Goal: Complete application form

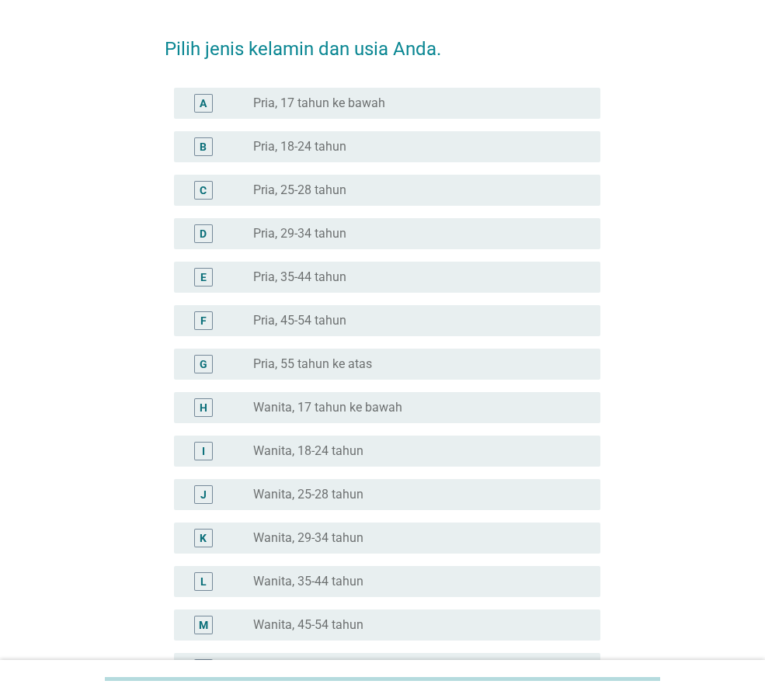
scroll to position [78, 0]
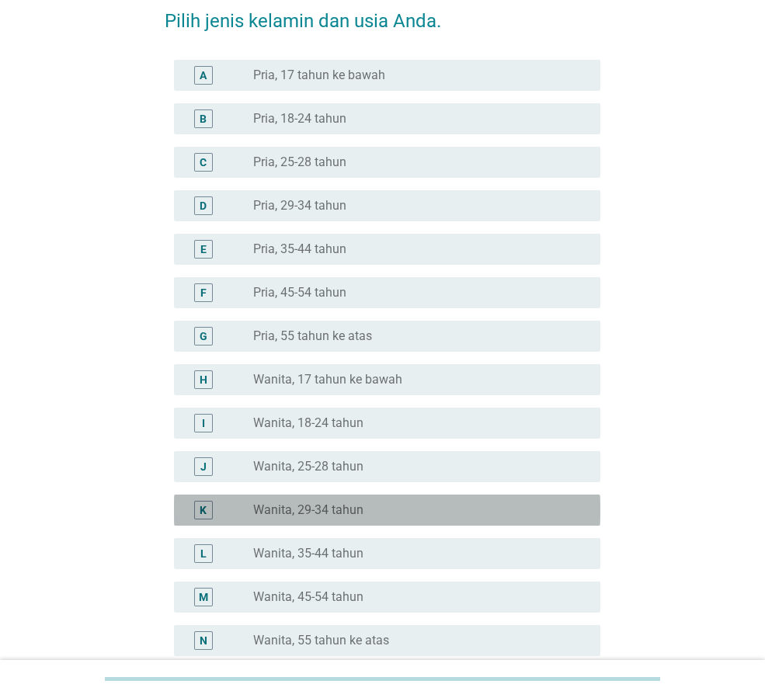
click at [393, 510] on div "radio_button_unchecked Wanita, 29-34 tahun" at bounding box center [414, 511] width 322 height 16
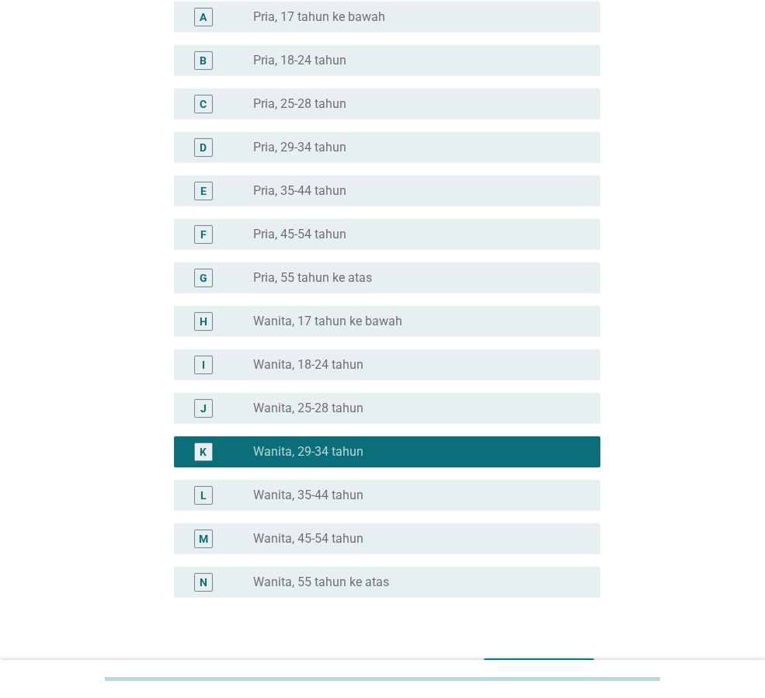
scroll to position [235, 0]
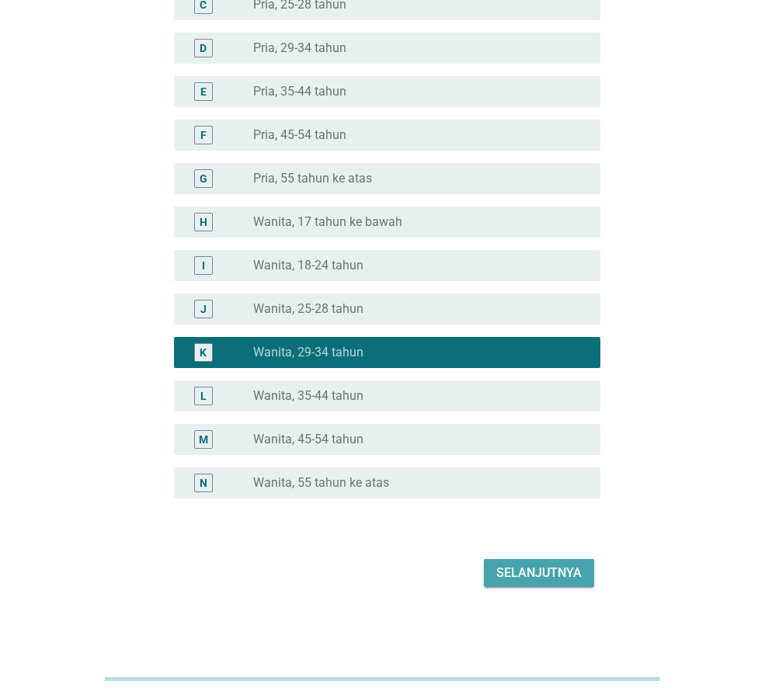
click at [551, 576] on div "Selanjutnya" at bounding box center [538, 573] width 85 height 19
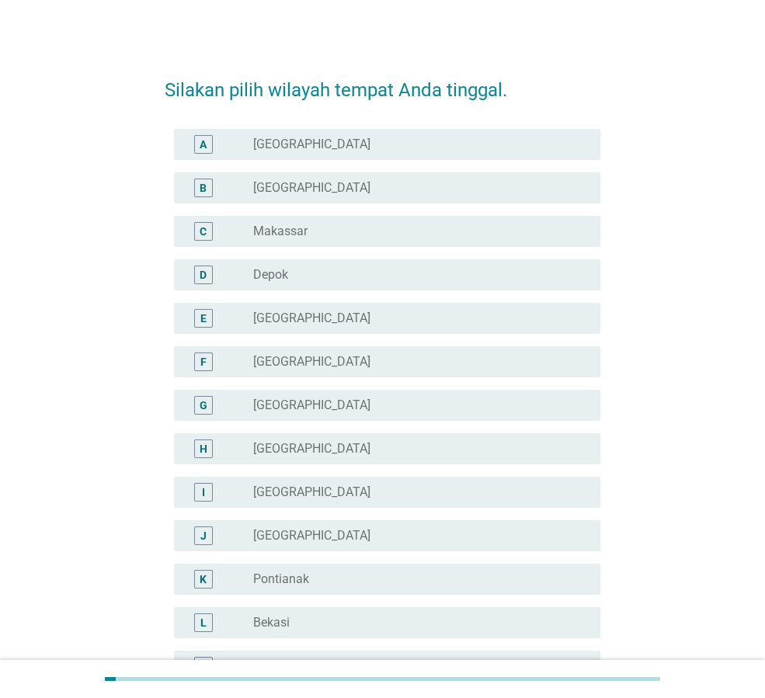
scroll to position [0, 0]
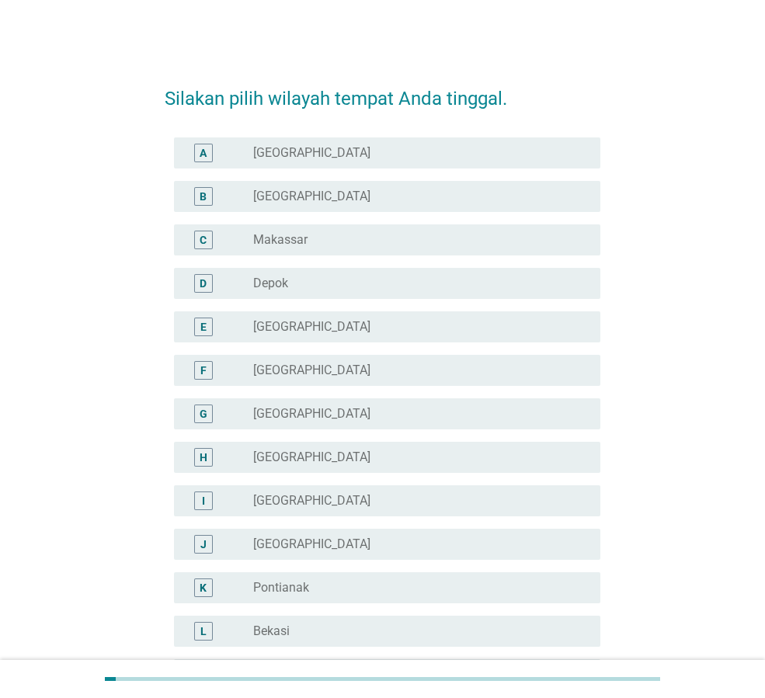
click at [329, 146] on div "radio_button_unchecked [GEOGRAPHIC_DATA]" at bounding box center [414, 153] width 322 height 16
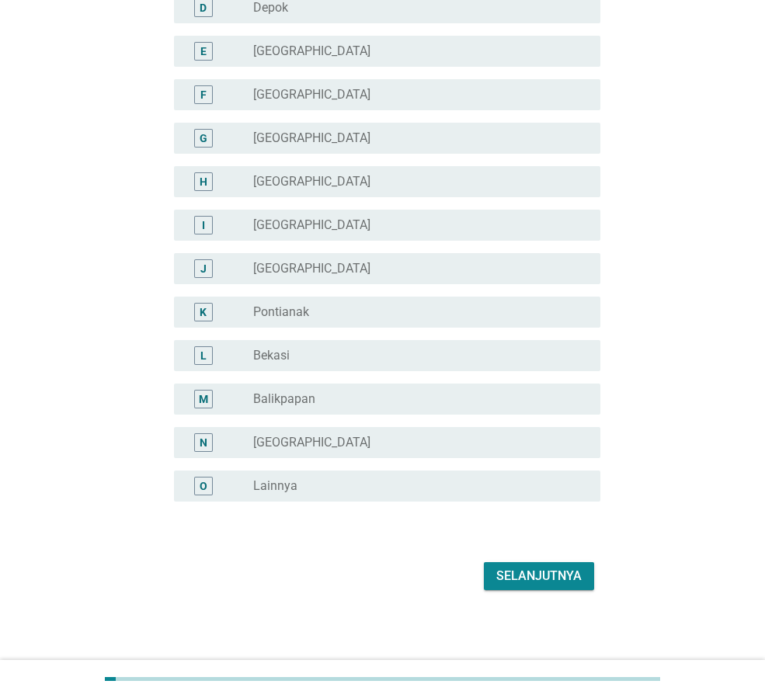
scroll to position [279, 0]
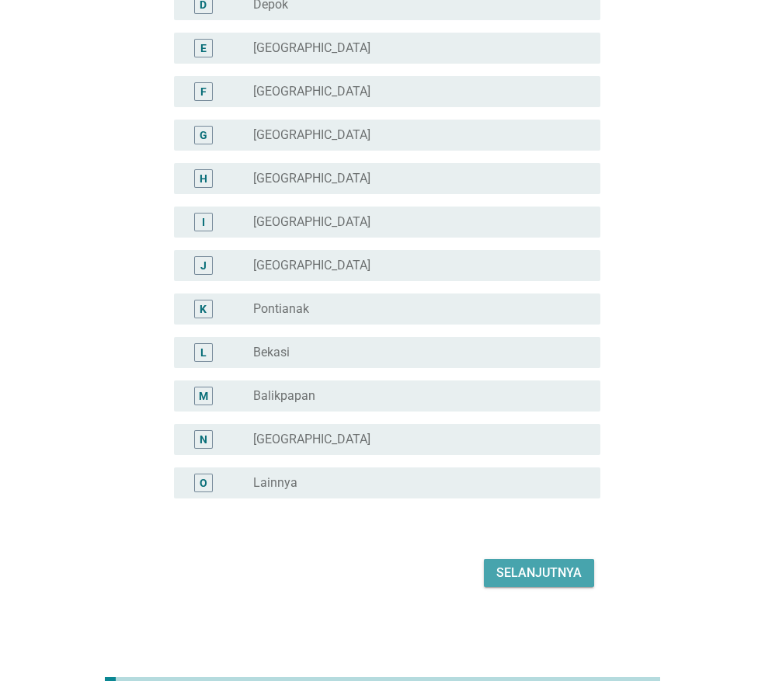
click at [562, 579] on div "Selanjutnya" at bounding box center [538, 573] width 85 height 19
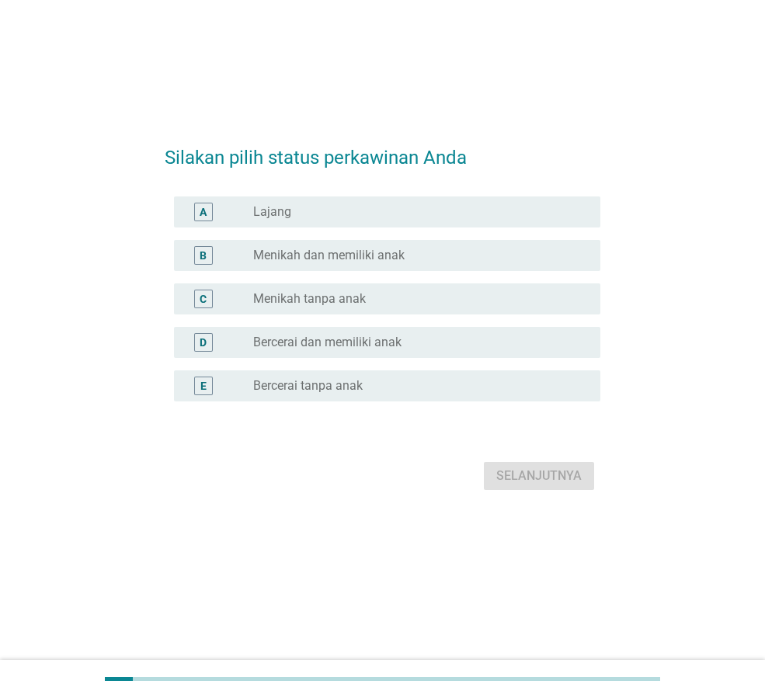
scroll to position [0, 0]
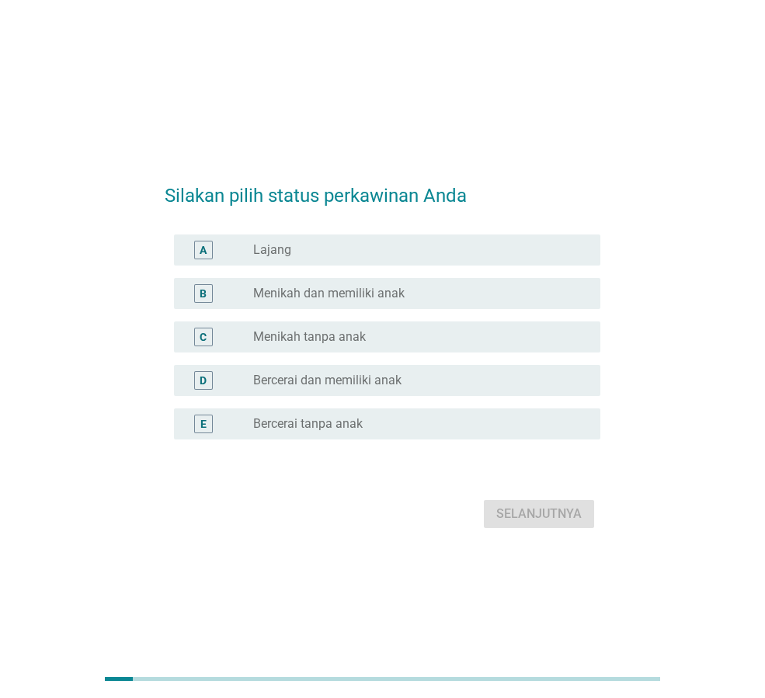
click at [389, 301] on label "Menikah dan memiliki anak" at bounding box center [328, 294] width 151 height 16
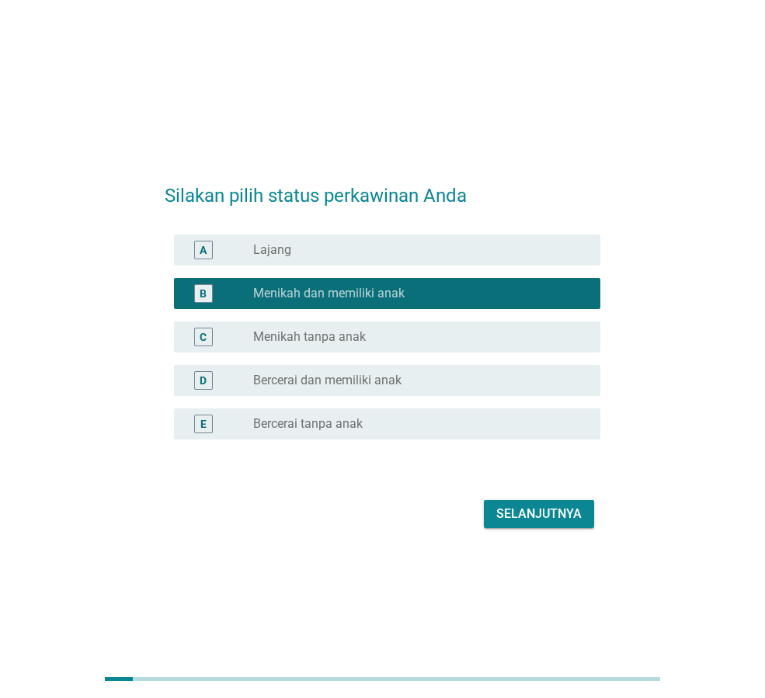
click at [548, 510] on div "Selanjutnya" at bounding box center [538, 514] width 85 height 19
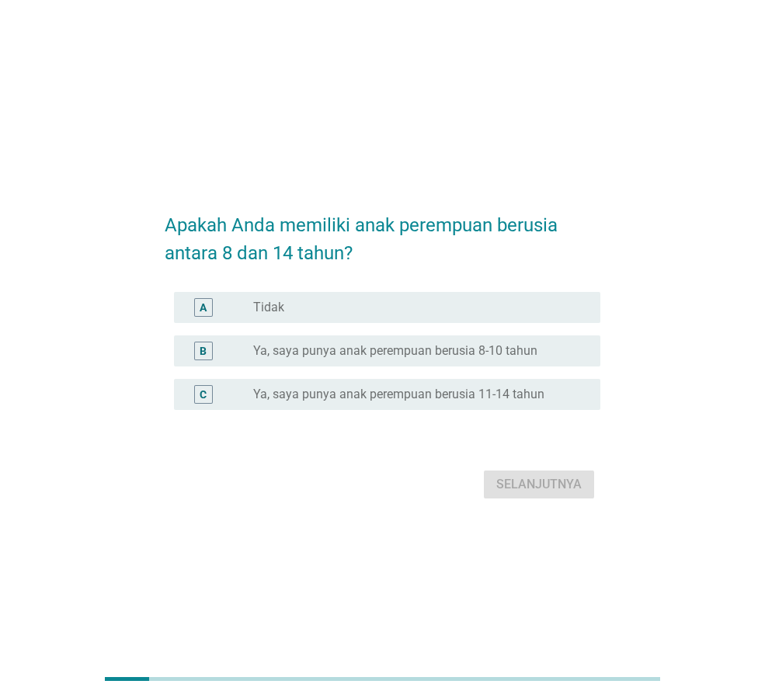
click at [405, 360] on div "radio_button_unchecked Ya, saya punya anak perempuan berusia 8-10 tahun" at bounding box center [420, 351] width 335 height 19
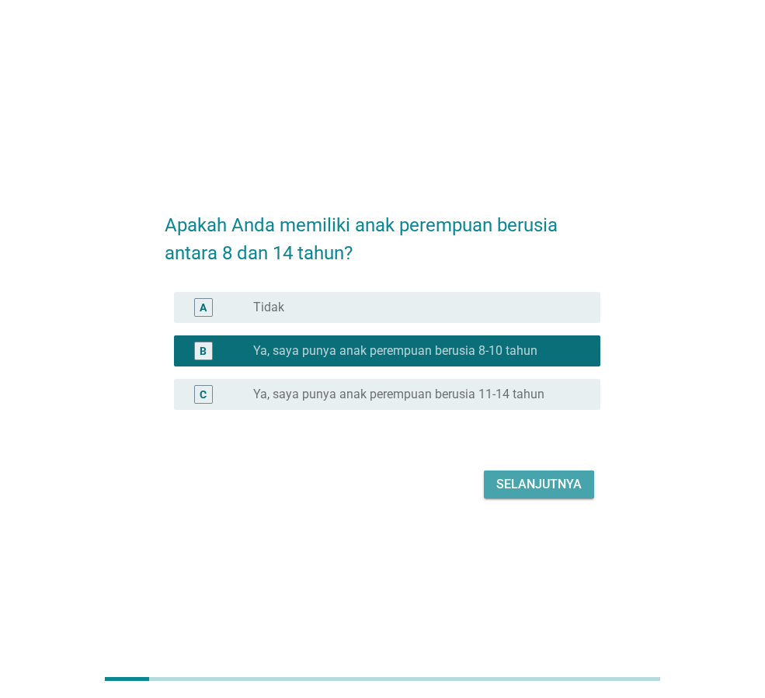
click at [544, 486] on div "Selanjutnya" at bounding box center [538, 484] width 85 height 19
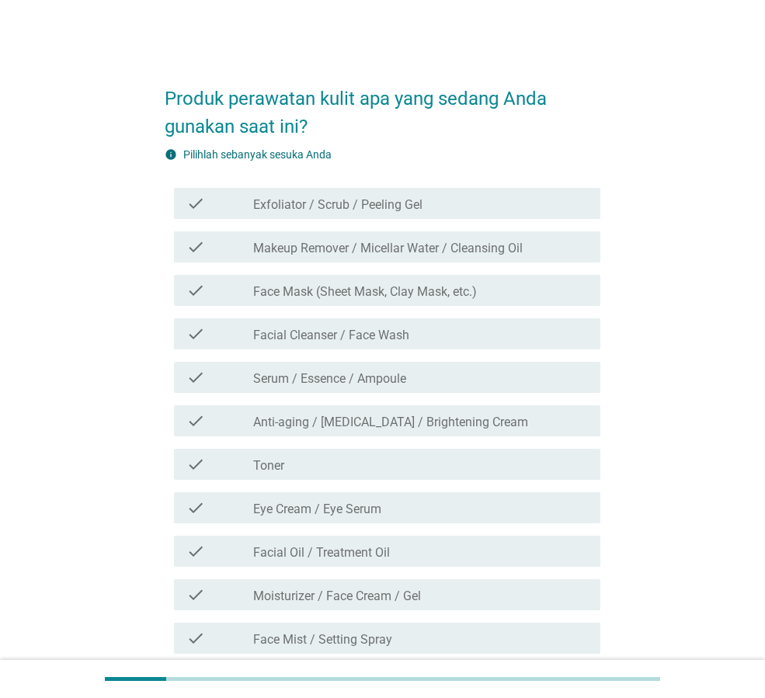
click at [359, 214] on div "check check_box_outline_blank Exfoliator / Scrub / Peeling Gel" at bounding box center [387, 203] width 426 height 31
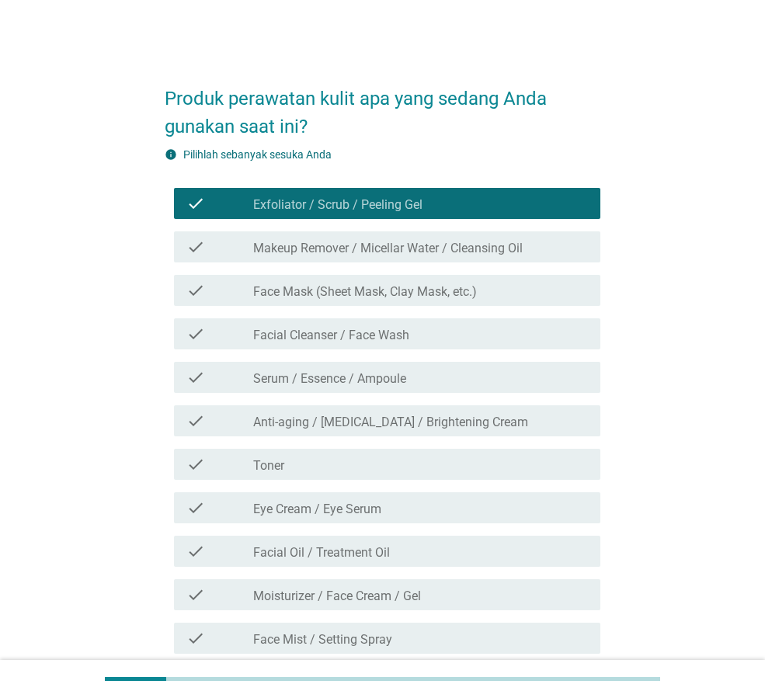
click at [359, 242] on label "Makeup Remover / Micellar Water / Cleansing Oil" at bounding box center [388, 249] width 270 height 16
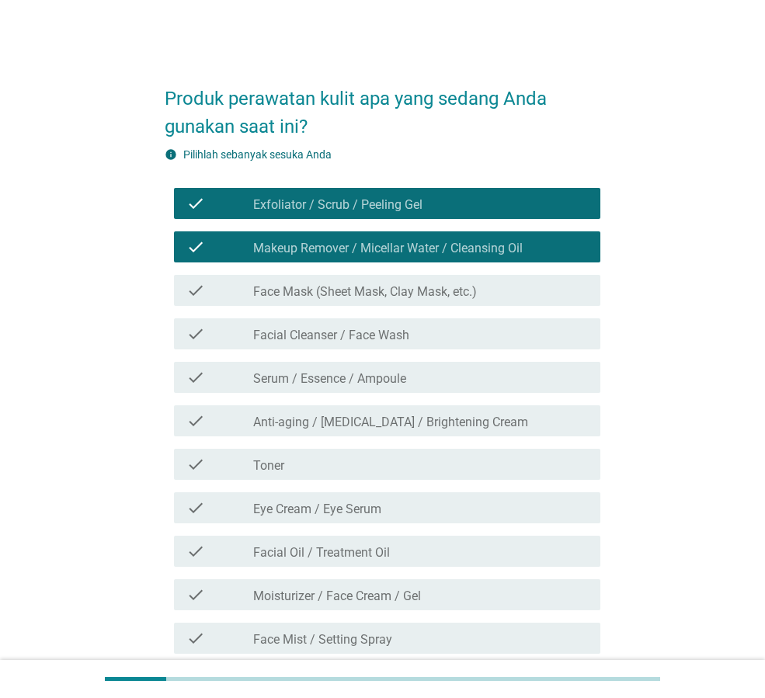
click at [361, 295] on label "Face Mask (Sheet Mask, Clay Mask, etc.)" at bounding box center [365, 292] width 224 height 16
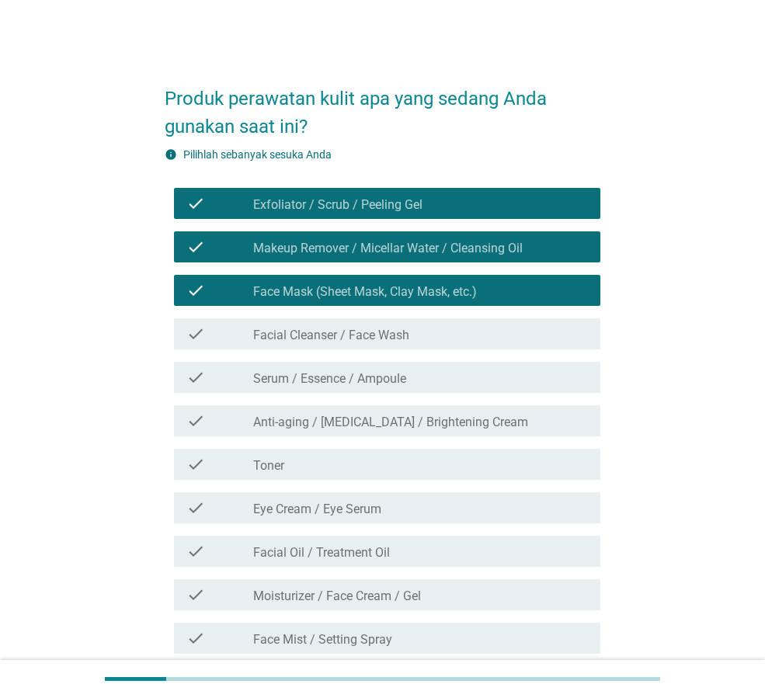
drag, startPoint x: 366, startPoint y: 336, endPoint x: 366, endPoint y: 356, distance: 20.2
click at [366, 338] on label "Facial Cleanser / Face Wash" at bounding box center [331, 336] width 156 height 16
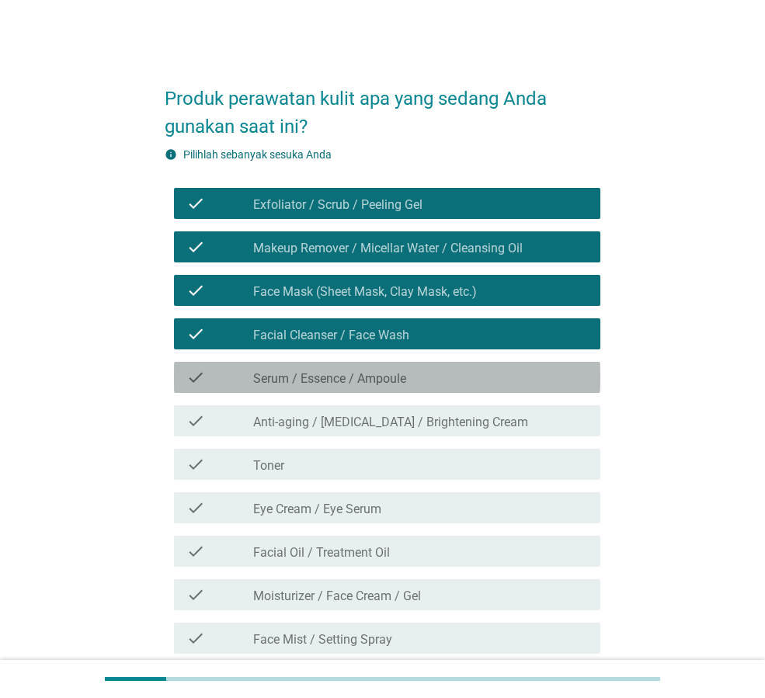
click at [368, 373] on label "Serum / Essence / Ampoule" at bounding box center [329, 379] width 153 height 16
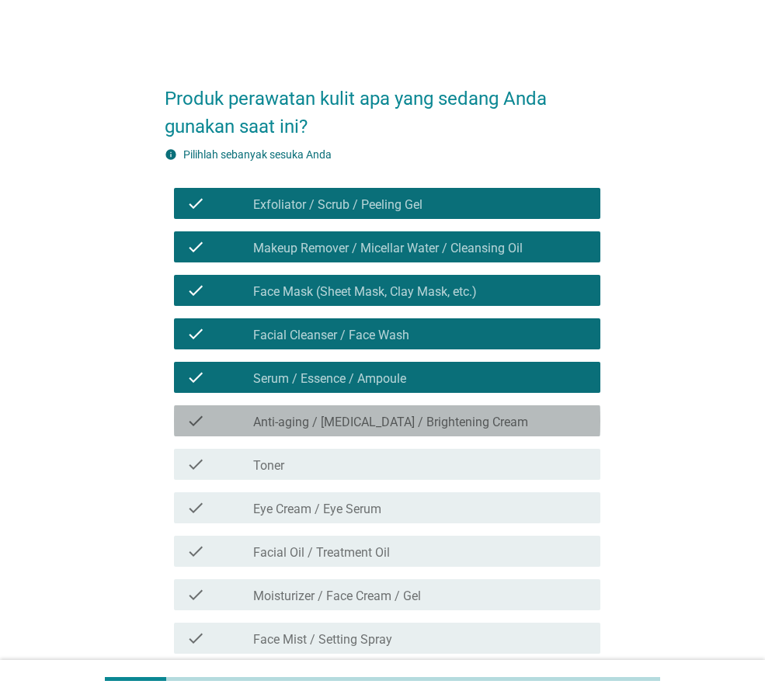
click at [379, 428] on label "Anti-aging / [MEDICAL_DATA] / Brightening Cream" at bounding box center [390, 423] width 275 height 16
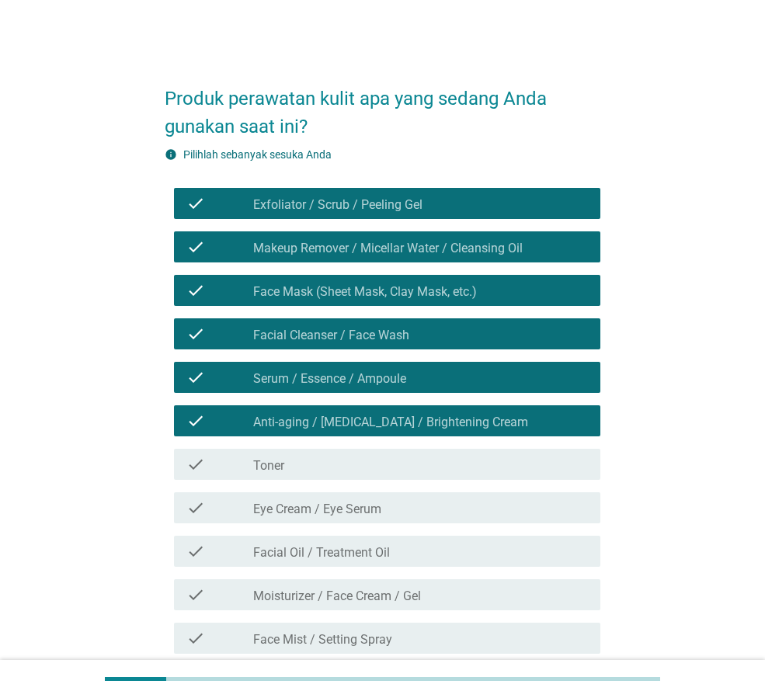
drag, startPoint x: 350, startPoint y: 454, endPoint x: 349, endPoint y: 462, distance: 7.8
click at [349, 455] on div "check_box_outline_blank Toner" at bounding box center [420, 464] width 335 height 19
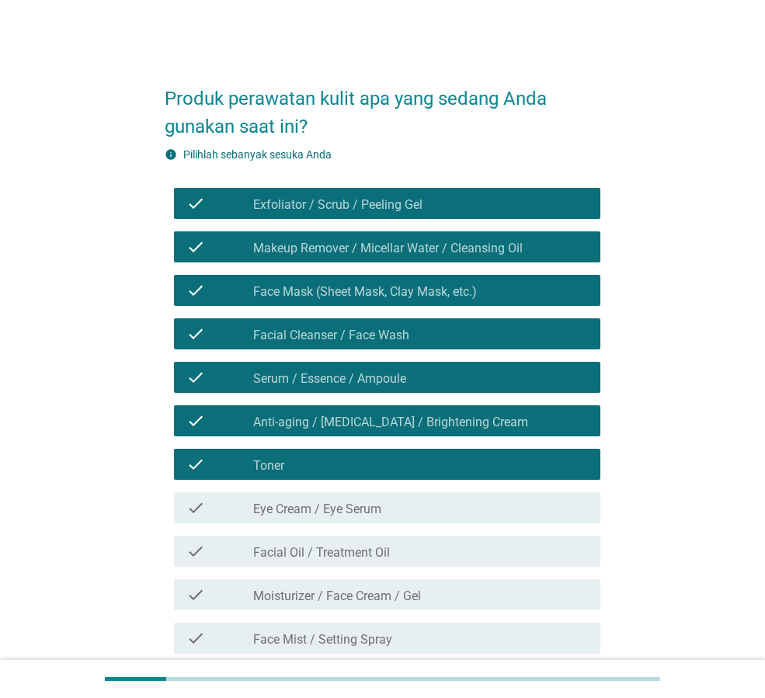
click at [354, 513] on label "Eye Cream / Eye Serum" at bounding box center [317, 510] width 128 height 16
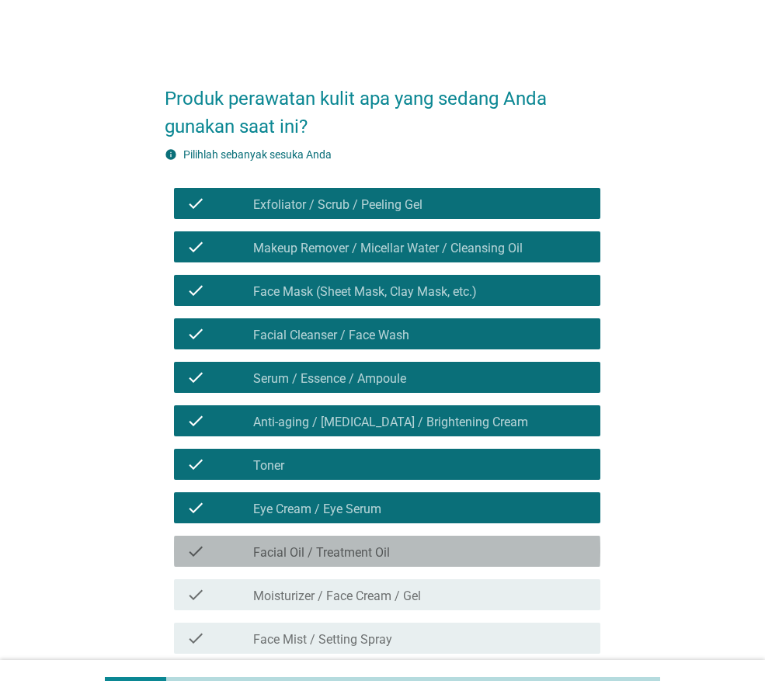
click at [359, 555] on label "Facial Oil / Treatment Oil" at bounding box center [321, 553] width 137 height 16
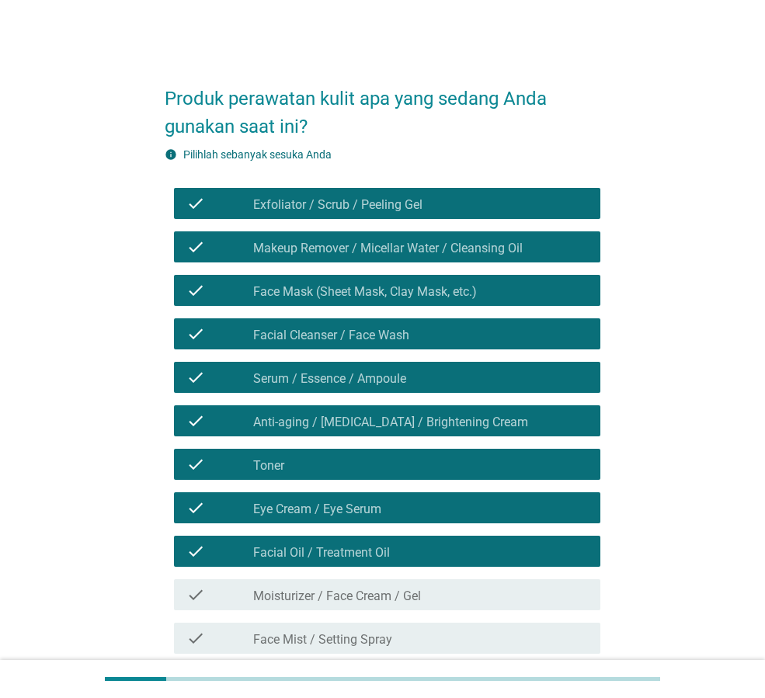
click at [365, 593] on label "Moisturizer / Face Cream / Gel" at bounding box center [337, 597] width 168 height 16
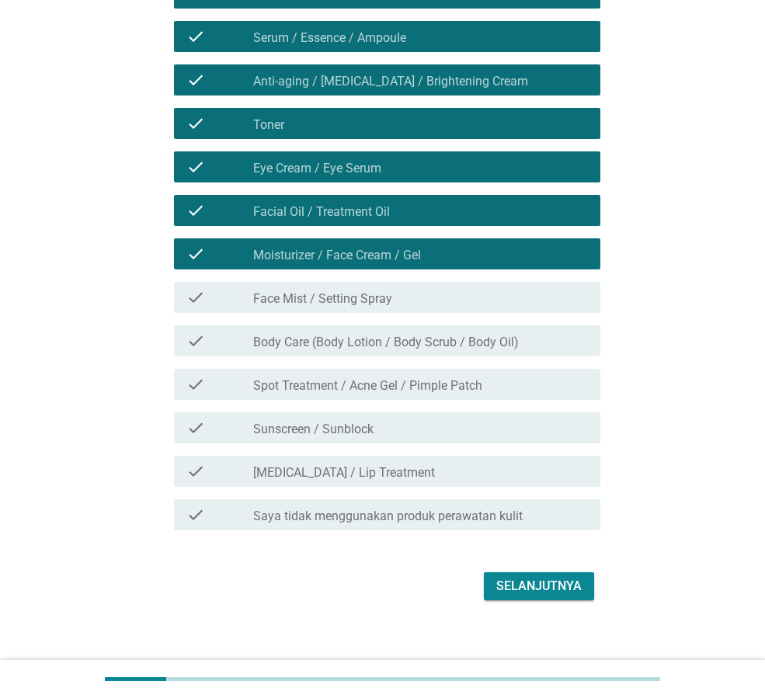
scroll to position [354, 0]
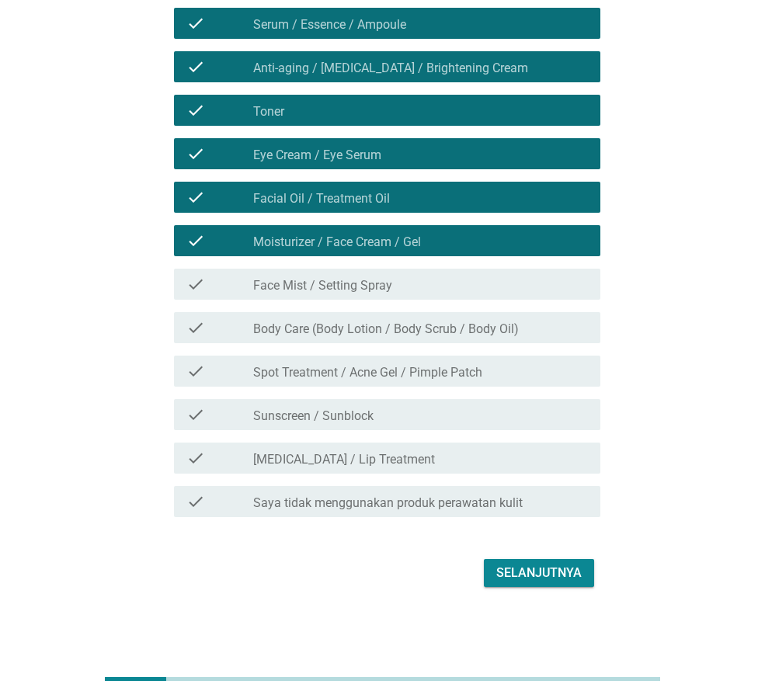
click at [360, 276] on div "check_box_outline_blank Face Mist / Setting Spray" at bounding box center [420, 284] width 335 height 19
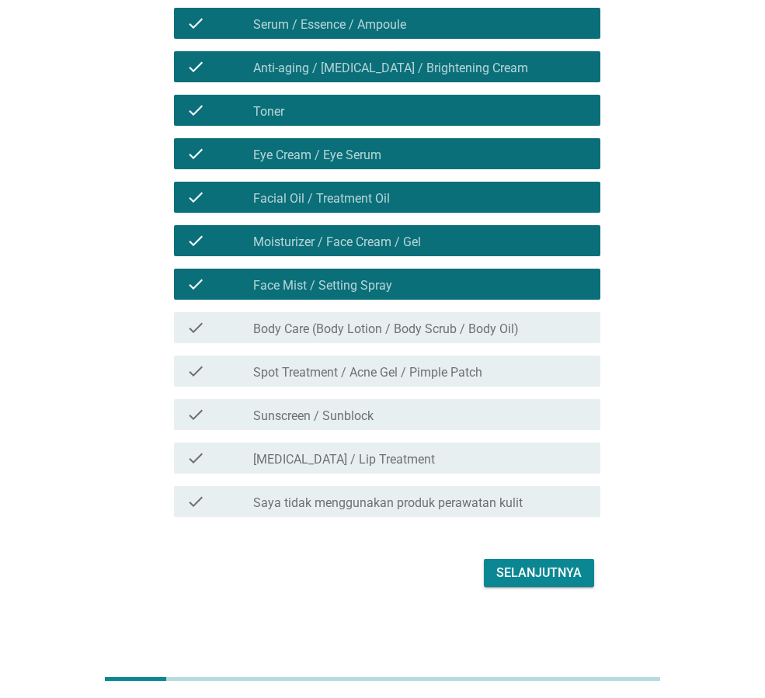
click at [366, 322] on label "Body Care (Body Lotion / Body Scrub / Body Oil)" at bounding box center [386, 330] width 266 height 16
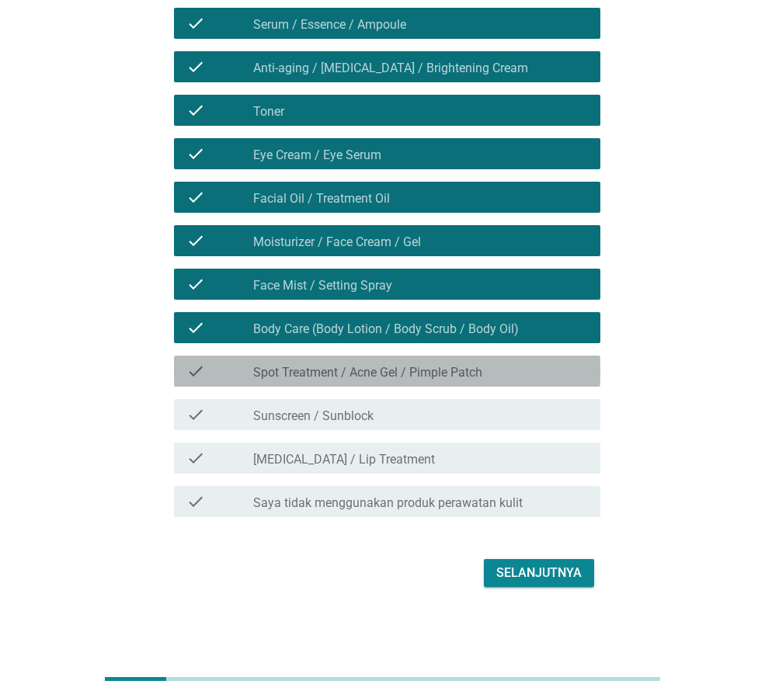
click at [371, 365] on label "Spot Treatment / Acne Gel / Pimple Patch" at bounding box center [367, 373] width 229 height 16
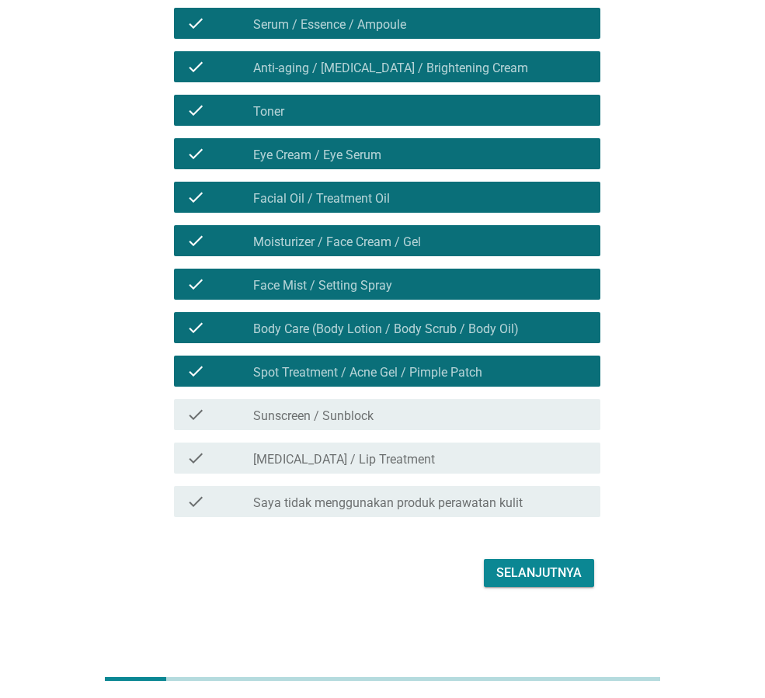
click at [373, 416] on label "Sunscreen / Sunblock" at bounding box center [313, 417] width 120 height 16
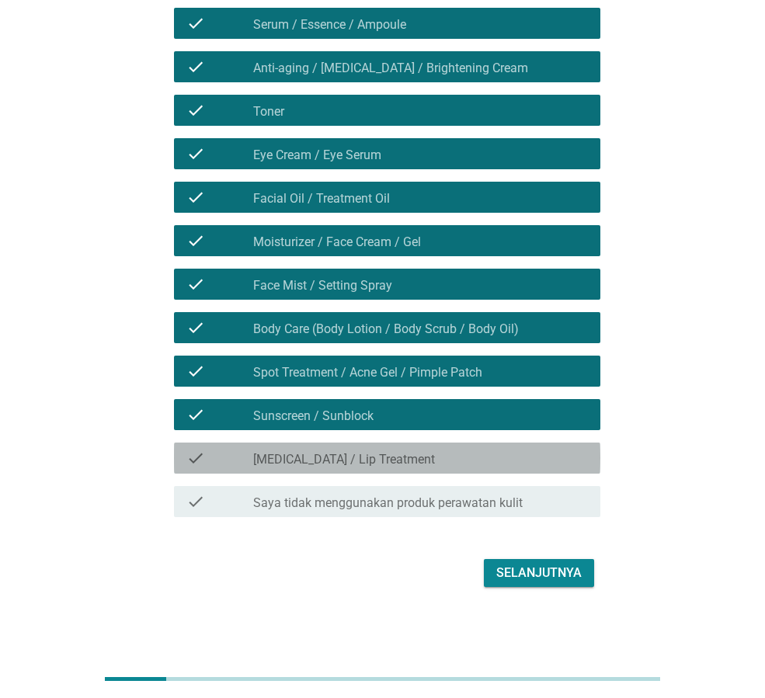
drag, startPoint x: 384, startPoint y: 462, endPoint x: 502, endPoint y: 537, distance: 139.0
click at [385, 462] on label "[MEDICAL_DATA] / Lip Treatment" at bounding box center [344, 460] width 182 height 16
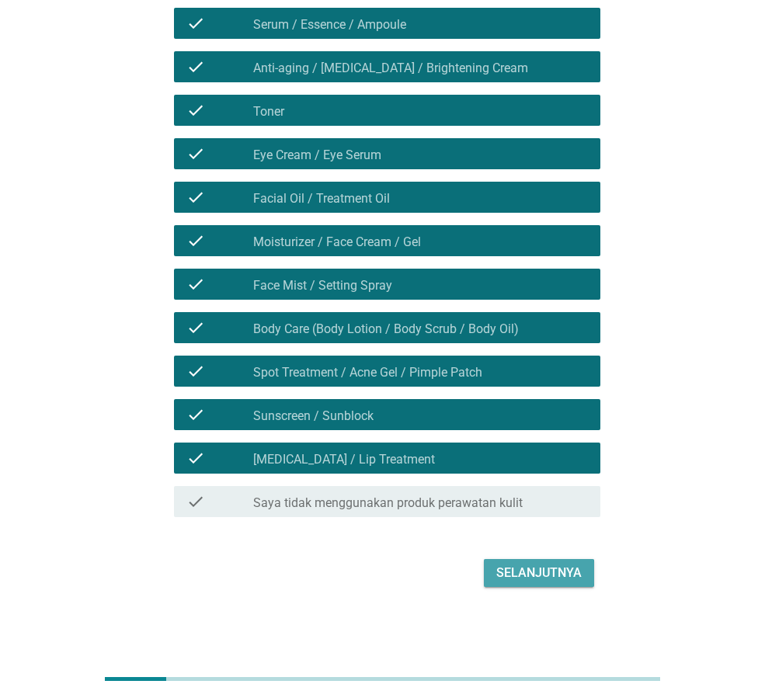
click at [563, 577] on div "Selanjutnya" at bounding box center [538, 573] width 85 height 19
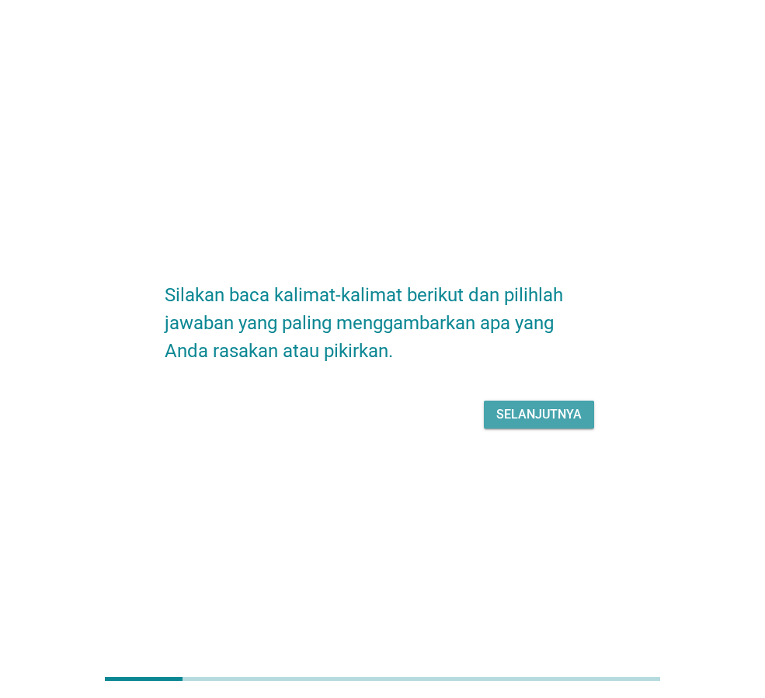
click at [544, 419] on div "Selanjutnya" at bounding box center [538, 414] width 85 height 19
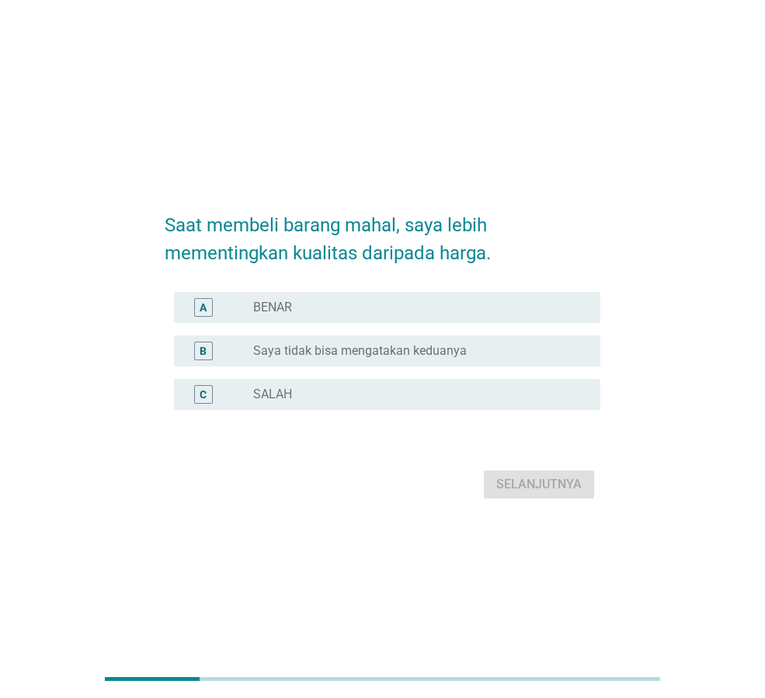
click at [252, 309] on div "A" at bounding box center [219, 307] width 67 height 19
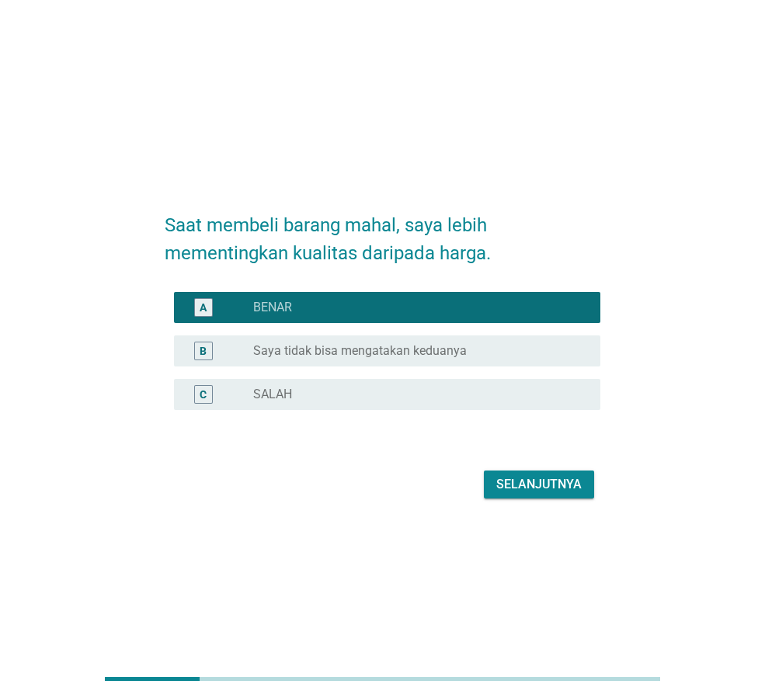
click at [535, 487] on div "Selanjutnya" at bounding box center [538, 484] width 85 height 19
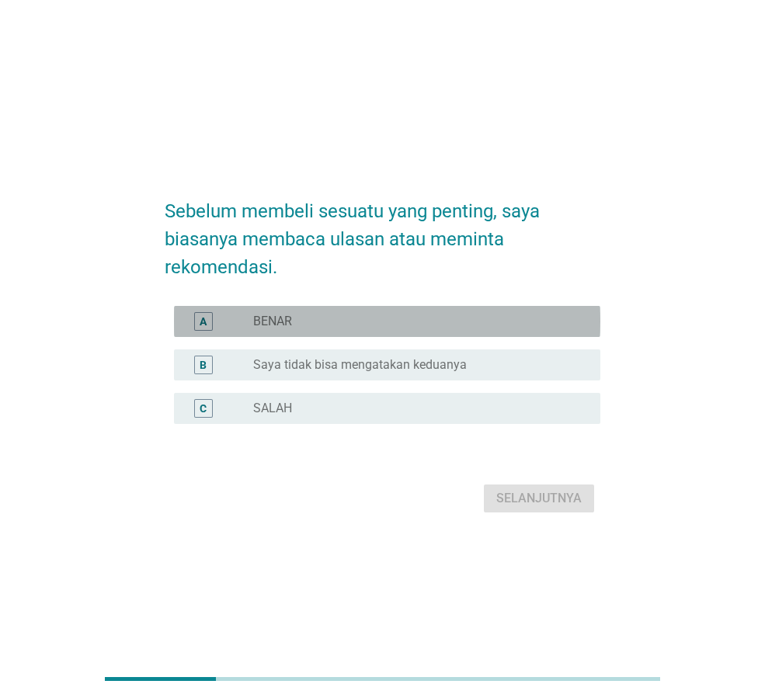
click at [383, 315] on div "radio_button_unchecked BENAR" at bounding box center [414, 322] width 322 height 16
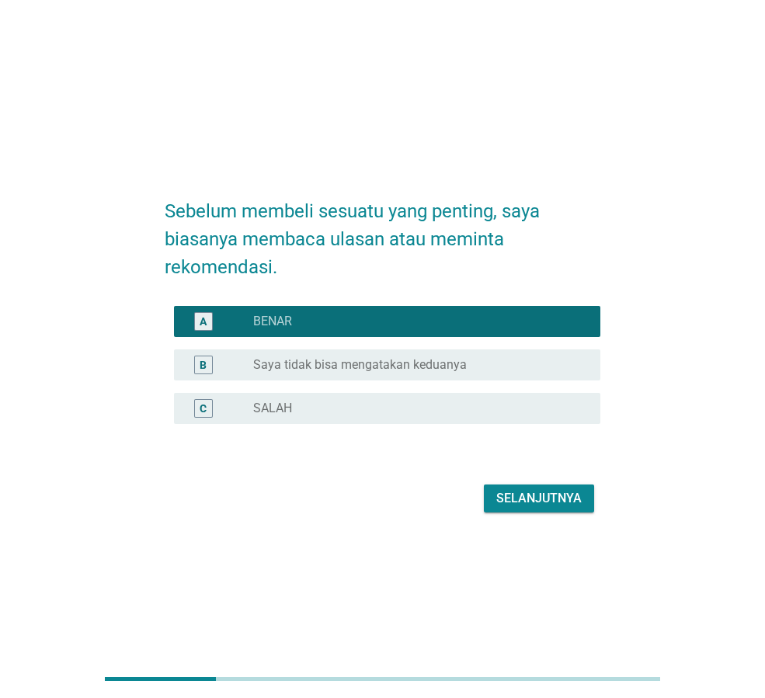
click at [547, 499] on div "Selanjutnya" at bounding box center [538, 498] width 85 height 19
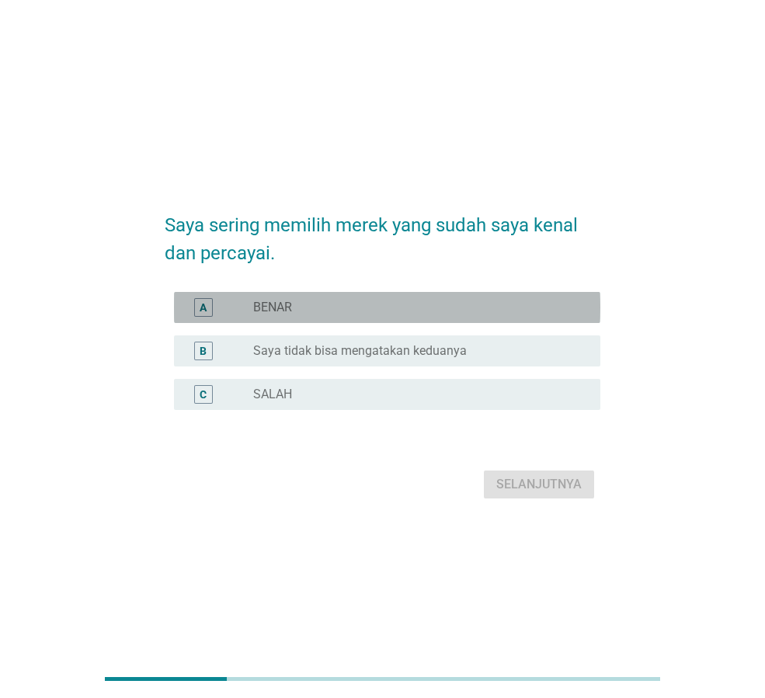
click at [409, 321] on div "A radio_button_unchecked BENAR" at bounding box center [387, 307] width 426 height 31
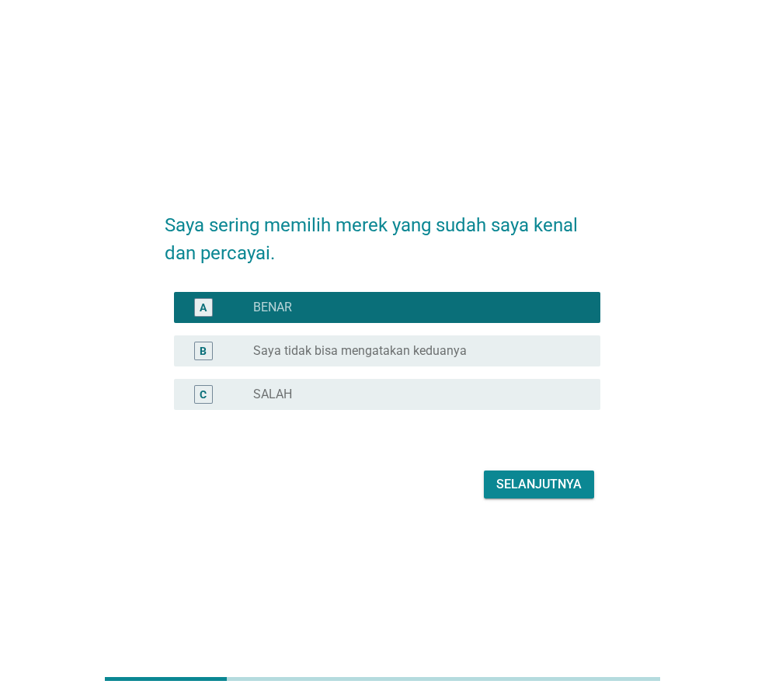
click at [573, 478] on div "Selanjutnya" at bounding box center [538, 484] width 85 height 19
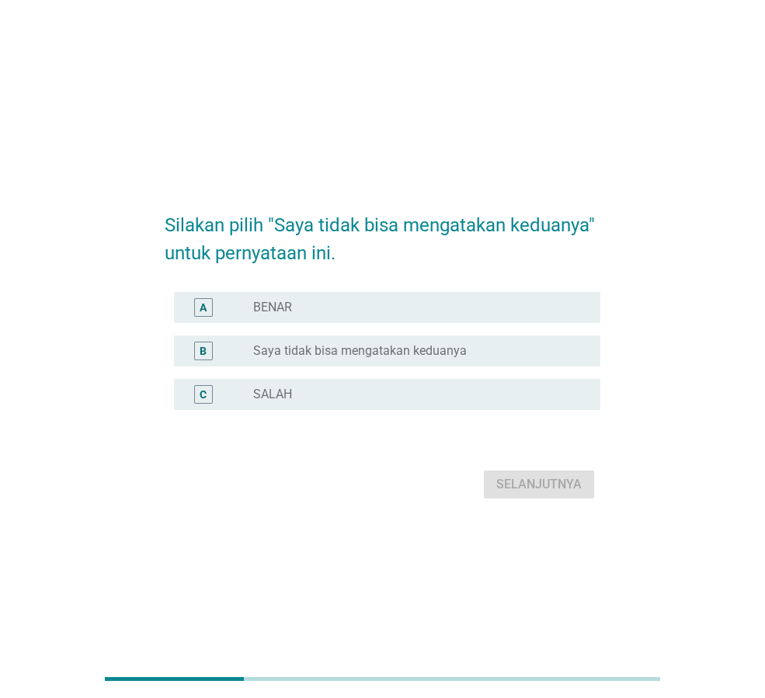
click at [359, 354] on label "Saya tidak bisa mengatakan keduanya" at bounding box center [360, 351] width 214 height 16
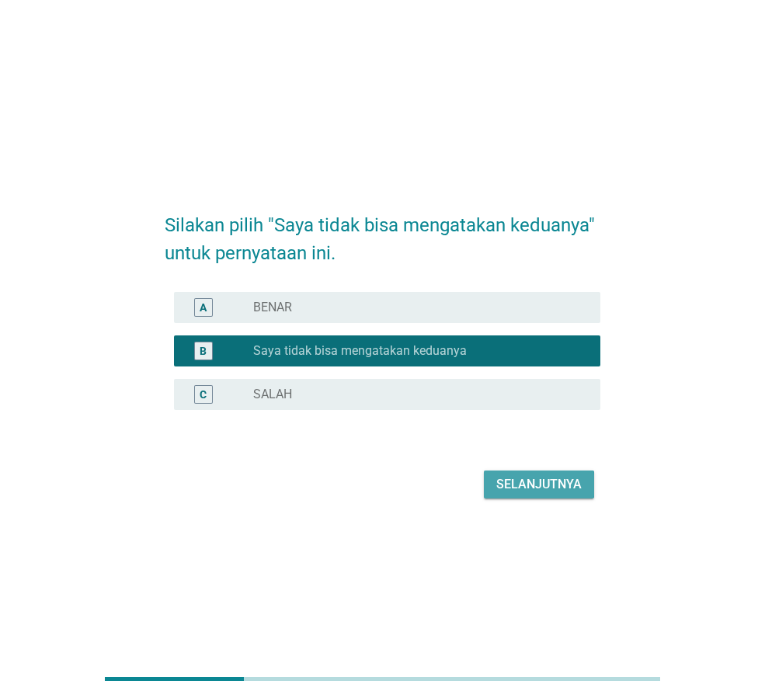
click at [587, 483] on button "Selanjutnya" at bounding box center [539, 485] width 110 height 28
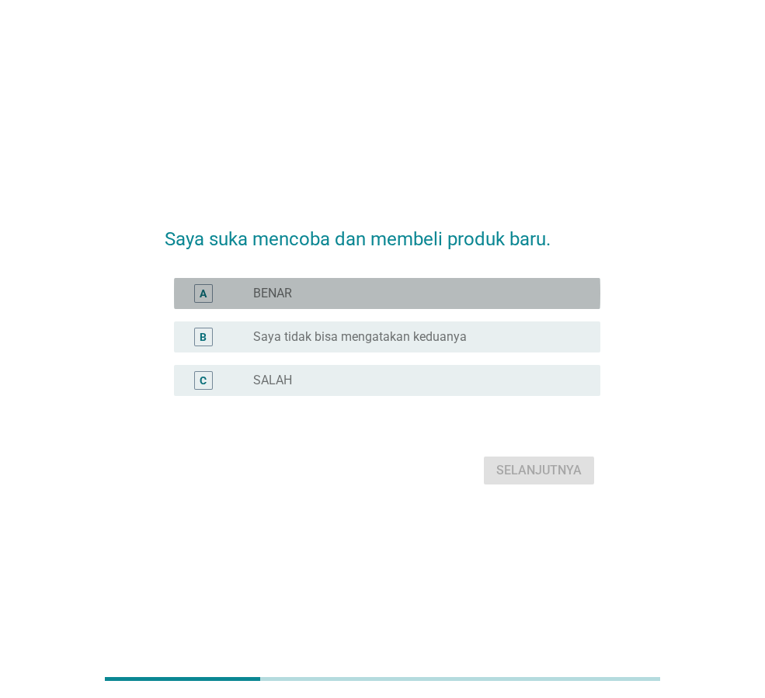
click at [444, 304] on div "A radio_button_unchecked BENAR" at bounding box center [387, 293] width 426 height 31
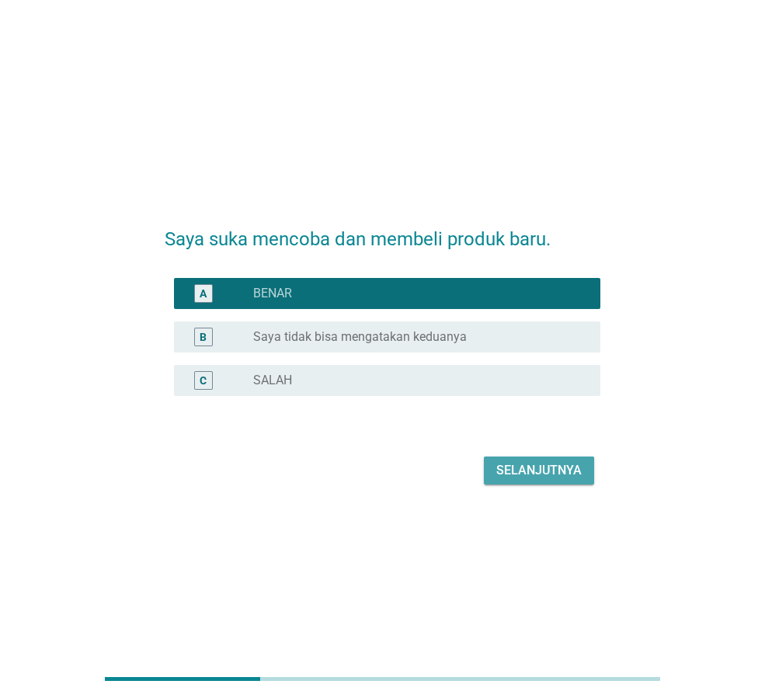
click at [549, 477] on div "Selanjutnya" at bounding box center [538, 470] width 85 height 19
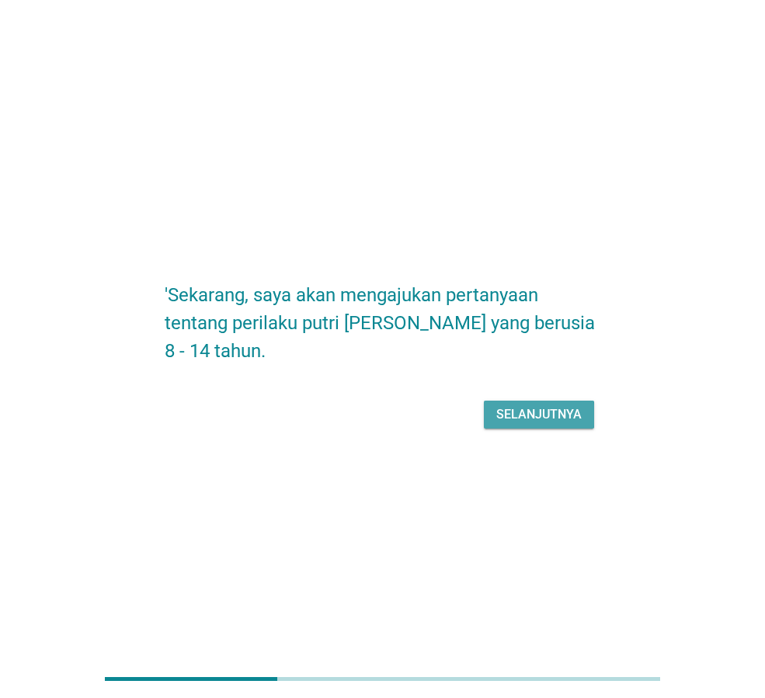
click at [543, 411] on div "Selanjutnya" at bounding box center [538, 414] width 85 height 19
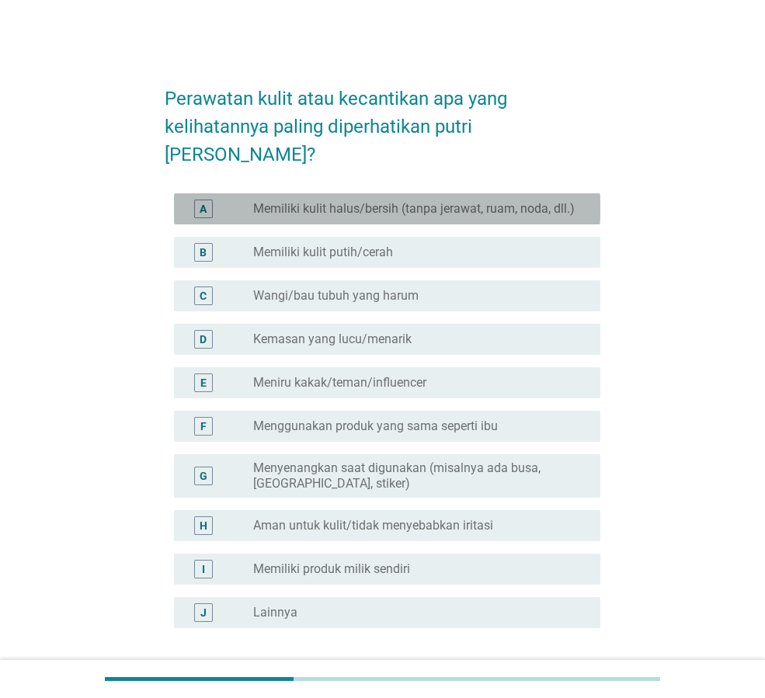
click at [284, 201] on label "Memiliki kulit halus/bersih (tanpa jerawat, ruam, noda, dll.)" at bounding box center [414, 209] width 322 height 16
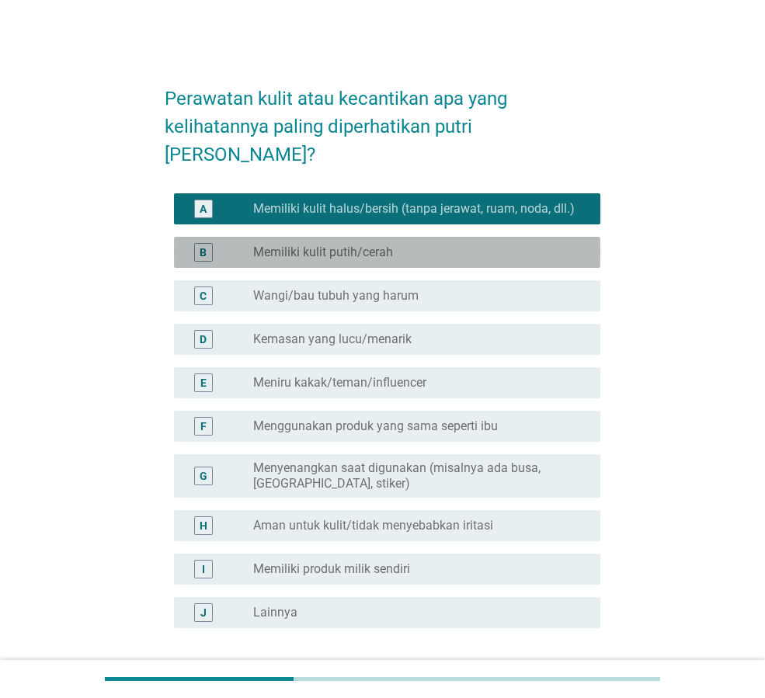
click at [292, 245] on label "Memiliki kulit putih/cerah" at bounding box center [323, 253] width 140 height 16
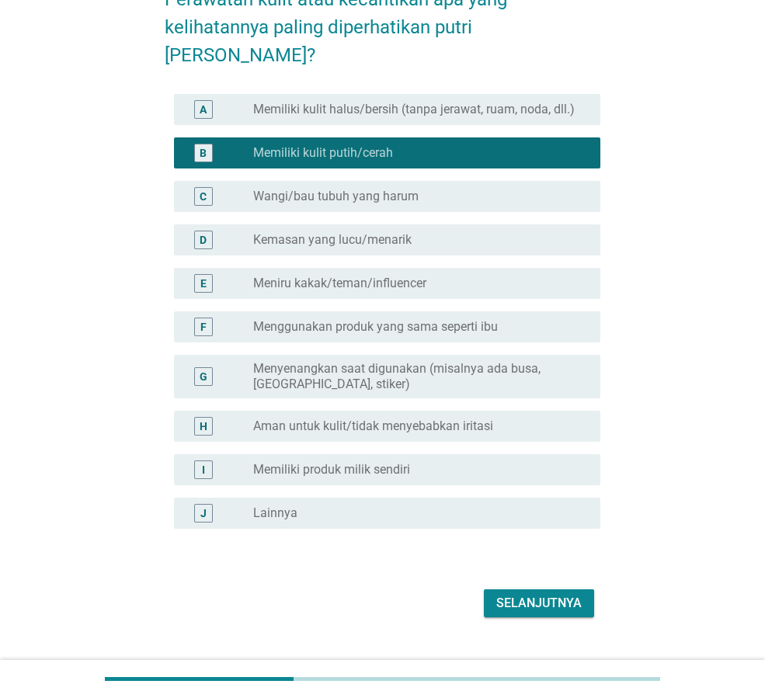
scroll to position [102, 0]
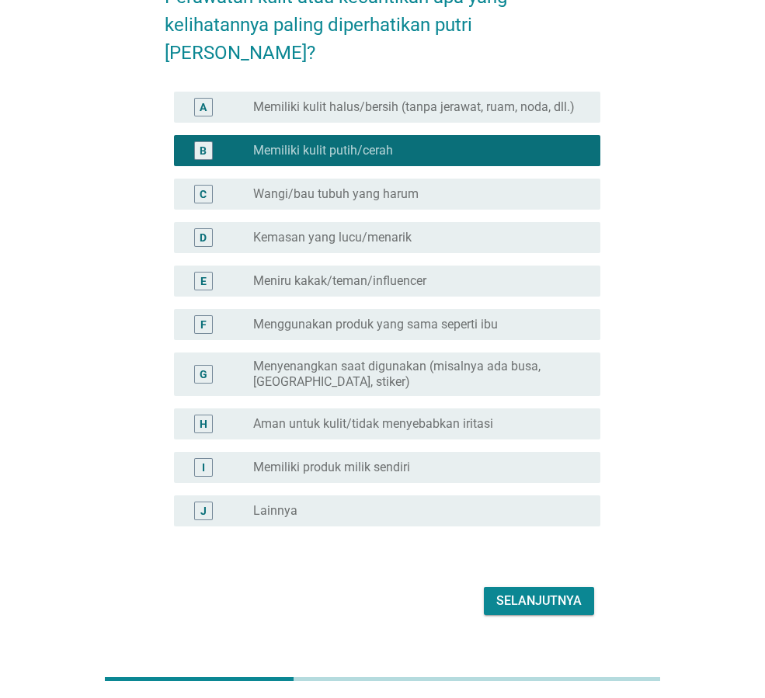
click at [531, 592] on div "Selanjutnya" at bounding box center [538, 601] width 85 height 19
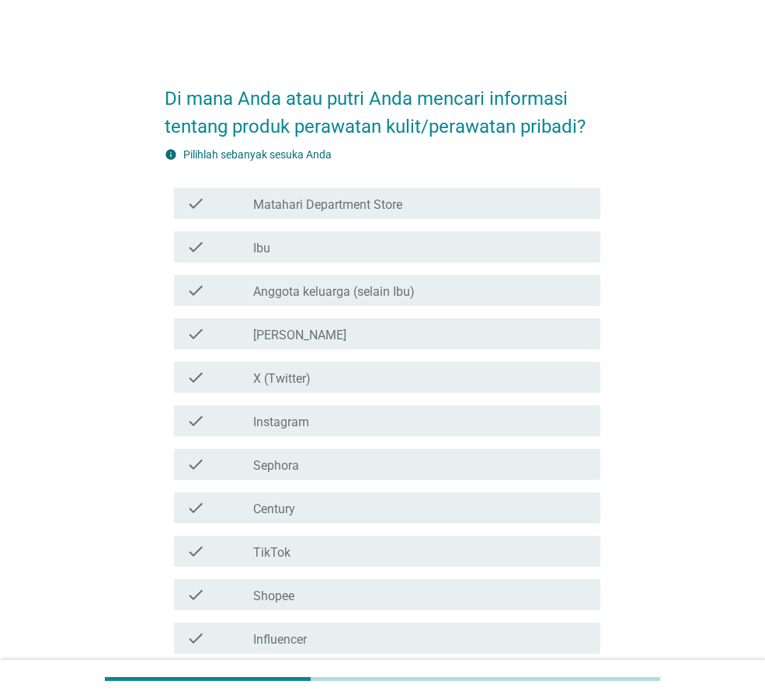
click at [377, 207] on label "Matahari Department Store" at bounding box center [327, 205] width 149 height 16
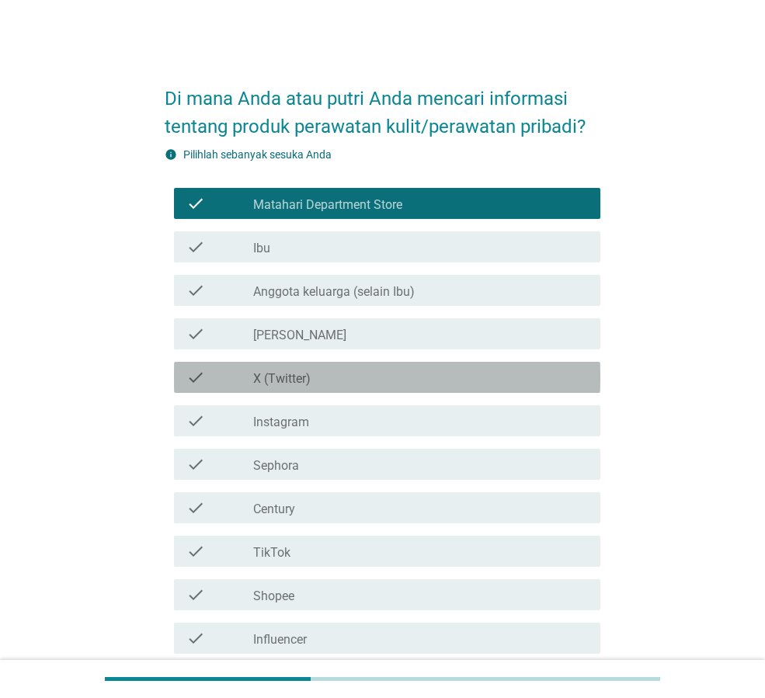
click at [392, 374] on div "check_box_outline_blank X (Twitter)" at bounding box center [420, 377] width 335 height 19
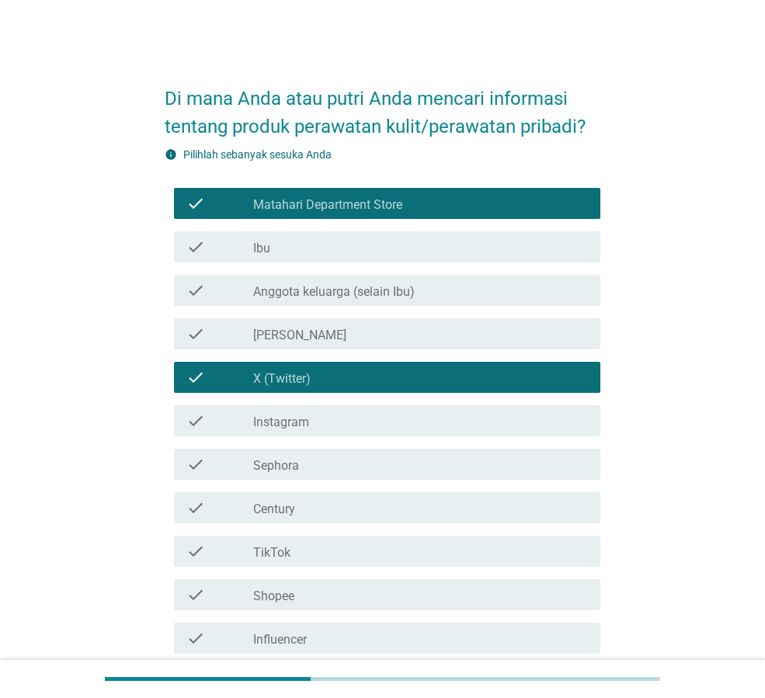
click at [409, 435] on div "check check_box_outline_blank Instagram" at bounding box center [387, 420] width 426 height 31
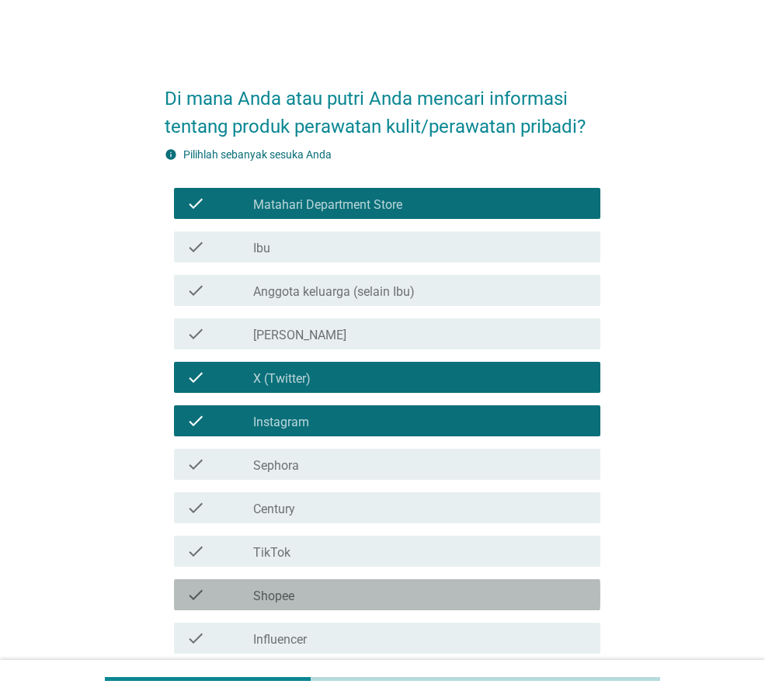
click at [383, 593] on div "check_box_outline_blank Shopee" at bounding box center [420, 595] width 335 height 19
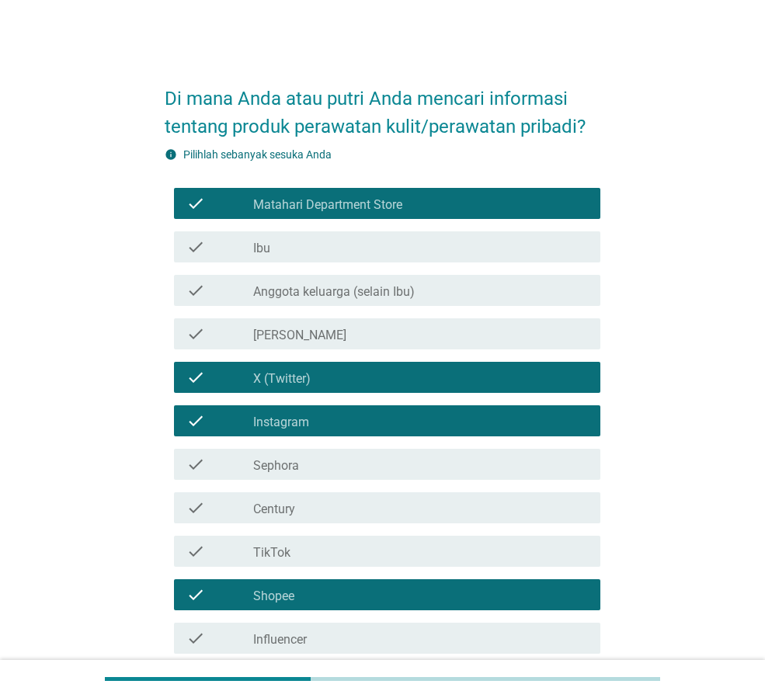
click at [366, 549] on div "check_box_outline_blank TikTok" at bounding box center [420, 551] width 335 height 19
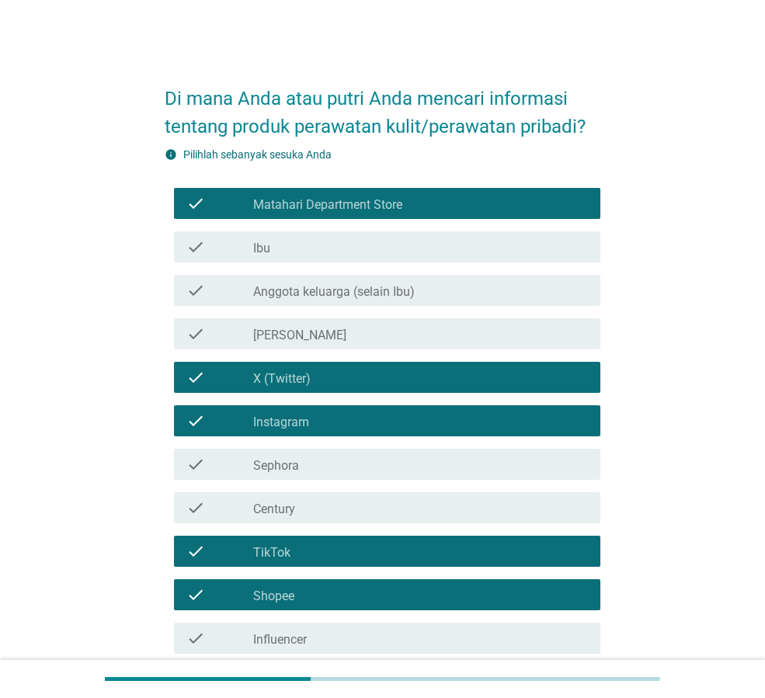
click at [381, 630] on div "check_box_outline_blank Influencer" at bounding box center [420, 638] width 335 height 19
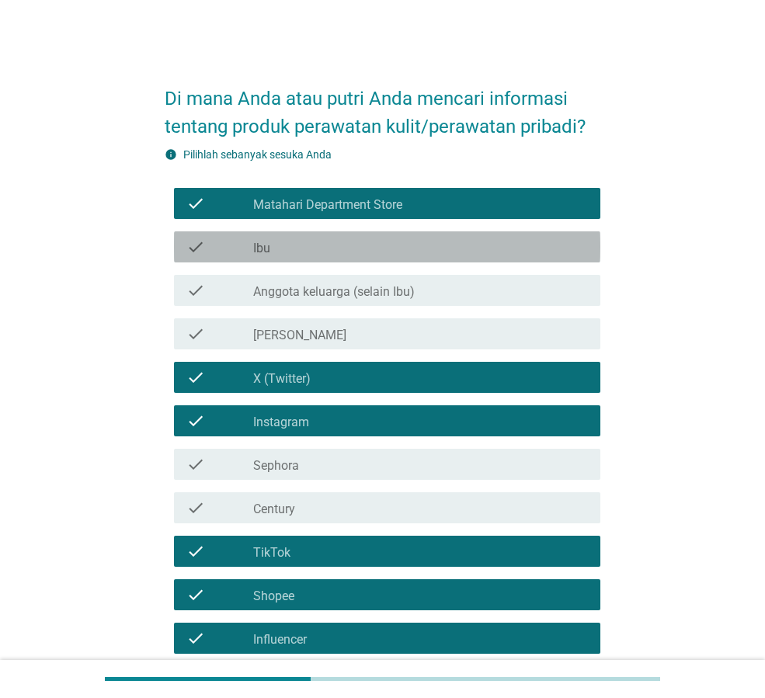
click at [291, 249] on div "check_box_outline_blank Ibu" at bounding box center [420, 247] width 335 height 19
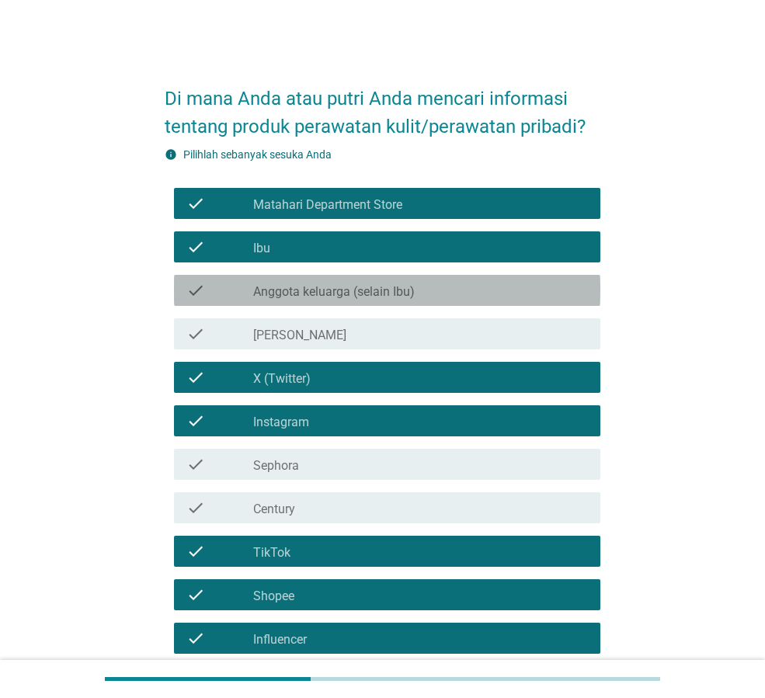
click at [347, 300] on div "check check_box_outline_blank Anggota keluarga (selain Ibu)" at bounding box center [387, 290] width 426 height 31
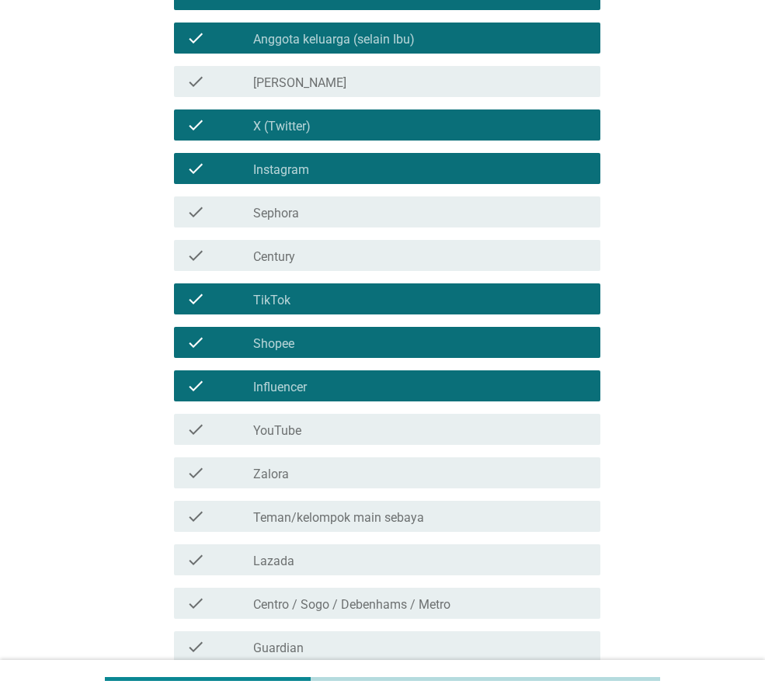
scroll to position [311, 0]
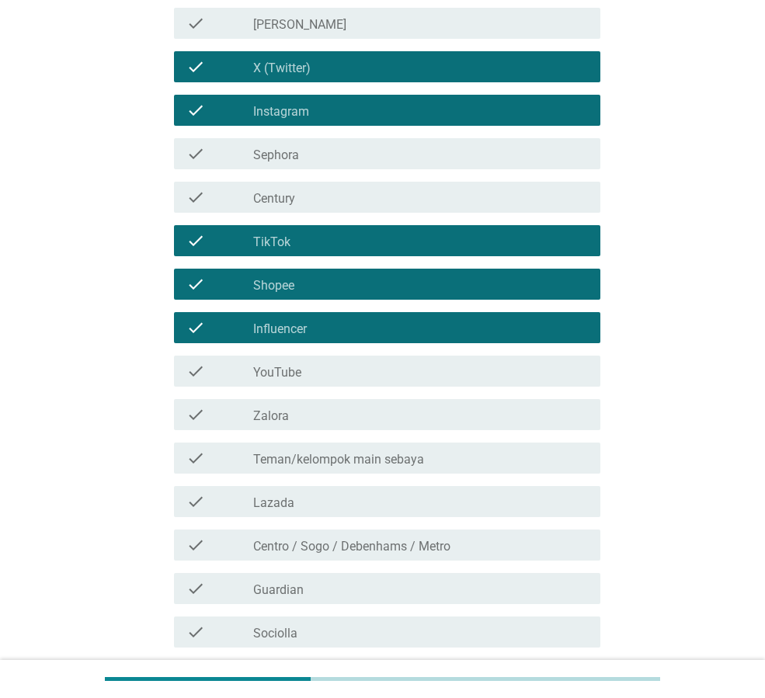
click at [415, 371] on div "check_box_outline_blank YouTube" at bounding box center [420, 371] width 335 height 19
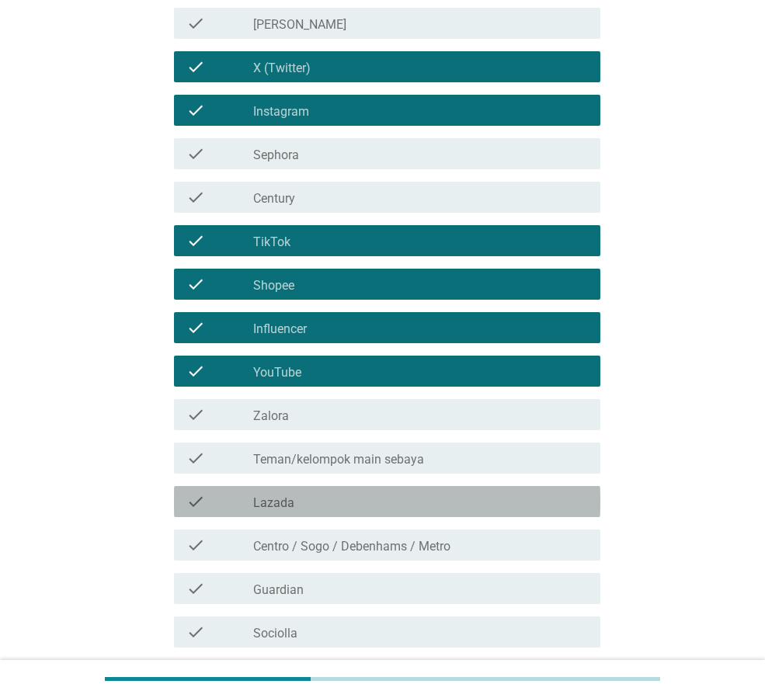
click at [410, 516] on div "check check_box_outline_blank Lazada" at bounding box center [387, 501] width 426 height 31
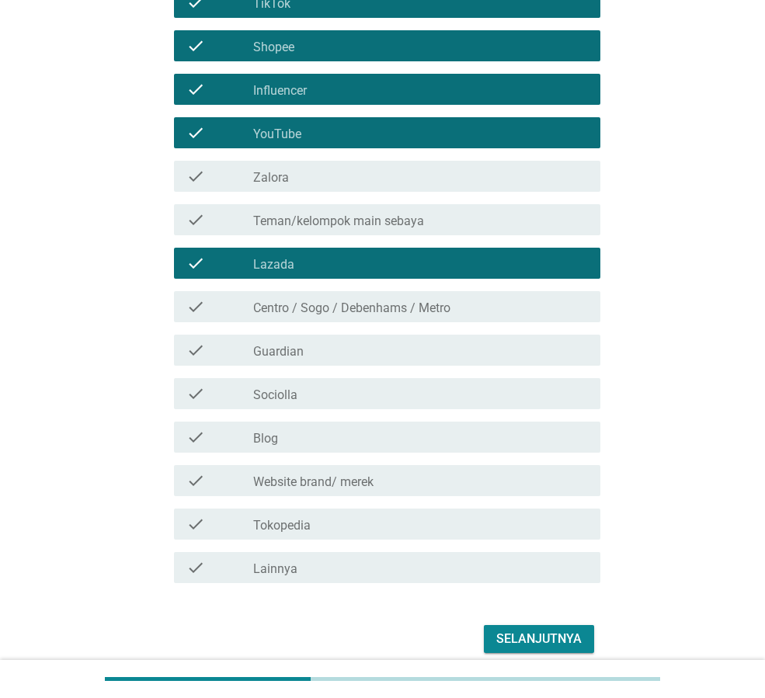
scroll to position [615, 0]
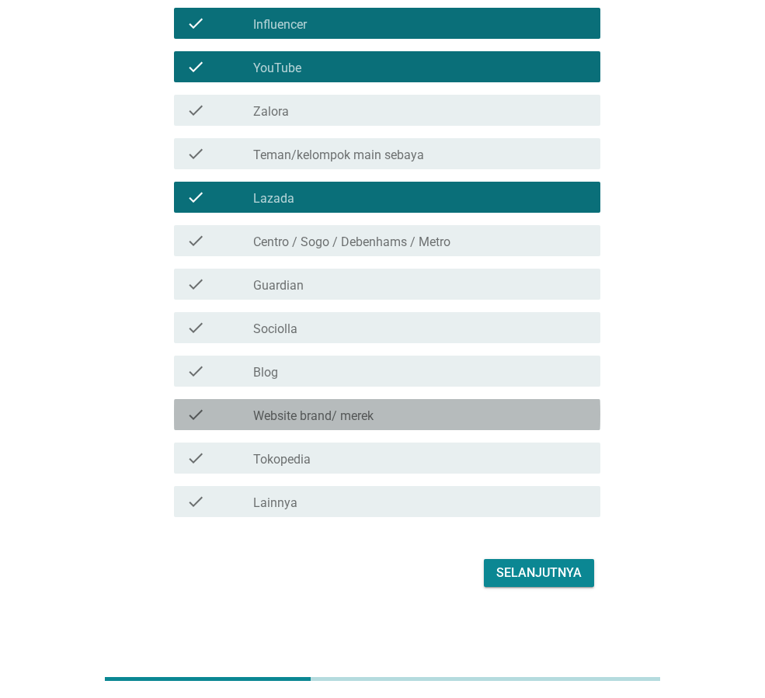
click at [401, 409] on div "check_box_outline_blank Website brand/ merek" at bounding box center [420, 414] width 335 height 19
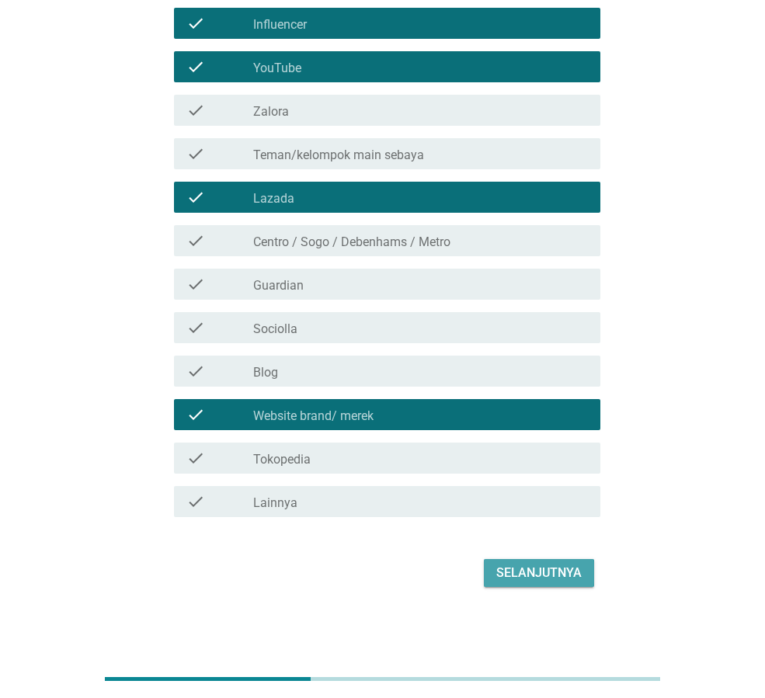
click at [538, 569] on div "Selanjutnya" at bounding box center [538, 573] width 85 height 19
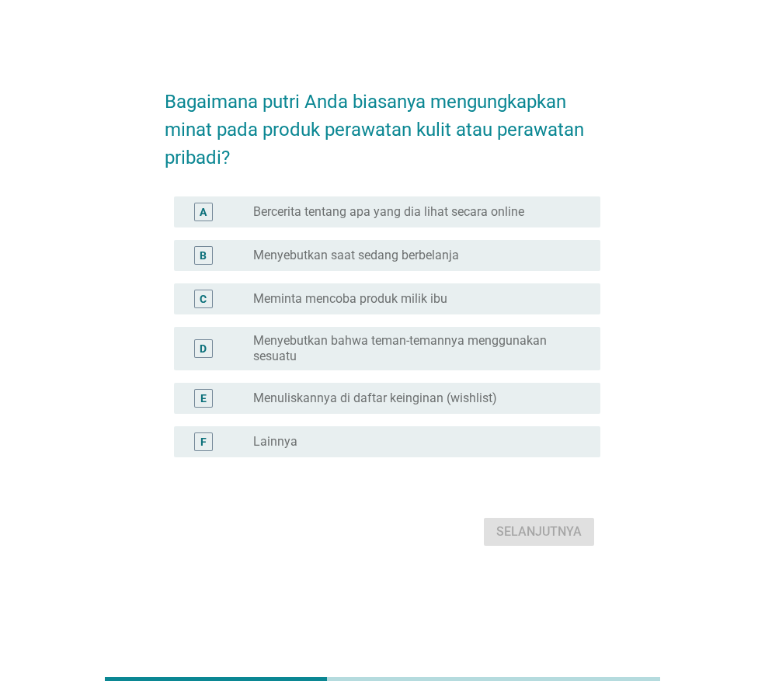
scroll to position [0, 0]
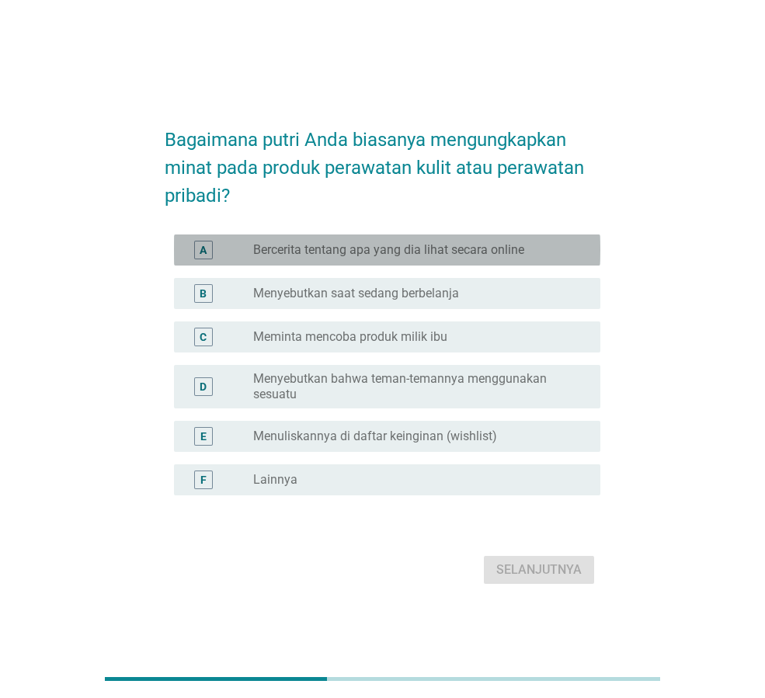
click at [410, 256] on label "Bercerita tentang apa yang dia lihat secara online" at bounding box center [388, 250] width 271 height 16
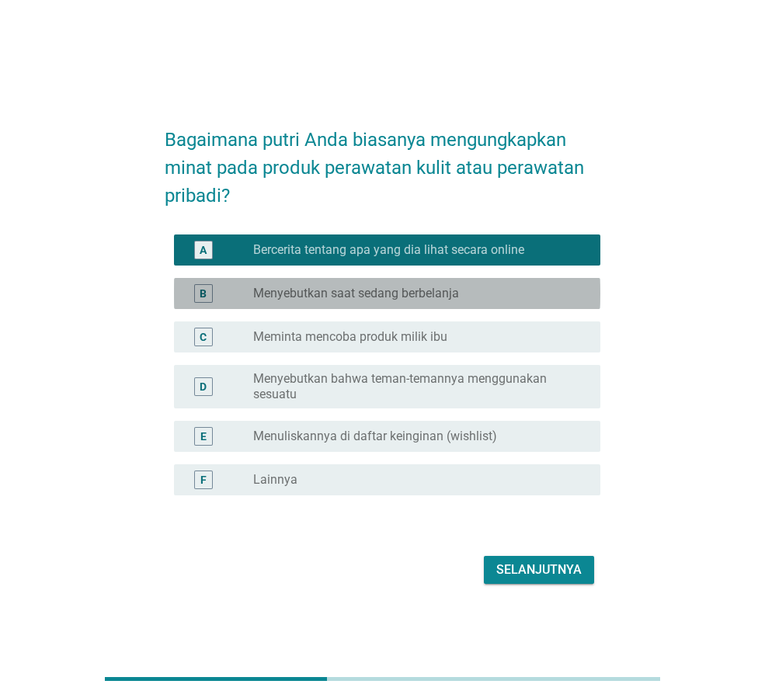
click at [406, 301] on label "Menyebutkan saat sedang berbelanja" at bounding box center [356, 294] width 206 height 16
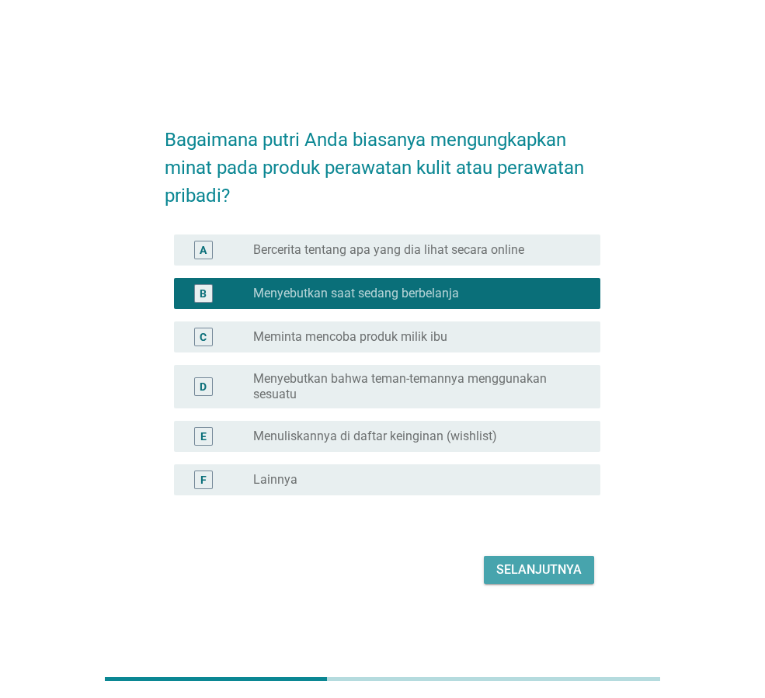
click at [536, 557] on button "Selanjutnya" at bounding box center [539, 570] width 110 height 28
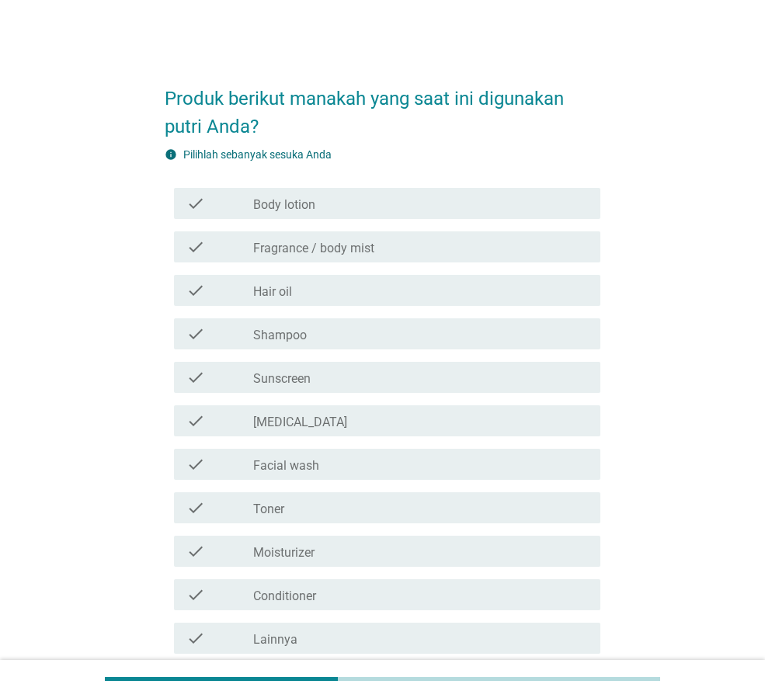
click at [310, 371] on label "Sunscreen" at bounding box center [281, 379] width 57 height 16
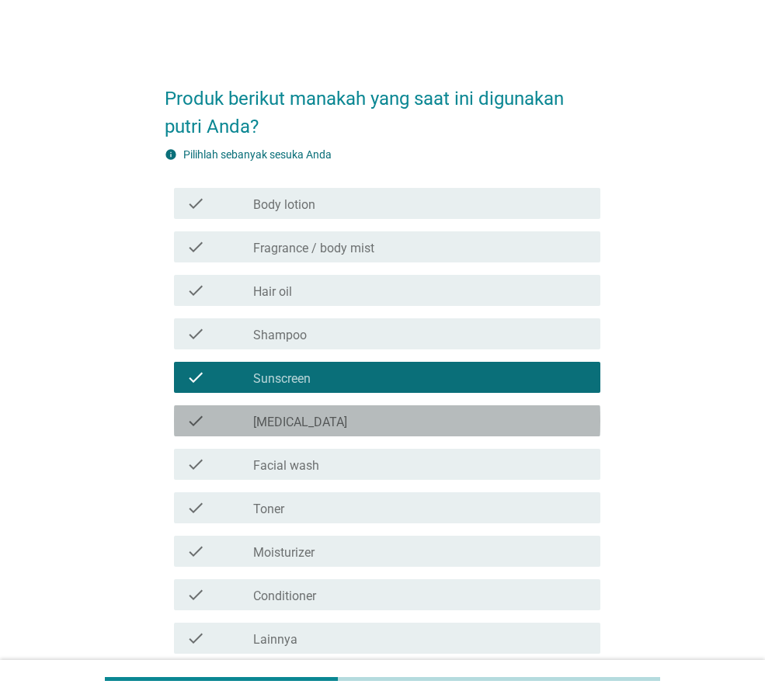
click at [339, 419] on div "check_box_outline_blank [MEDICAL_DATA]" at bounding box center [420, 421] width 335 height 19
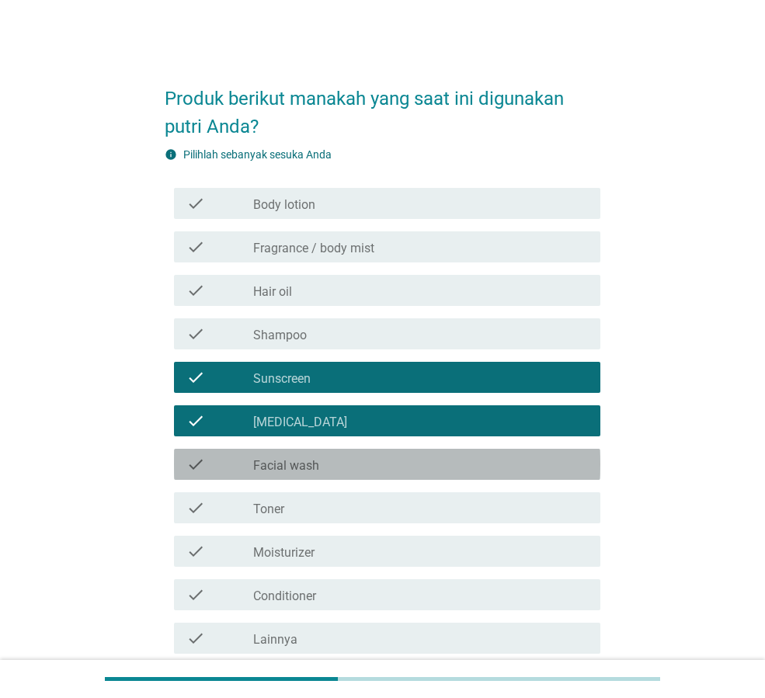
click at [342, 463] on div "check_box_outline_blank Facial wash" at bounding box center [420, 464] width 335 height 19
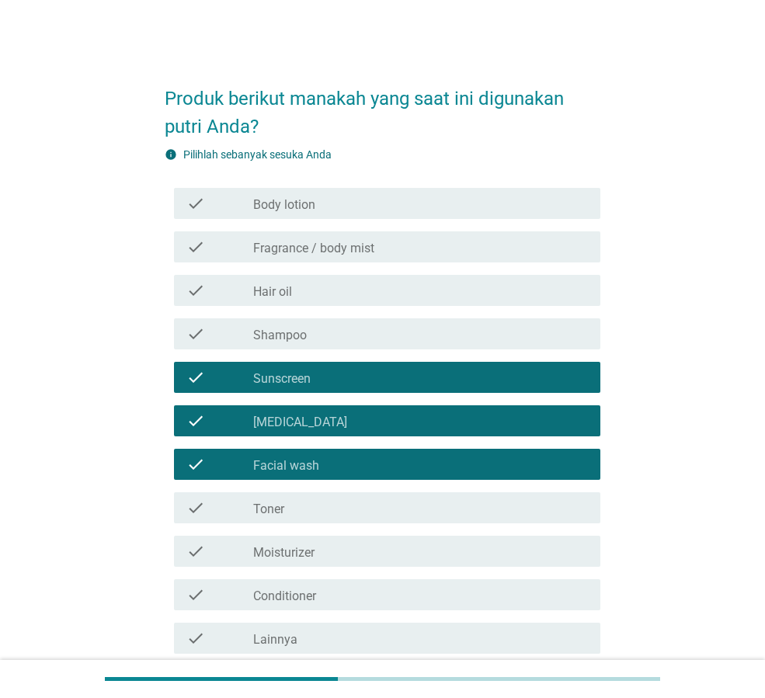
click at [340, 557] on div "check_box_outline_blank Moisturizer" at bounding box center [420, 551] width 335 height 19
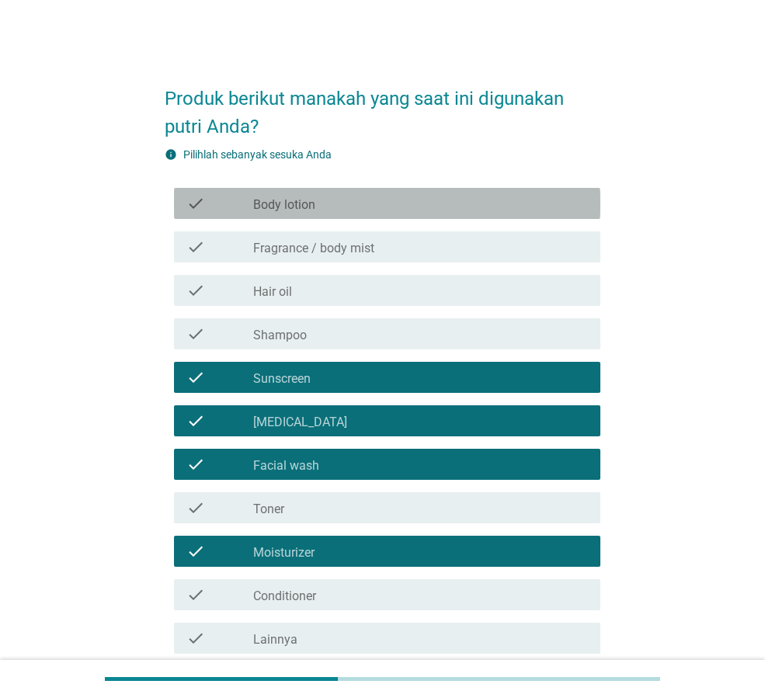
click at [322, 201] on div "check_box_outline_blank Body lotion" at bounding box center [420, 203] width 335 height 19
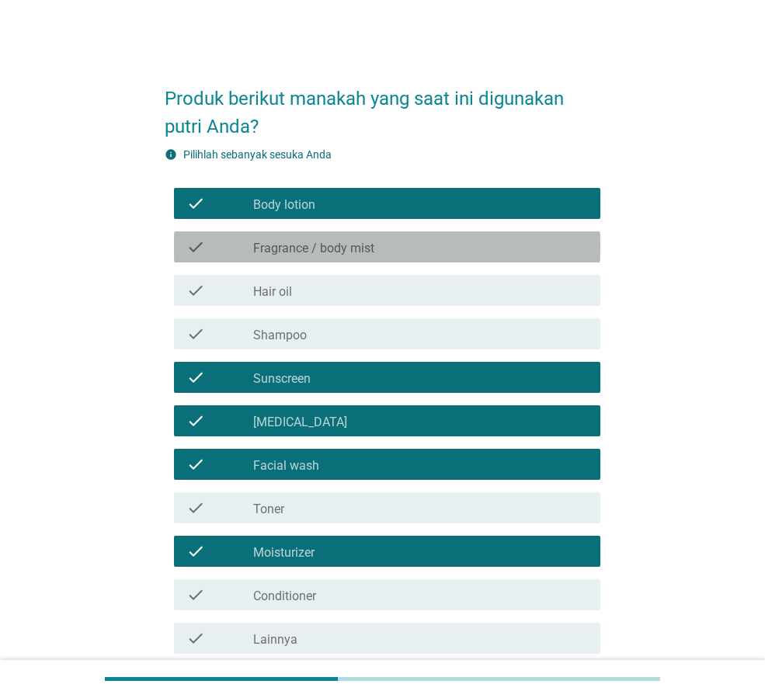
click at [358, 242] on label "Fragrance / body mist" at bounding box center [313, 249] width 121 height 16
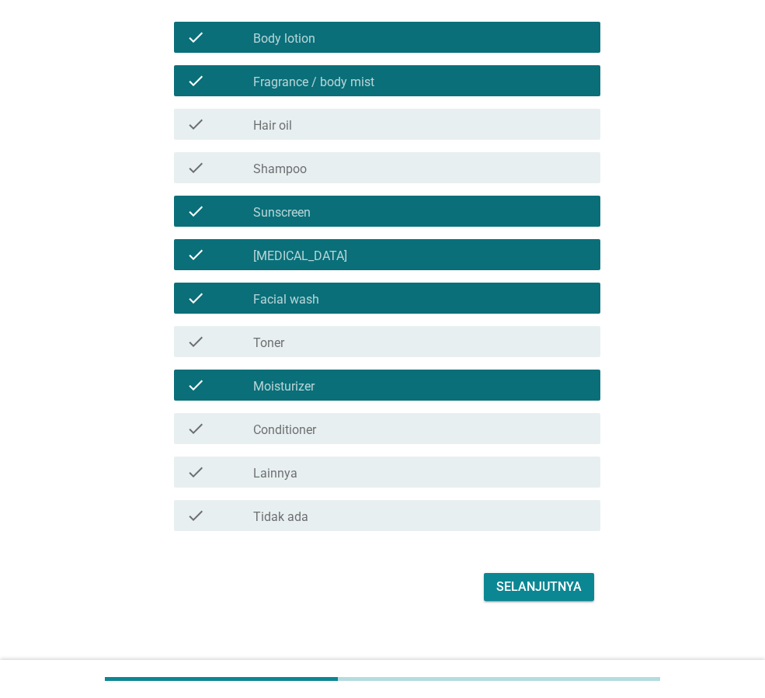
scroll to position [180, 0]
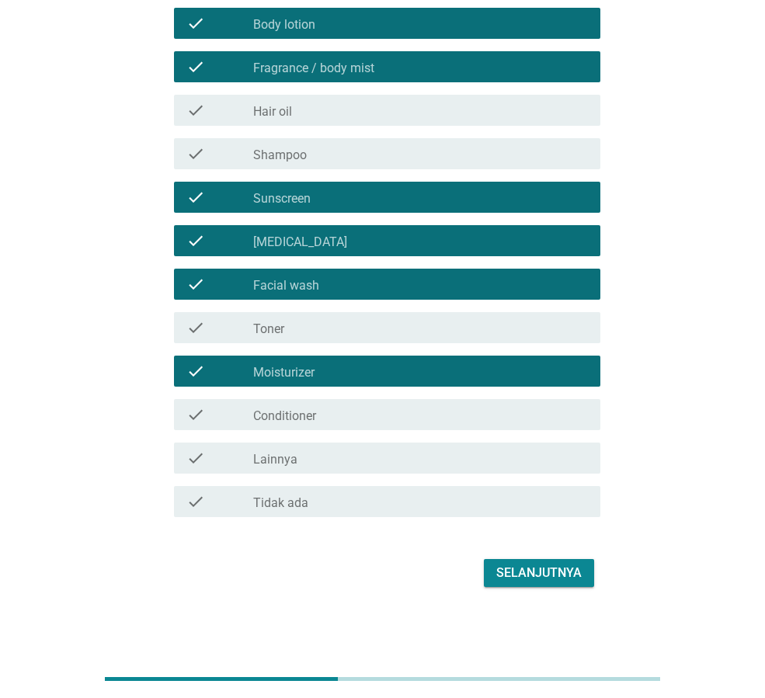
click at [561, 579] on div "Selanjutnya" at bounding box center [538, 573] width 85 height 19
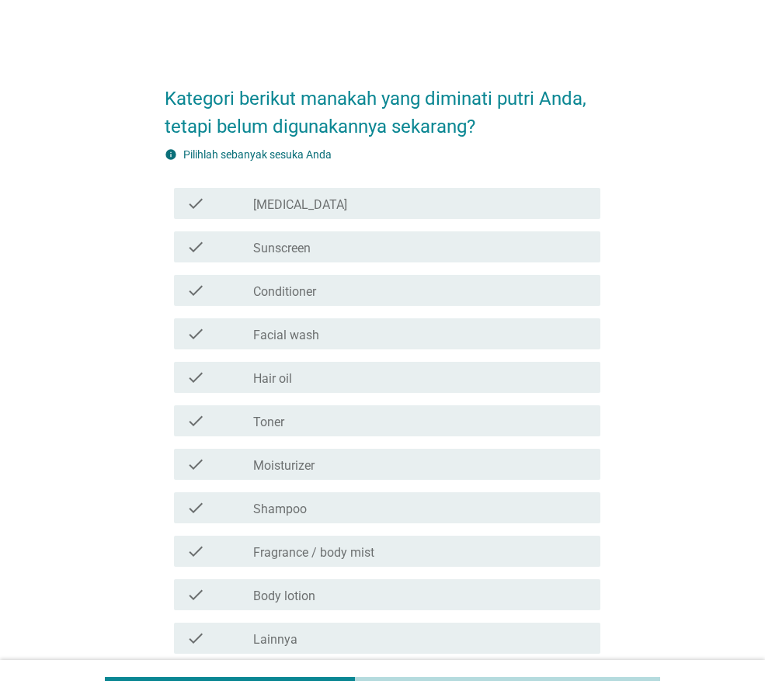
click at [352, 194] on div "check_box_outline_blank [MEDICAL_DATA]" at bounding box center [420, 203] width 335 height 19
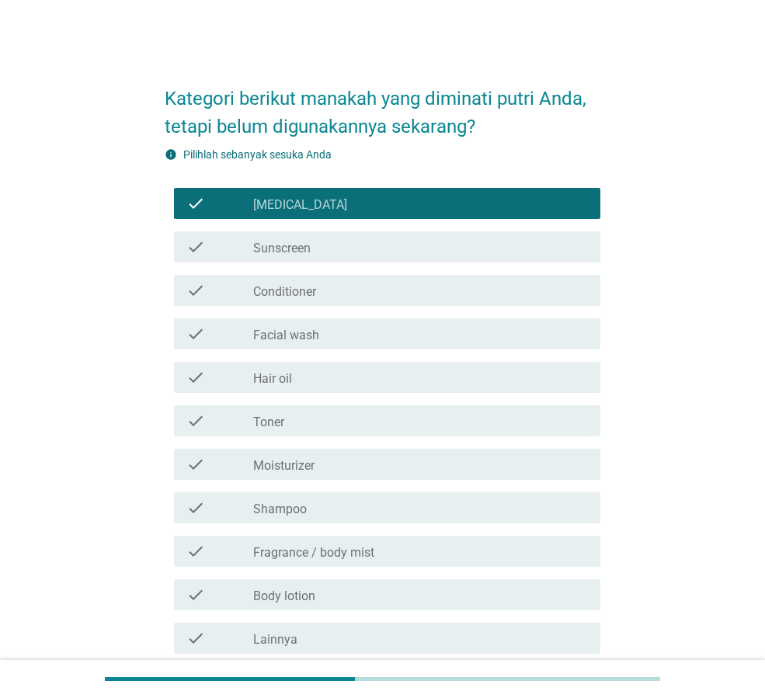
click at [345, 208] on div "check_box_outline_blank [MEDICAL_DATA]" at bounding box center [420, 203] width 335 height 19
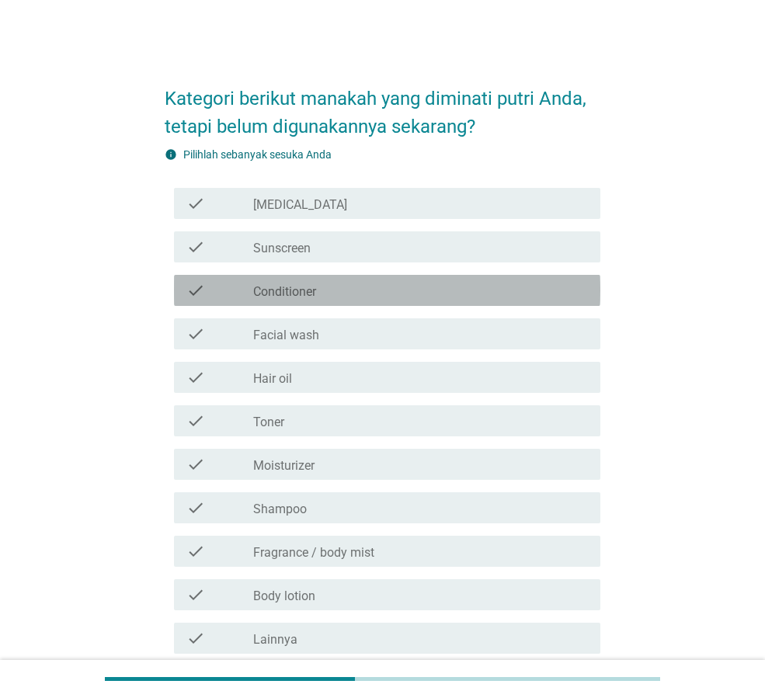
click at [382, 300] on div "check check_box_outline_blank Conditioner" at bounding box center [387, 290] width 426 height 31
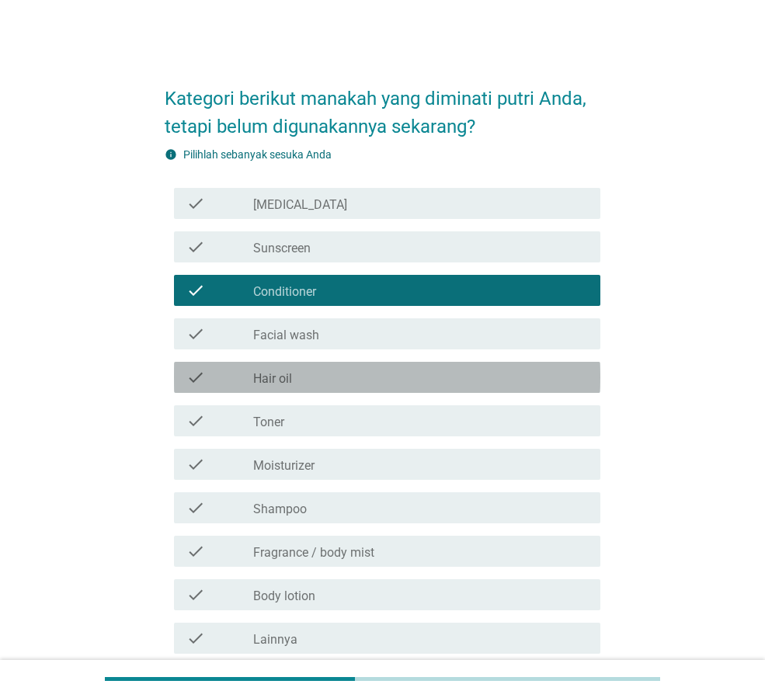
click at [391, 385] on div "check_box_outline_blank Hair oil" at bounding box center [420, 377] width 335 height 19
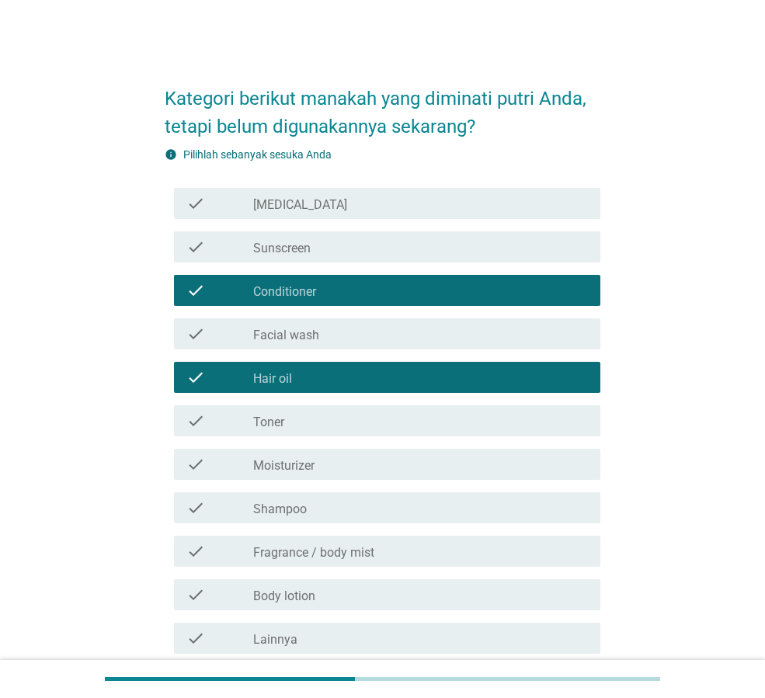
click at [433, 499] on div "check_box_outline_blank Shampoo" at bounding box center [420, 508] width 335 height 19
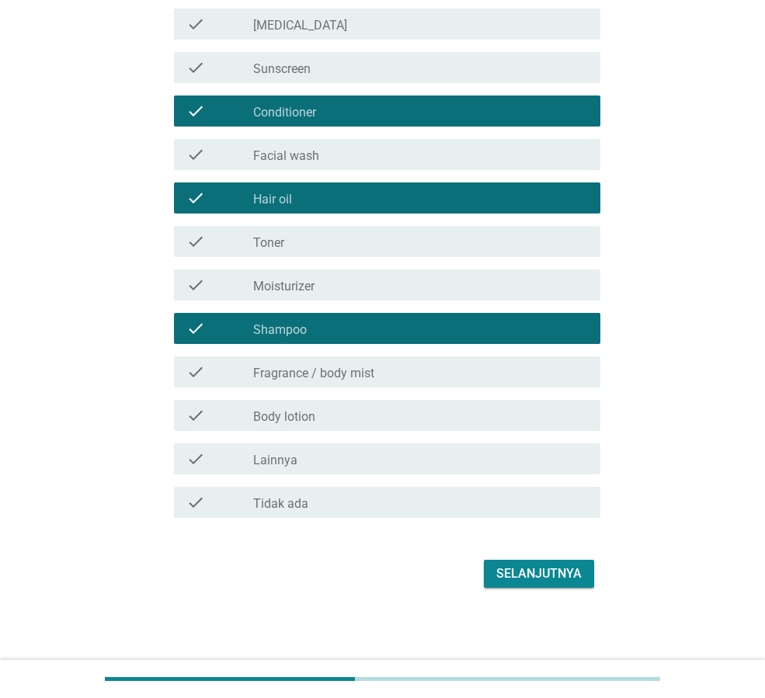
scroll to position [180, 0]
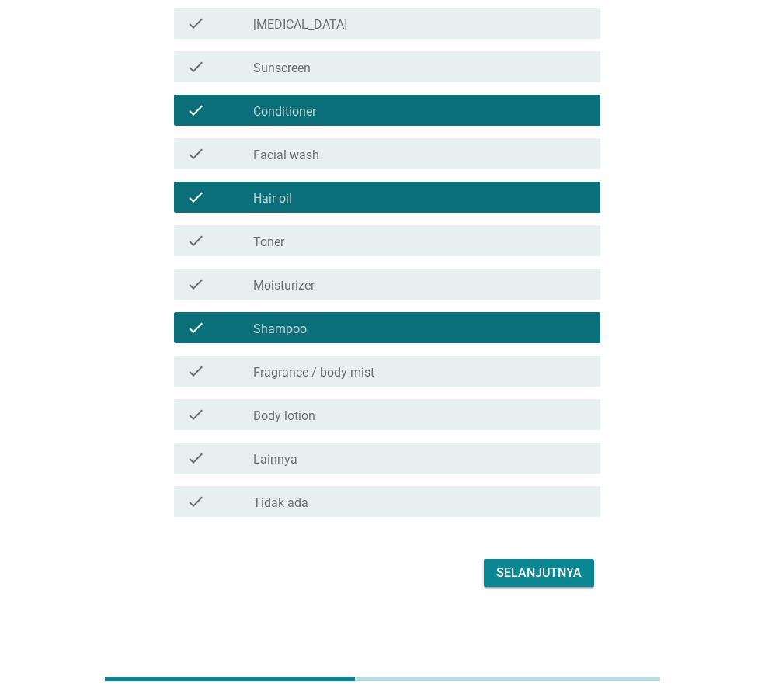
click at [428, 464] on div "check_box_outline_blank Lainnya" at bounding box center [420, 458] width 335 height 19
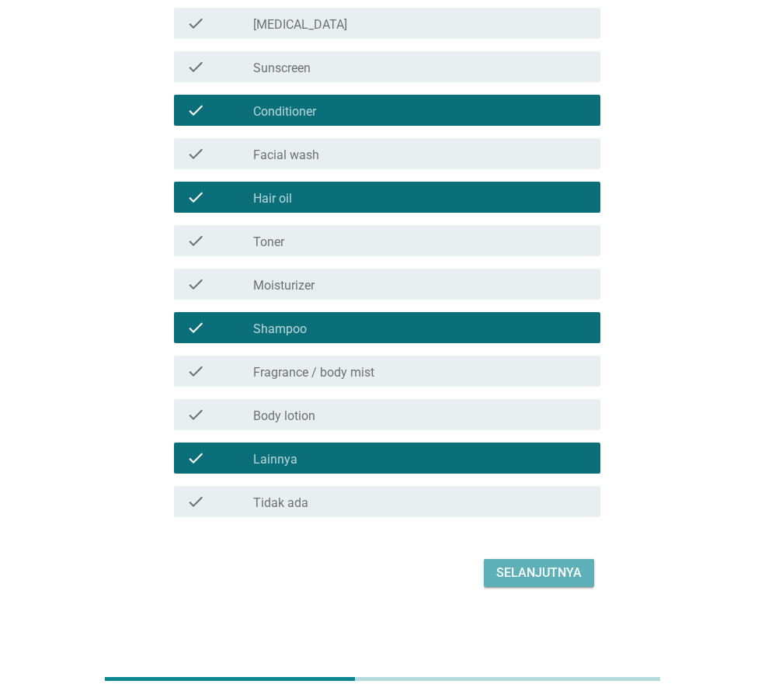
click at [556, 578] on div "Selanjutnya" at bounding box center [538, 573] width 85 height 19
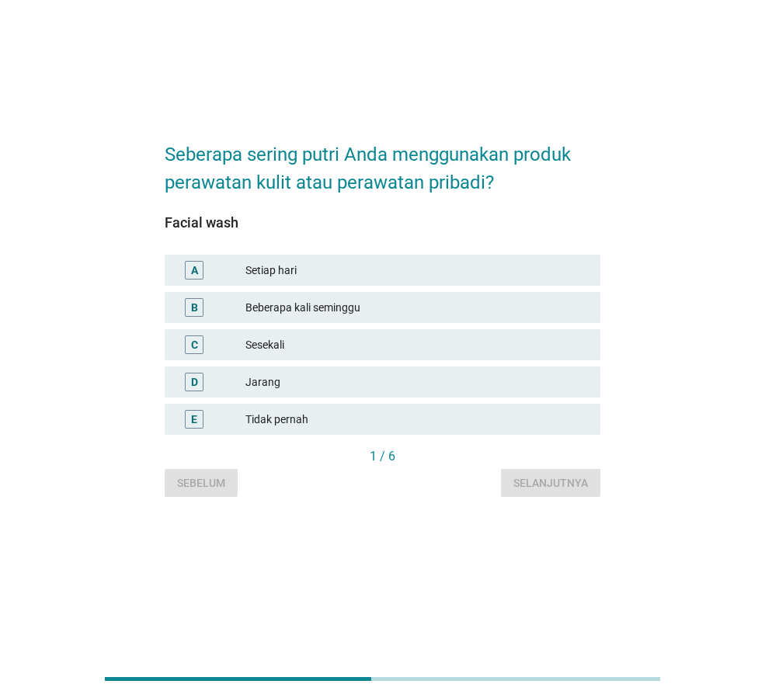
scroll to position [0, 0]
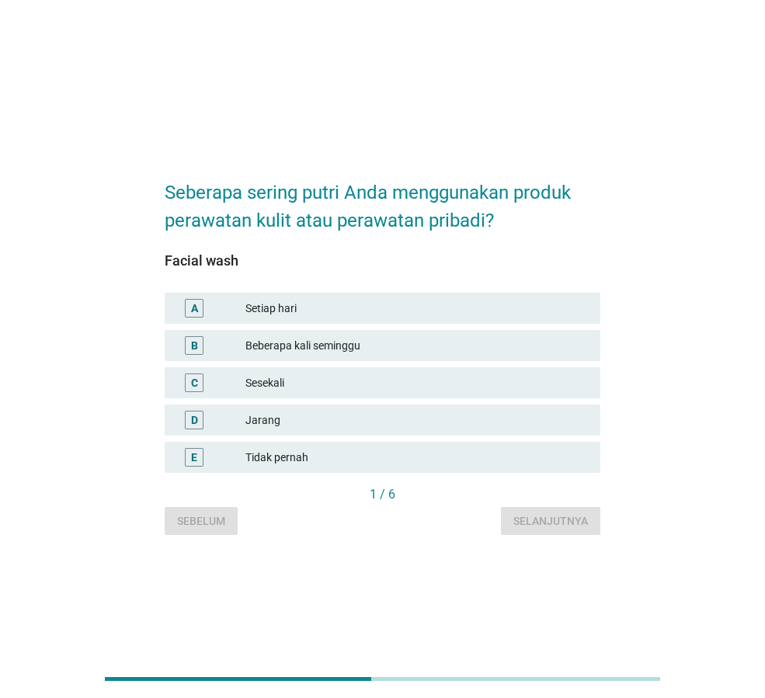
click at [308, 308] on div "Setiap hari" at bounding box center [416, 308] width 343 height 19
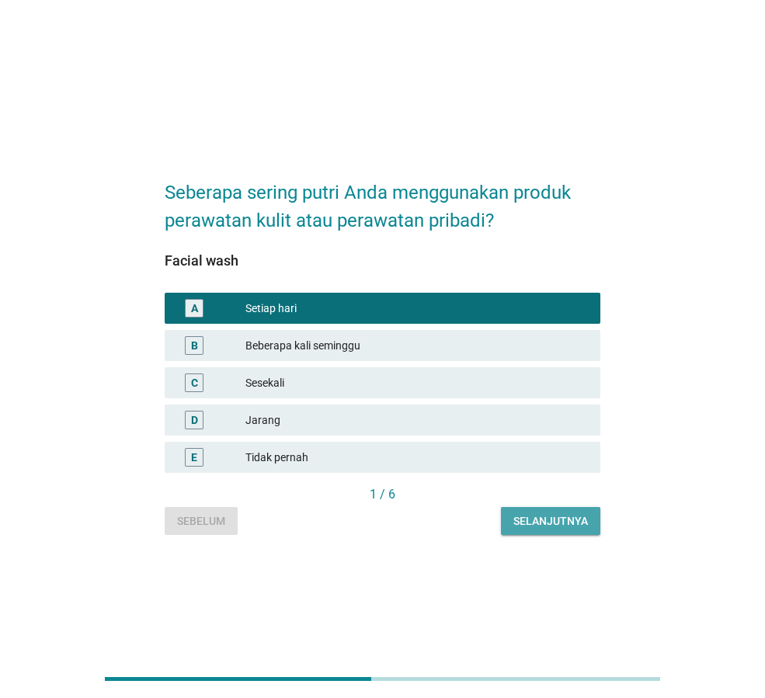
click at [553, 523] on div "Selanjutnya" at bounding box center [550, 521] width 75 height 16
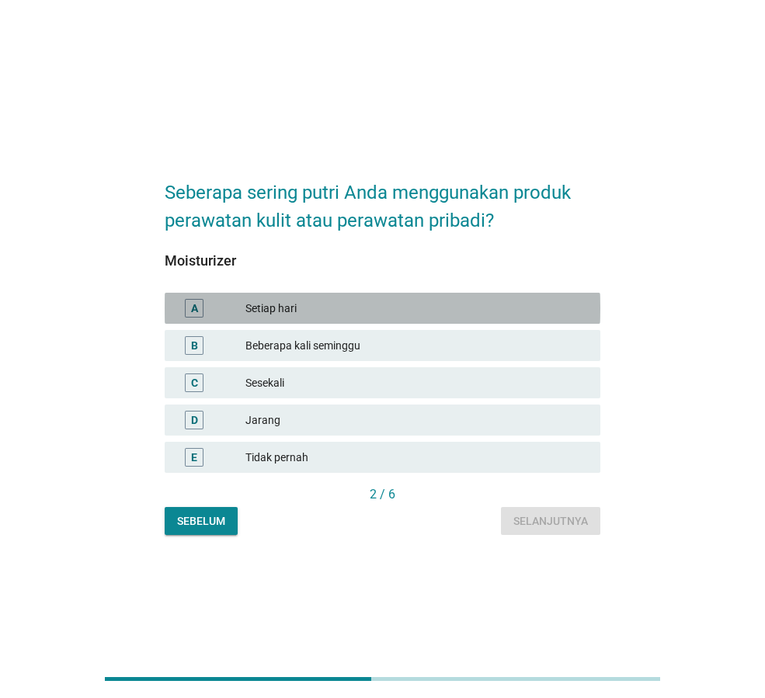
click at [333, 311] on div "Setiap hari" at bounding box center [416, 308] width 343 height 19
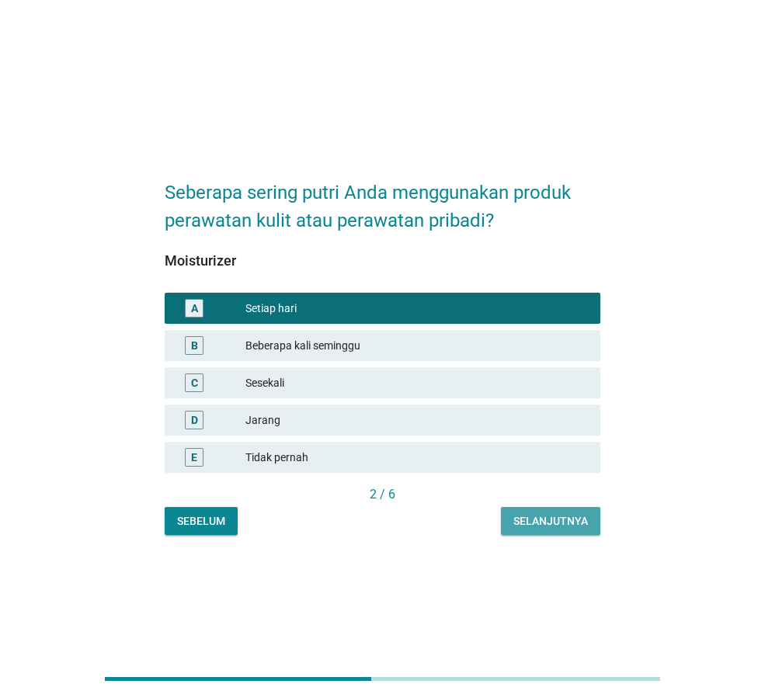
click at [537, 523] on div "Selanjutnya" at bounding box center [550, 521] width 75 height 16
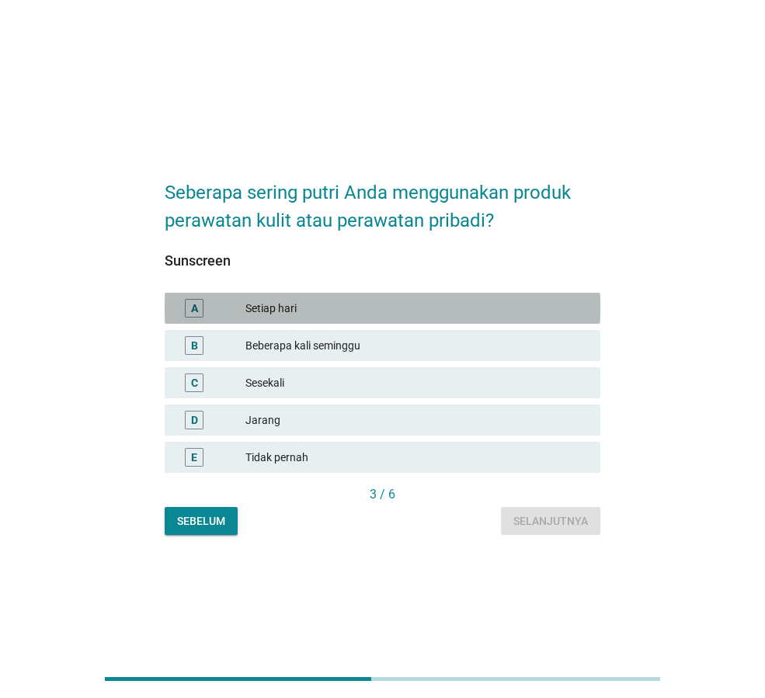
click at [351, 308] on div "Setiap hari" at bounding box center [416, 308] width 343 height 19
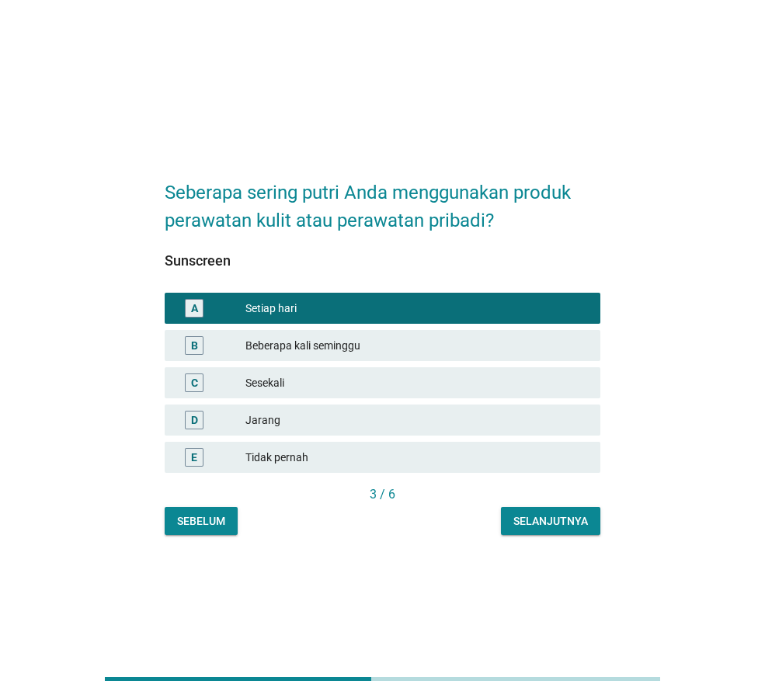
click at [554, 518] on div "Selanjutnya" at bounding box center [550, 521] width 75 height 16
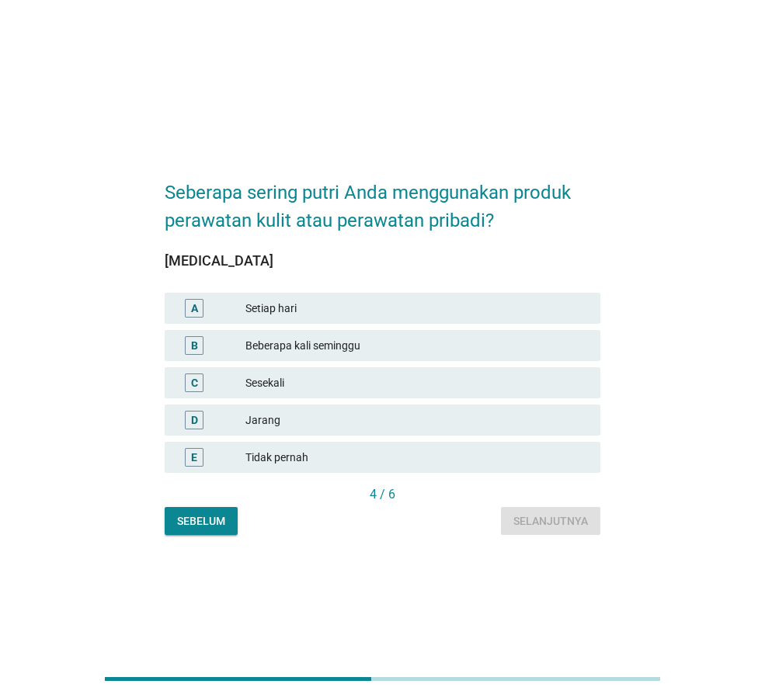
click at [340, 308] on div "Setiap hari" at bounding box center [416, 308] width 343 height 19
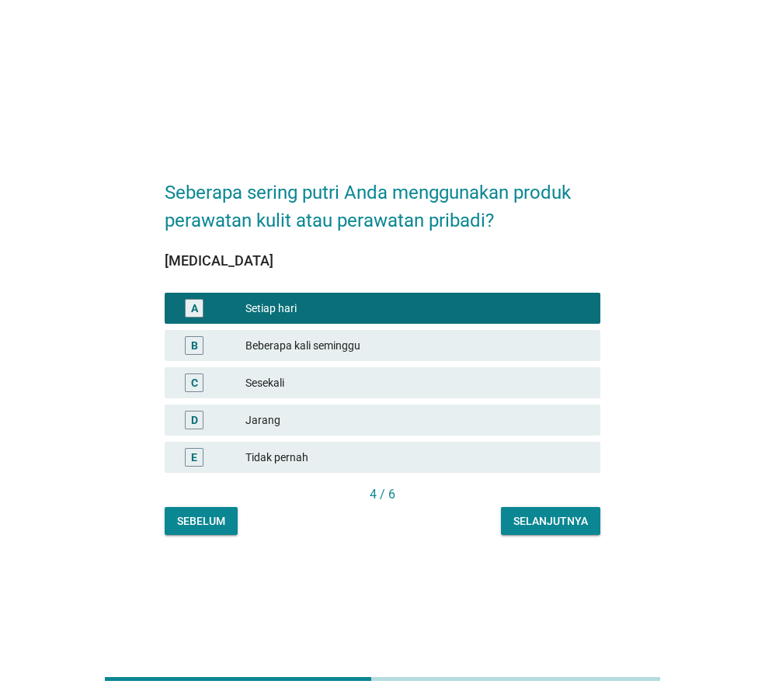
click at [539, 526] on div "Selanjutnya" at bounding box center [550, 521] width 75 height 16
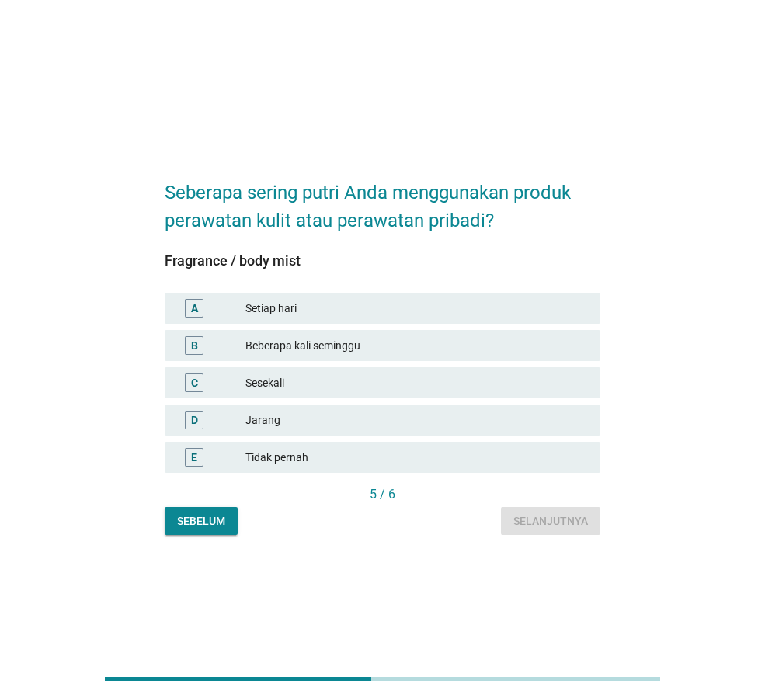
click at [355, 321] on div "A Setiap hari" at bounding box center [383, 308] width 436 height 31
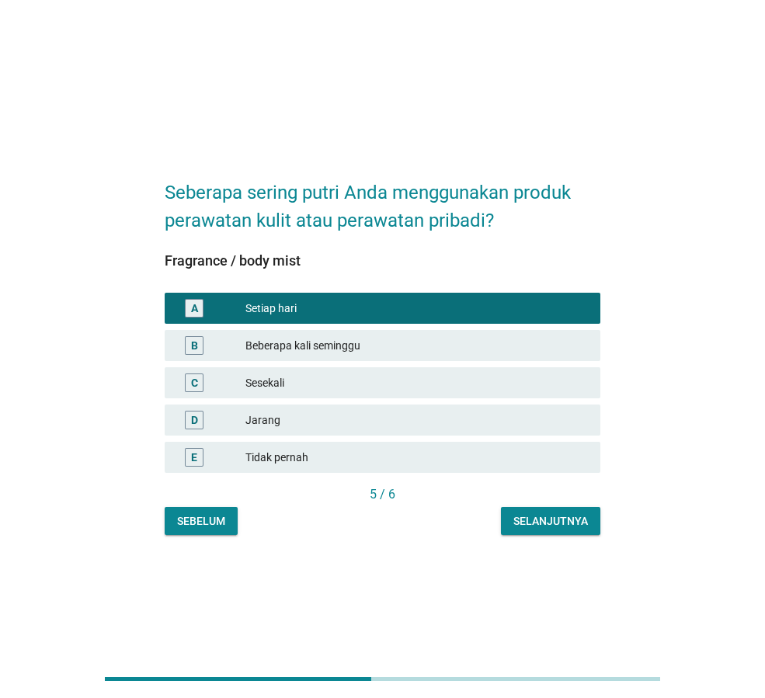
click at [581, 519] on div "Selanjutnya" at bounding box center [550, 521] width 75 height 16
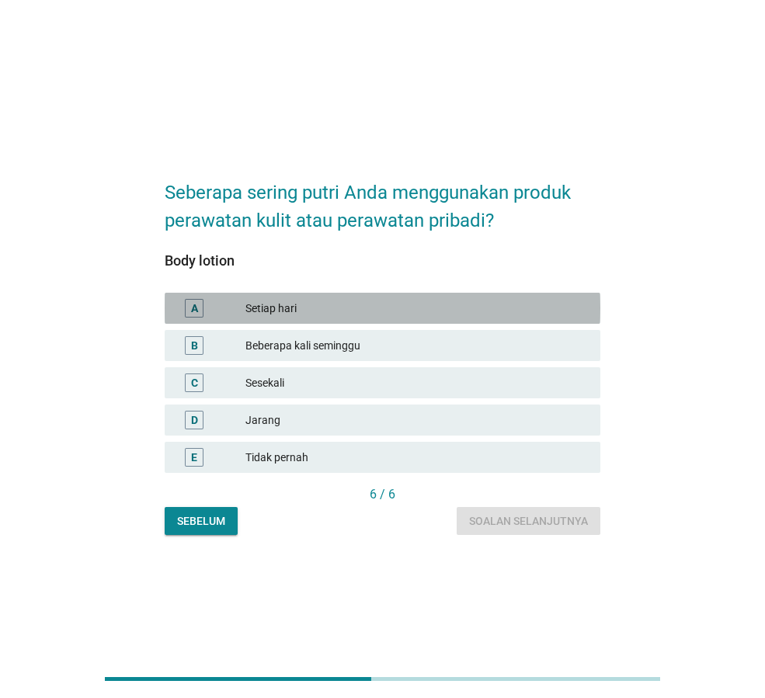
click at [366, 314] on div "Setiap hari" at bounding box center [416, 308] width 343 height 19
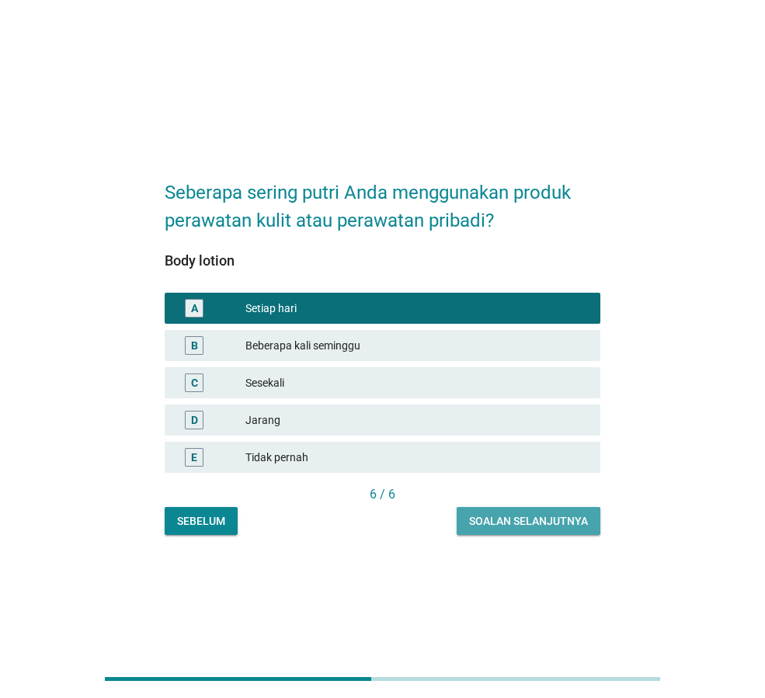
click at [551, 520] on div "Soalan selanjutnya" at bounding box center [528, 521] width 119 height 16
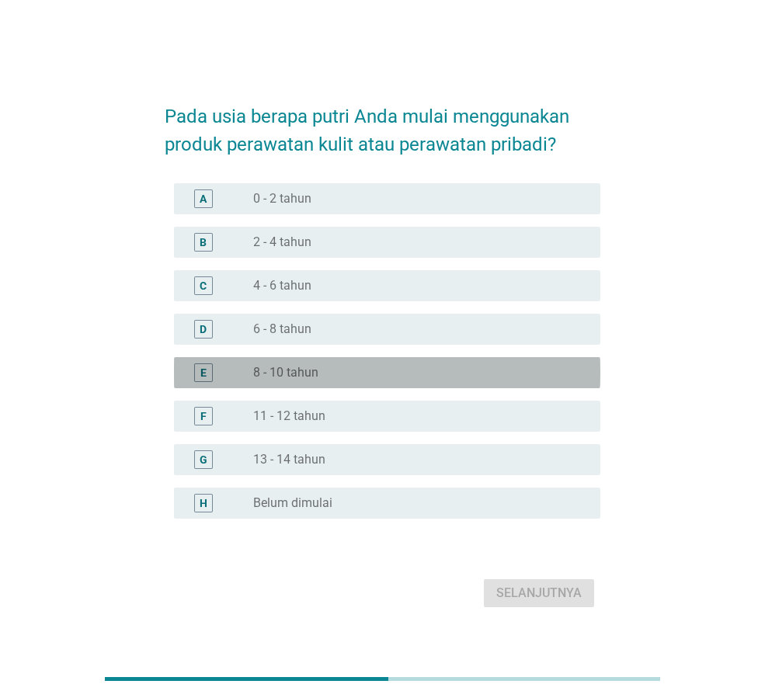
click at [357, 374] on div "radio_button_unchecked 8 - 10 tahun" at bounding box center [414, 373] width 322 height 16
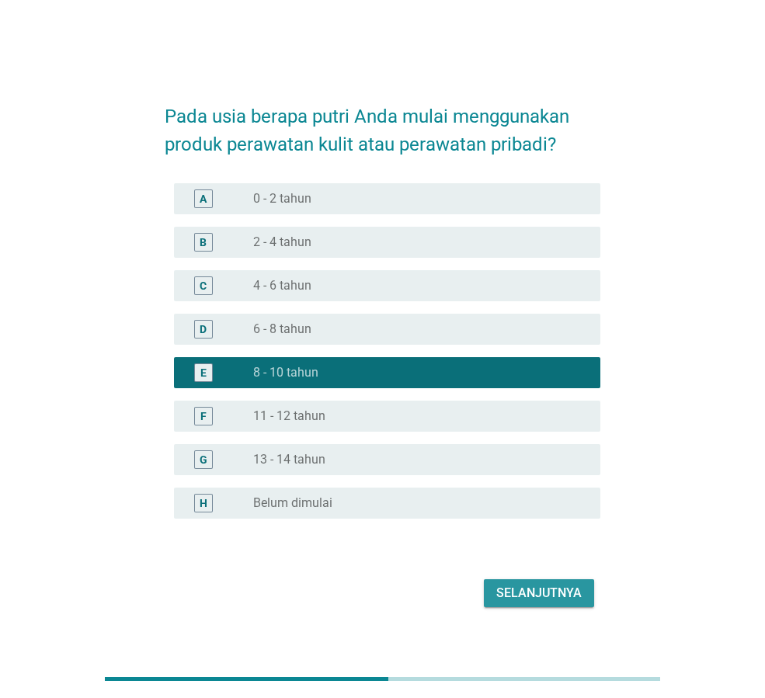
click at [583, 602] on button "Selanjutnya" at bounding box center [539, 593] width 110 height 28
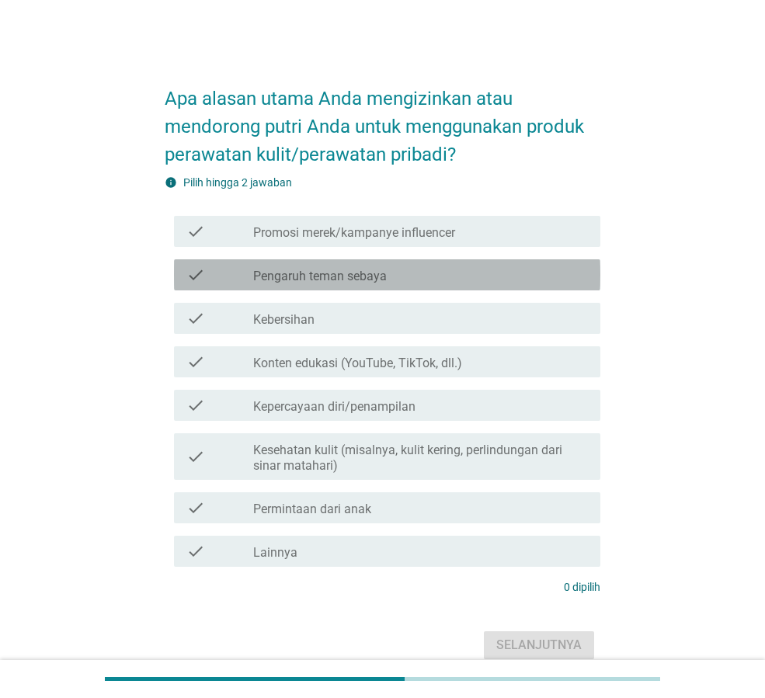
click at [366, 276] on label "Pengaruh teman sebaya" at bounding box center [320, 277] width 134 height 16
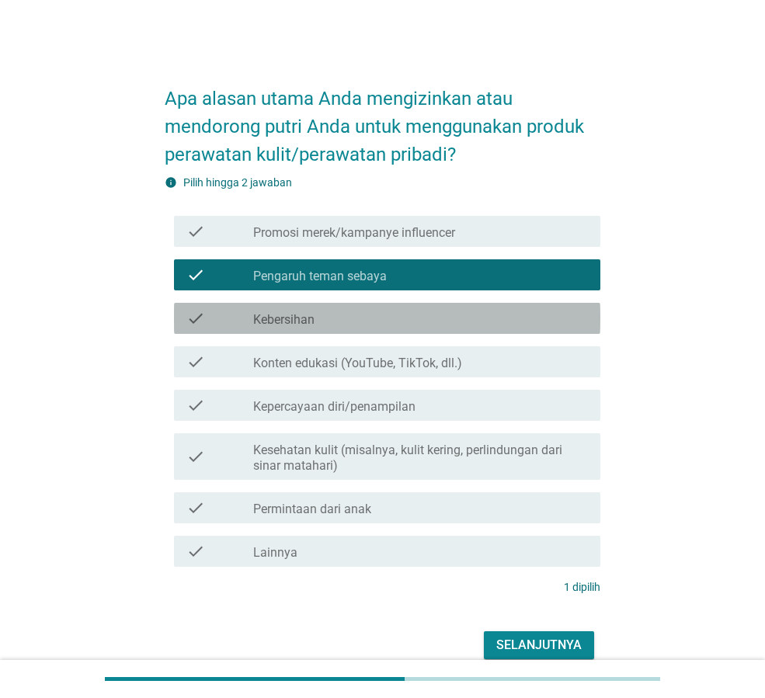
click at [373, 332] on div "check check_box_outline_blank Kebersihan" at bounding box center [387, 318] width 426 height 31
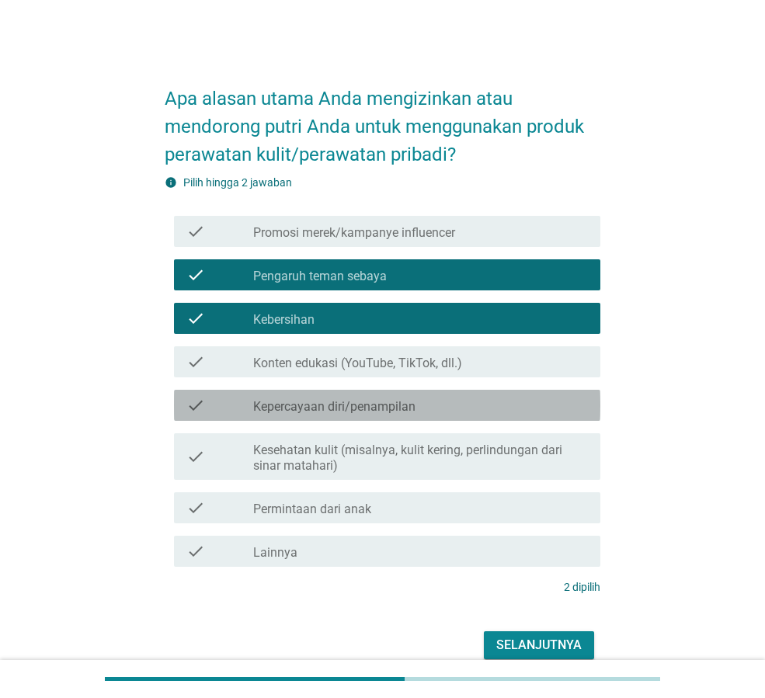
click at [410, 412] on label "Kepercayaan diri/penampilan" at bounding box center [334, 407] width 162 height 16
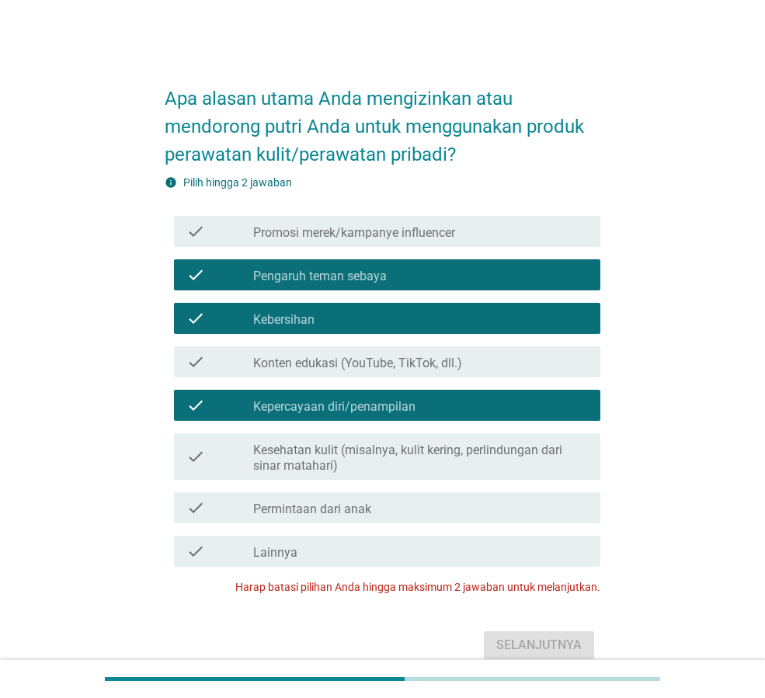
scroll to position [72, 0]
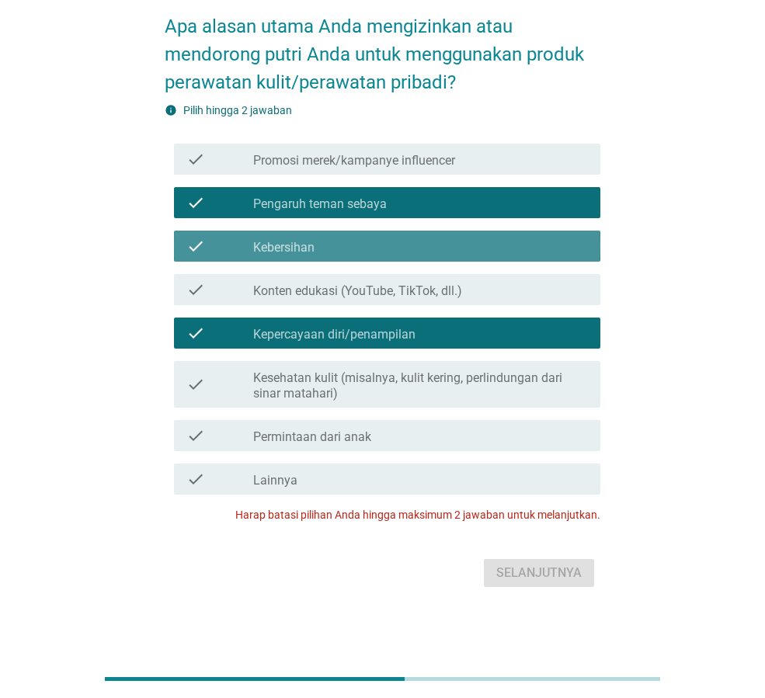
click at [407, 245] on div "check_box_outline_blank Kebersihan" at bounding box center [420, 246] width 335 height 19
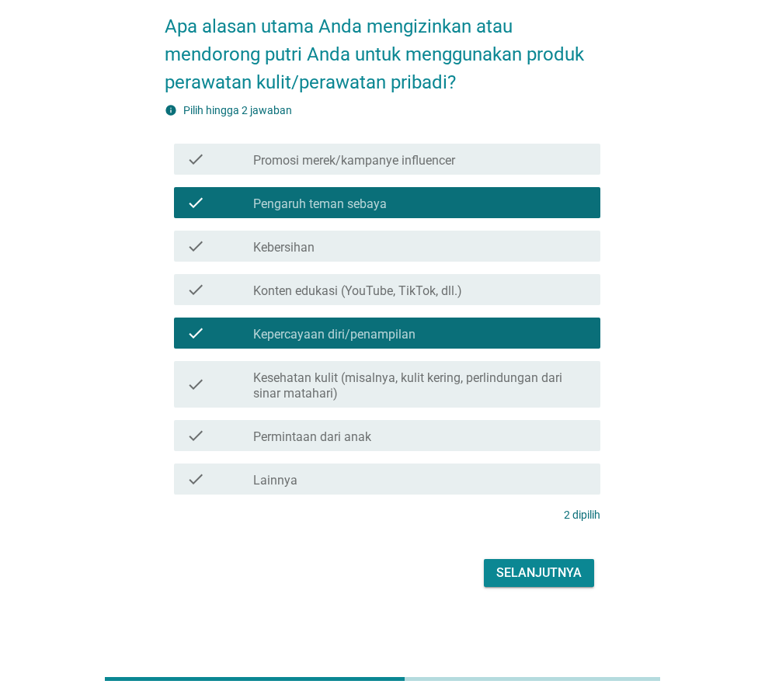
click at [541, 566] on div "Selanjutnya" at bounding box center [538, 573] width 85 height 19
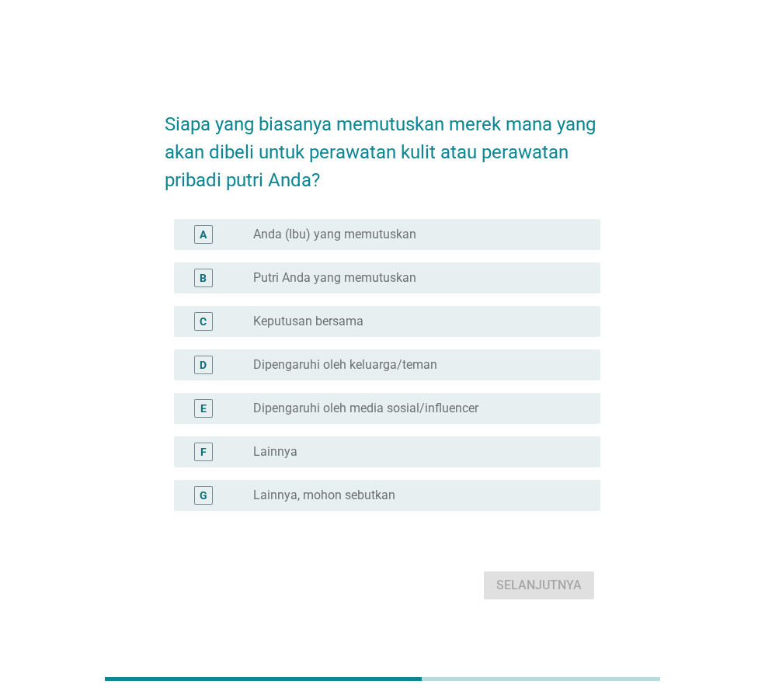
click at [353, 231] on label "Anda (Ibu) yang memutuskan" at bounding box center [334, 235] width 163 height 16
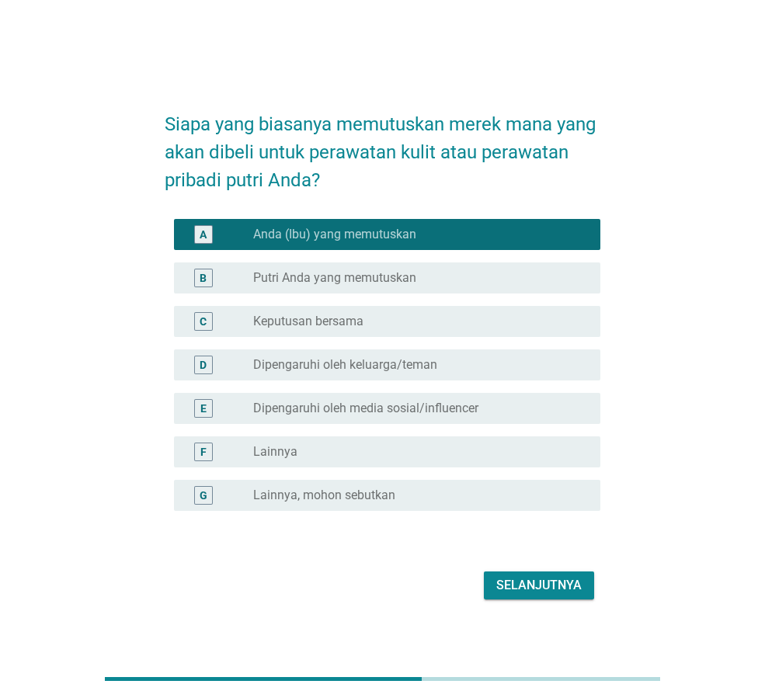
click at [364, 277] on label "Putri Anda yang memutuskan" at bounding box center [334, 278] width 163 height 16
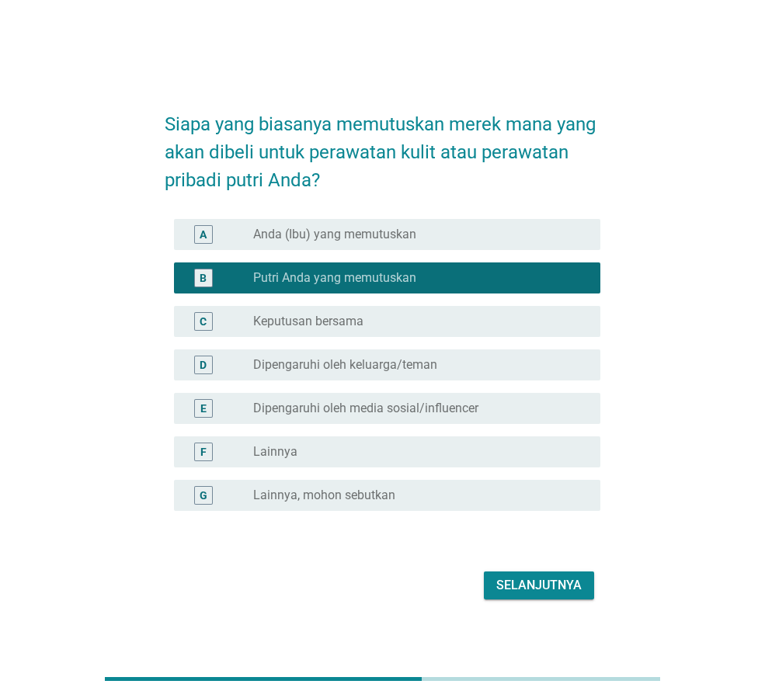
click at [391, 336] on div "C radio_button_unchecked Keputusan bersama" at bounding box center [387, 321] width 426 height 31
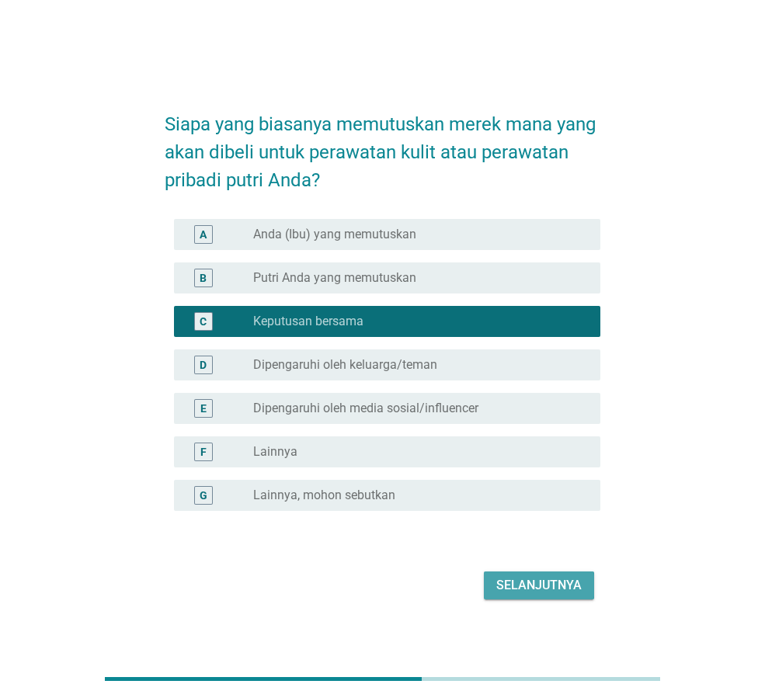
click at [548, 593] on div "Selanjutnya" at bounding box center [538, 585] width 85 height 19
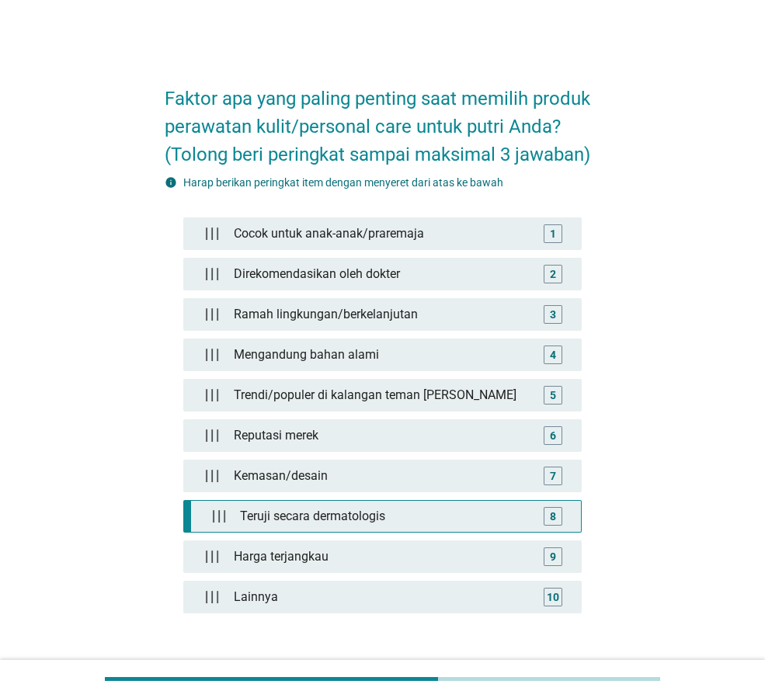
click at [449, 517] on div "Teruji secara dermatologis" at bounding box center [386, 516] width 304 height 31
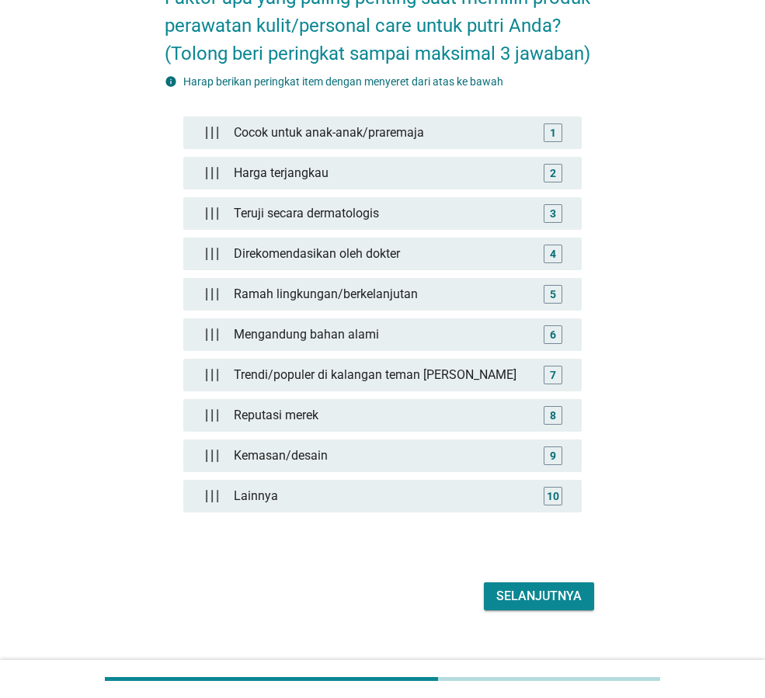
scroll to position [124, 0]
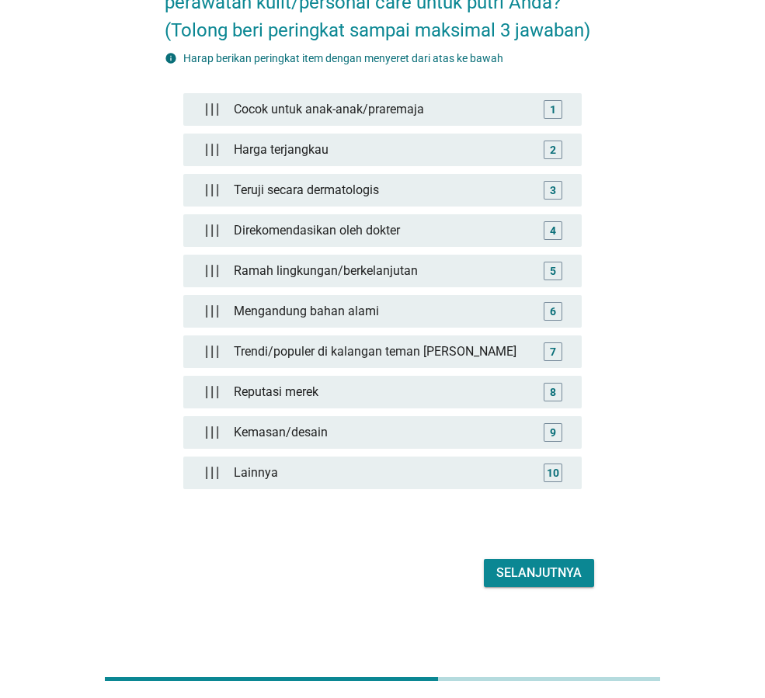
click at [541, 569] on div "Selanjutnya" at bounding box center [538, 573] width 85 height 19
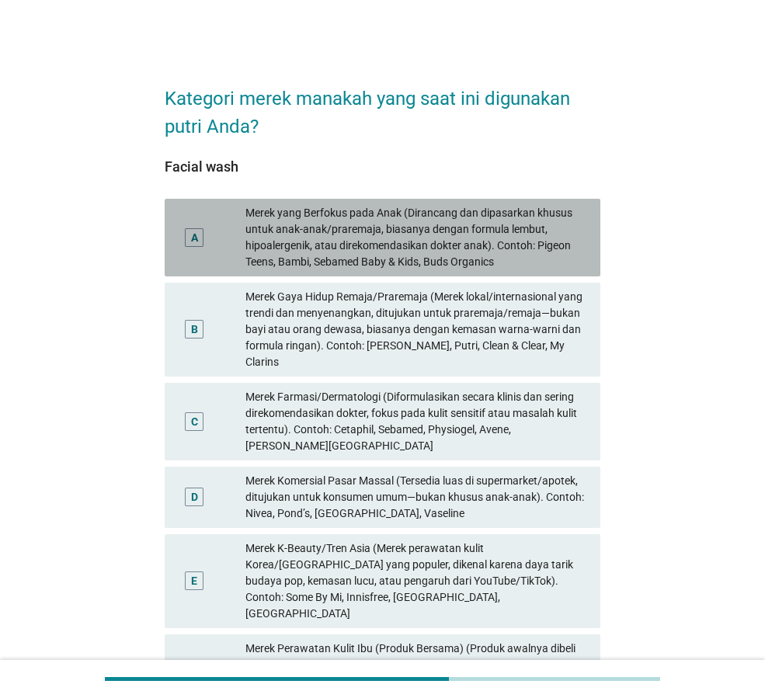
click at [427, 246] on div "Merek yang Berfokus pada Anak (Dirancang dan dipasarkan khusus untuk anak-anak/…" at bounding box center [416, 237] width 343 height 65
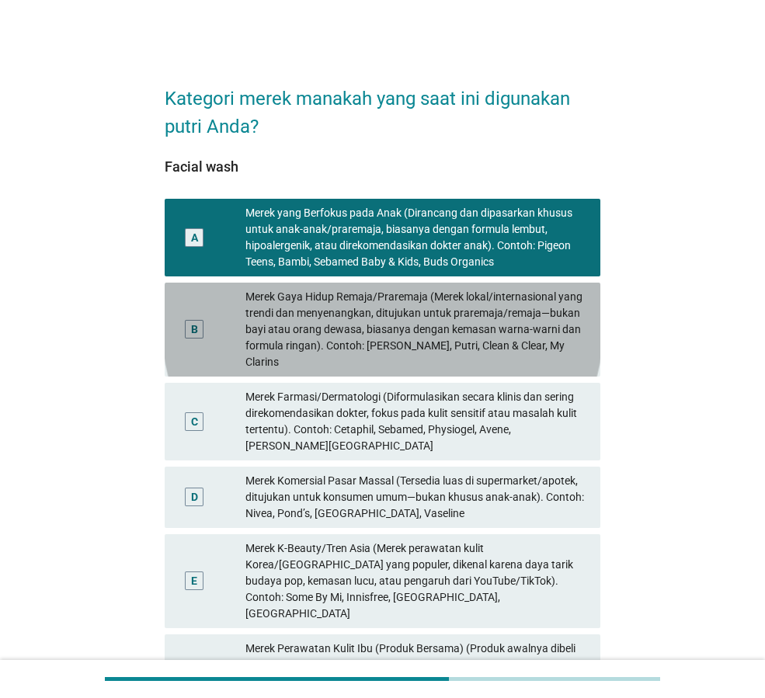
click at [456, 345] on div "Merek Gaya Hidup Remaja/Praremaja (Merek lokal/internasional yang trendi dan me…" at bounding box center [416, 330] width 343 height 82
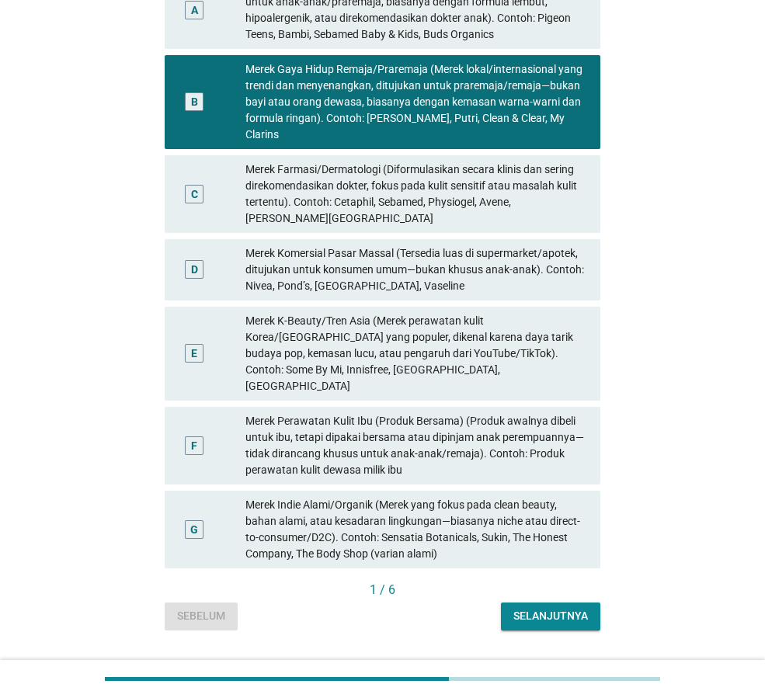
scroll to position [234, 0]
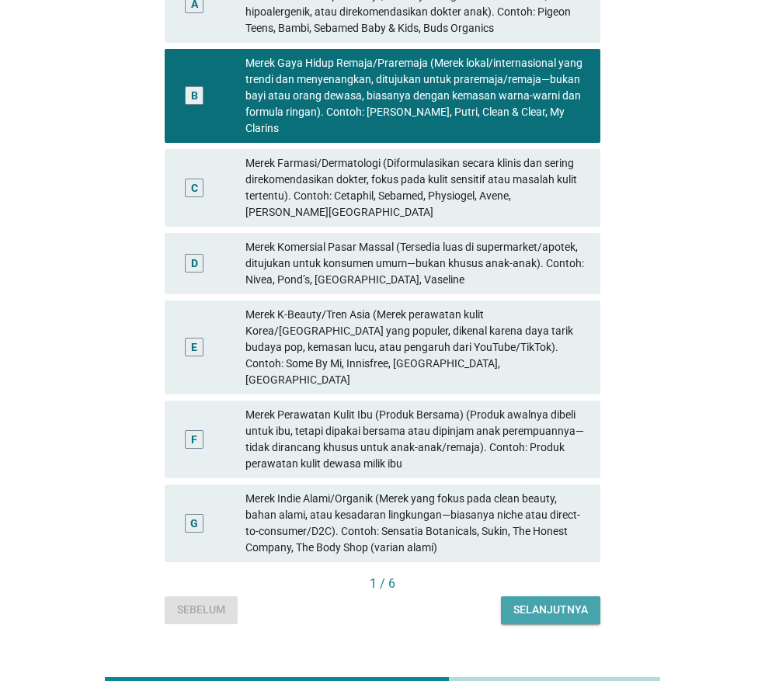
click at [571, 602] on div "Selanjutnya" at bounding box center [550, 610] width 75 height 16
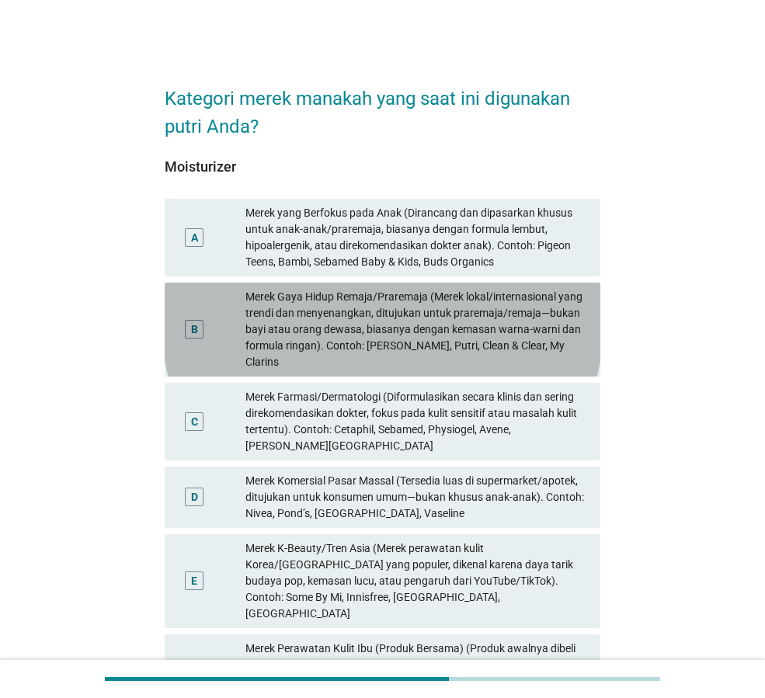
click at [418, 340] on div "Merek Gaya Hidup Remaja/Praremaja (Merek lokal/internasional yang trendi dan me…" at bounding box center [416, 330] width 343 height 82
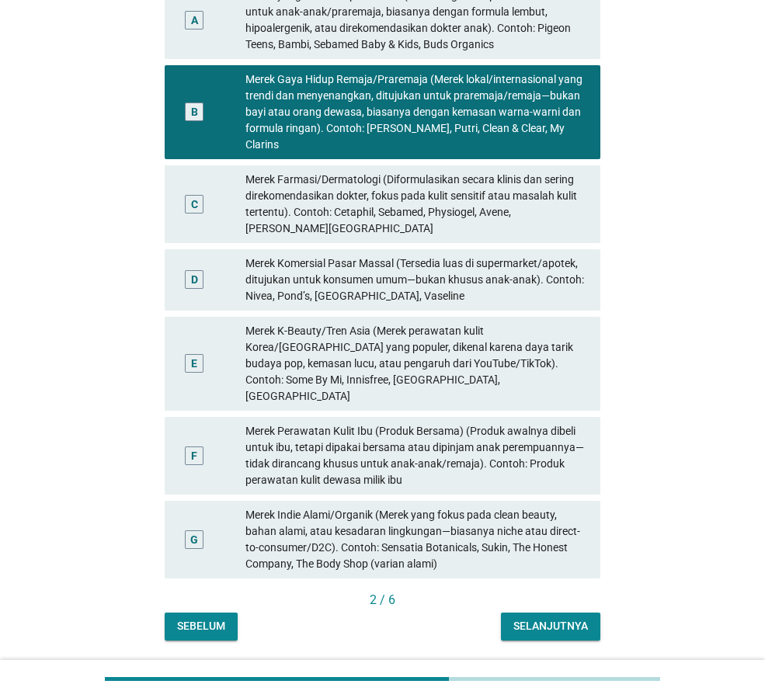
scroll to position [234, 0]
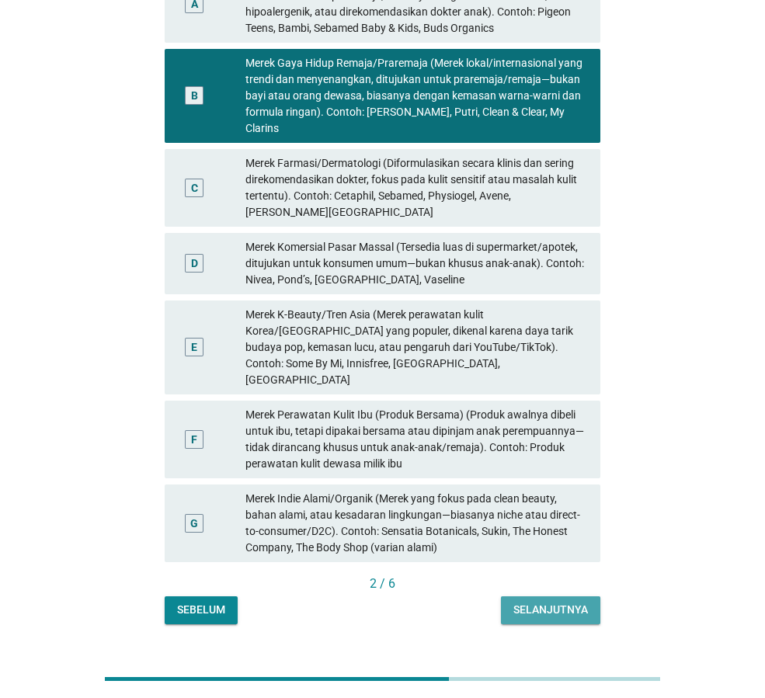
click at [561, 596] on button "Selanjutnya" at bounding box center [550, 610] width 99 height 28
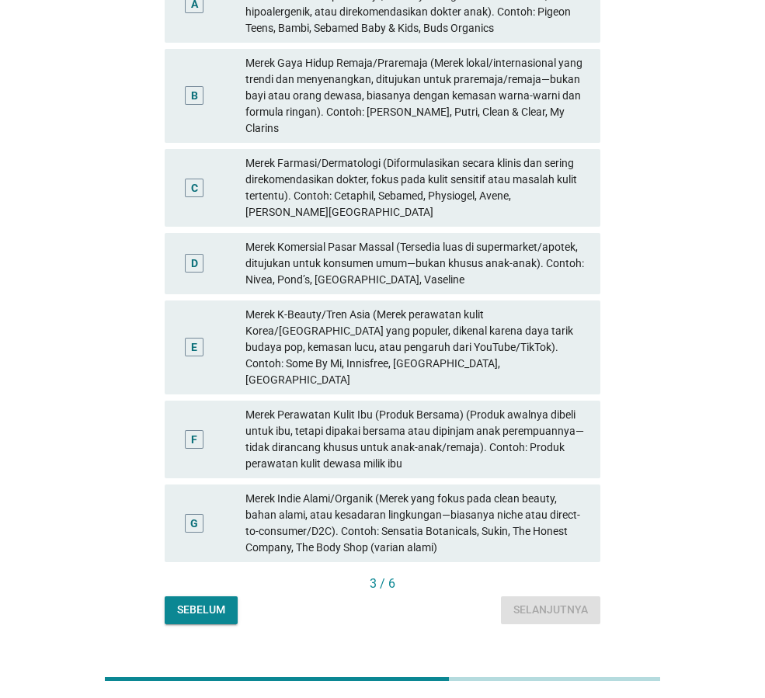
scroll to position [0, 0]
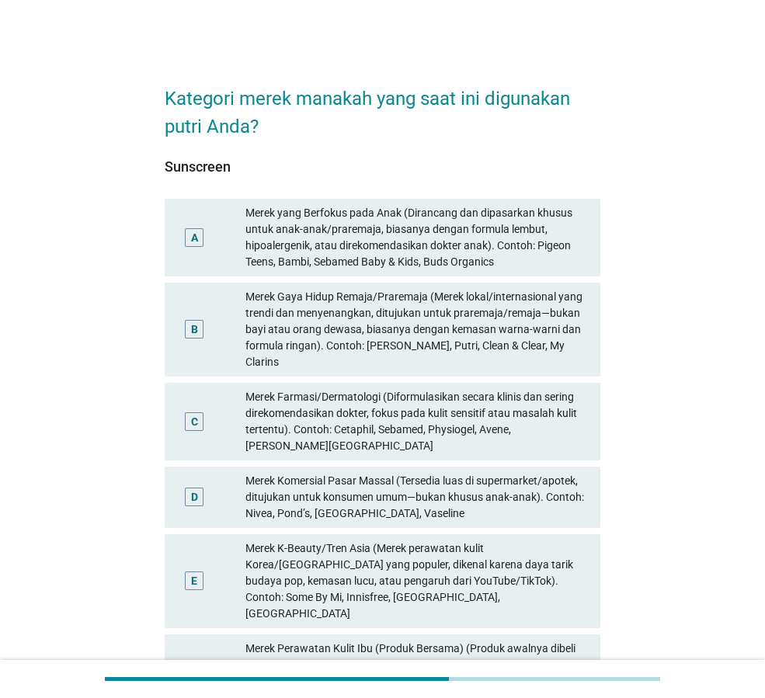
click at [470, 308] on div "Merek Gaya Hidup Remaja/Praremaja (Merek lokal/internasional yang trendi dan me…" at bounding box center [416, 330] width 343 height 82
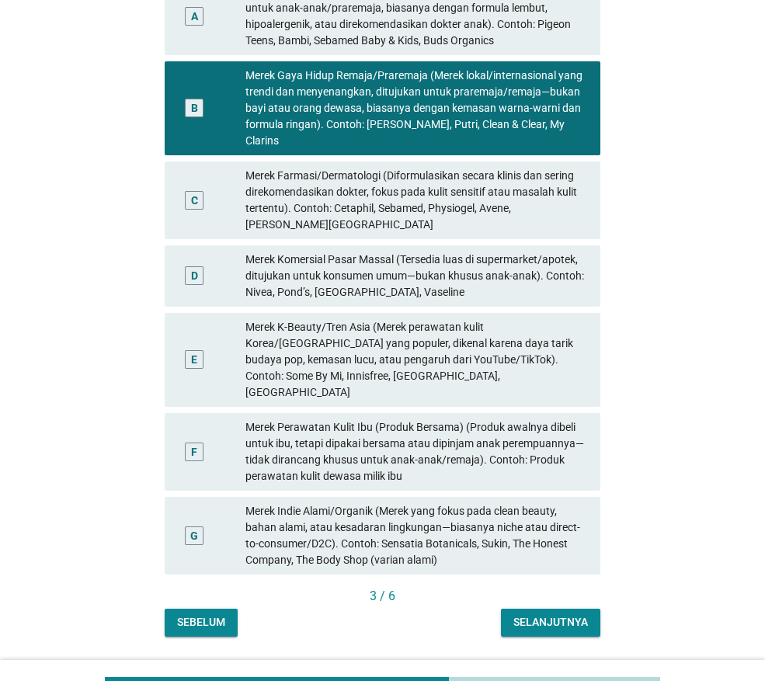
scroll to position [234, 0]
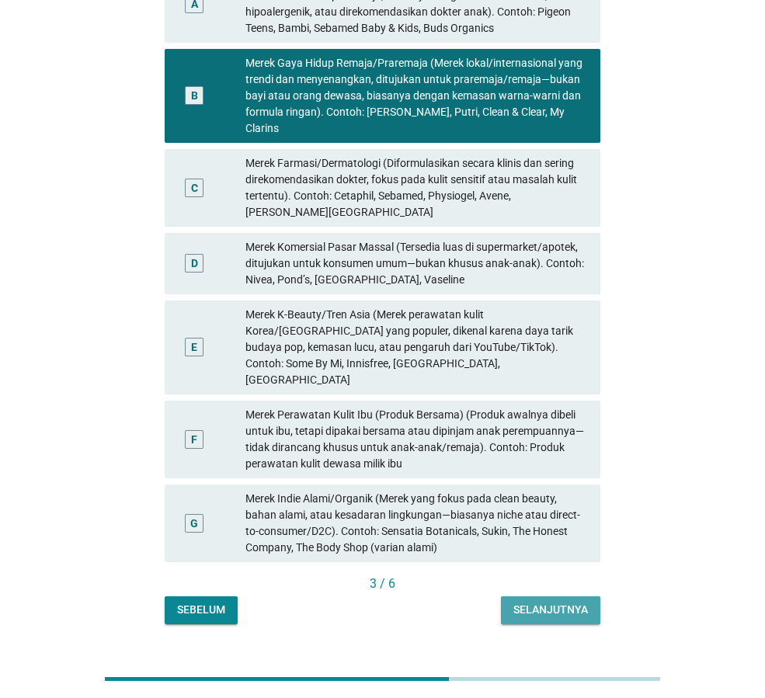
click at [568, 602] on div "Selanjutnya" at bounding box center [550, 610] width 75 height 16
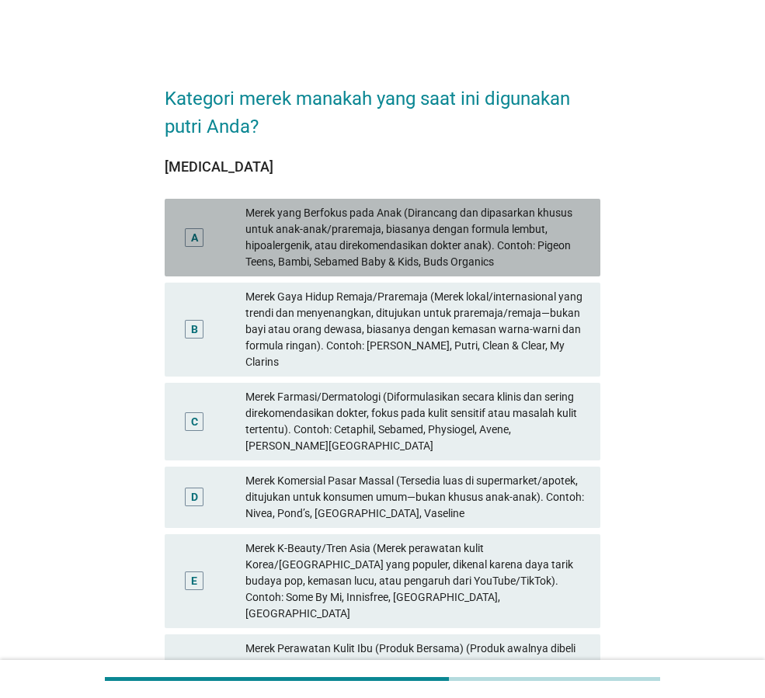
drag, startPoint x: 416, startPoint y: 252, endPoint x: 440, endPoint y: 288, distance: 44.2
click at [420, 256] on div "Merek yang Berfokus pada Anak (Dirancang dan dipasarkan khusus untuk anak-anak/…" at bounding box center [416, 237] width 343 height 65
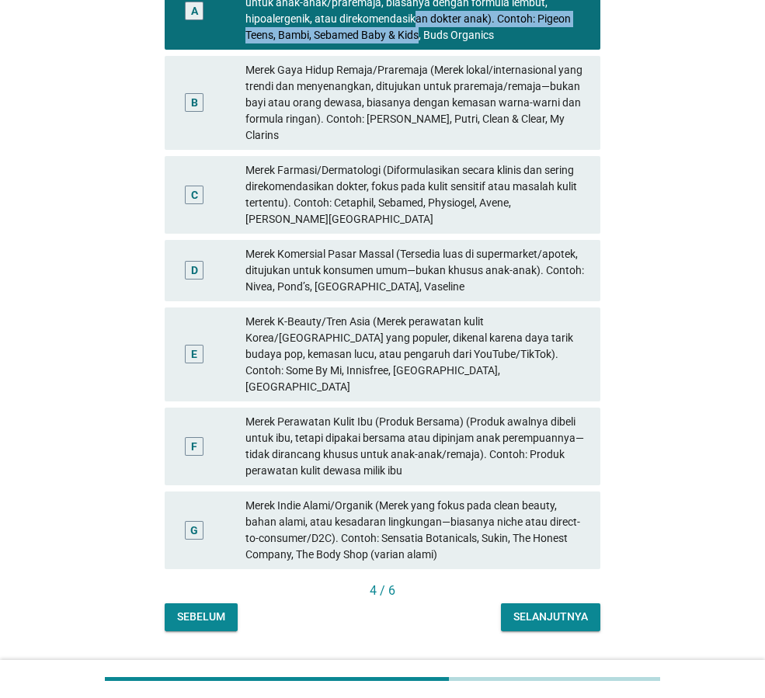
scroll to position [234, 0]
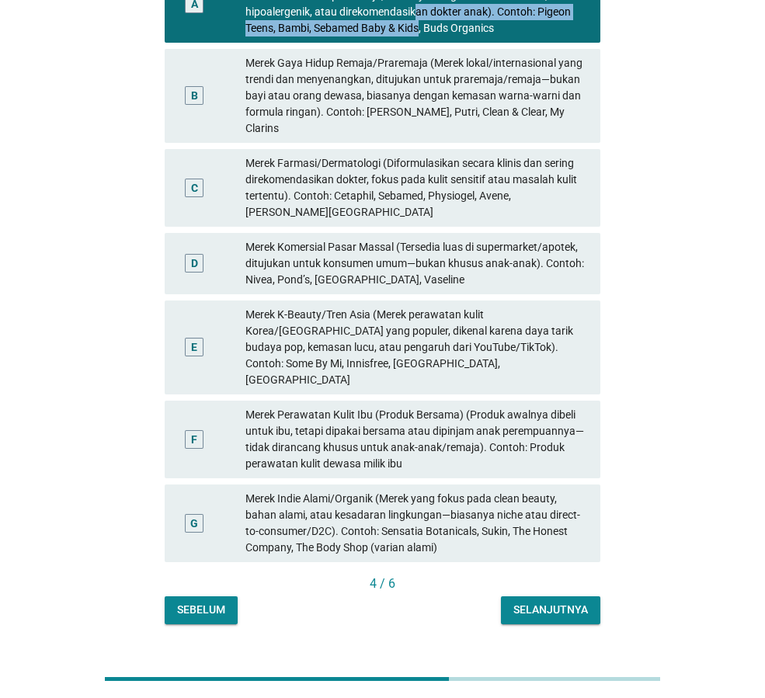
click at [536, 602] on div "Selanjutnya" at bounding box center [550, 610] width 75 height 16
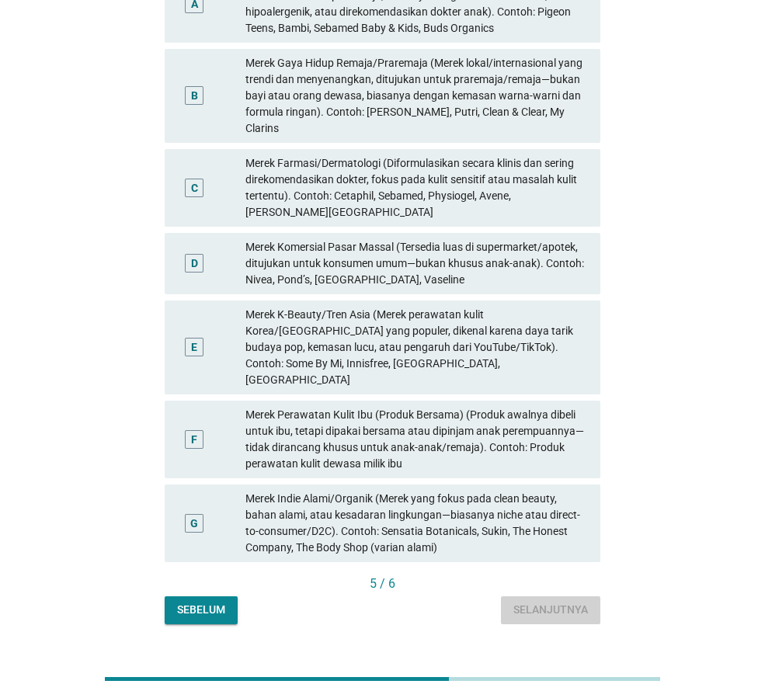
scroll to position [0, 0]
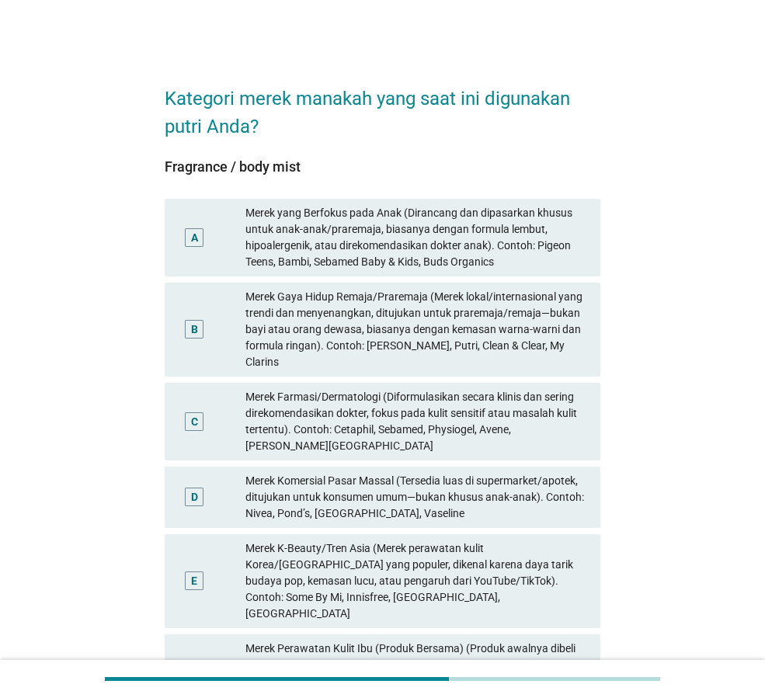
click at [376, 256] on div "Merek yang Berfokus pada Anak (Dirancang dan dipasarkan khusus untuk anak-anak/…" at bounding box center [416, 237] width 343 height 65
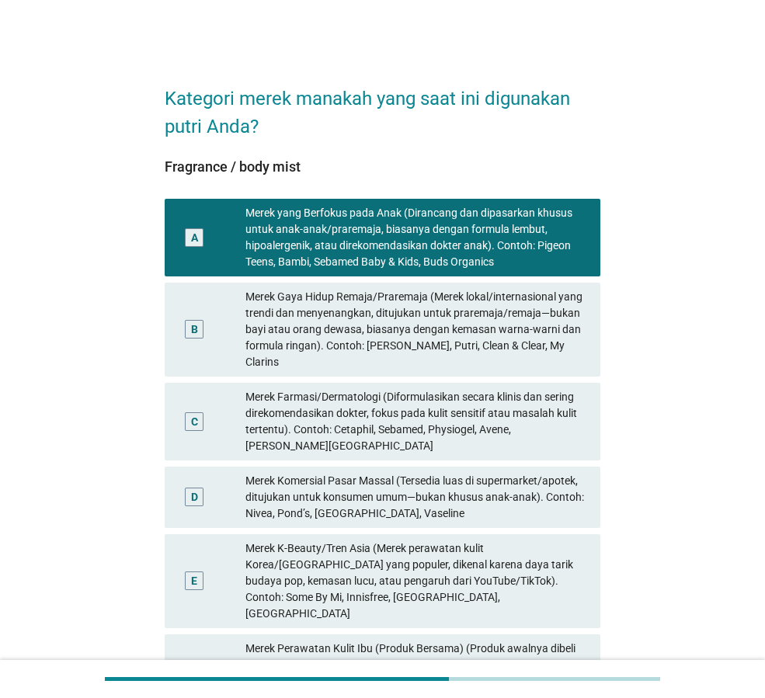
click at [414, 313] on div "Merek Gaya Hidup Remaja/Praremaja (Merek lokal/internasional yang trendi dan me…" at bounding box center [416, 330] width 343 height 82
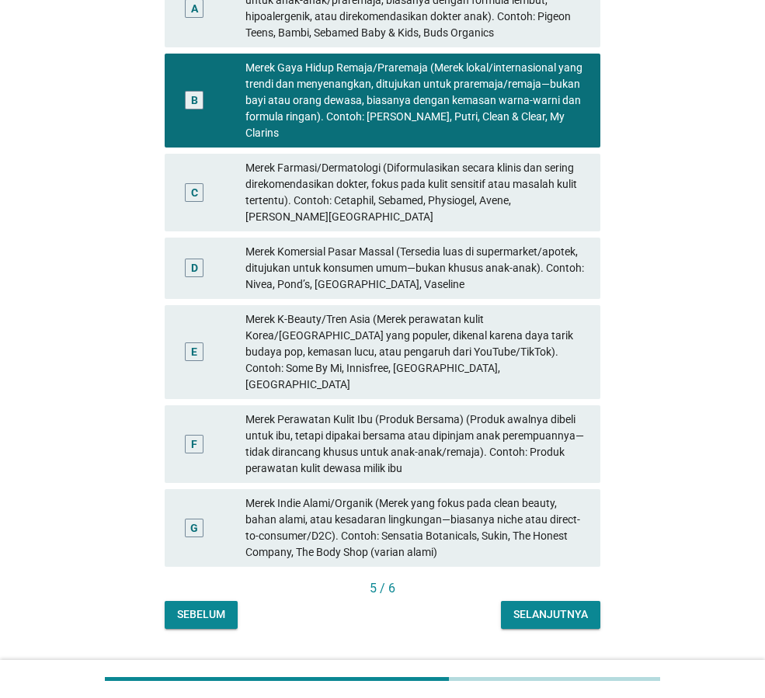
scroll to position [234, 0]
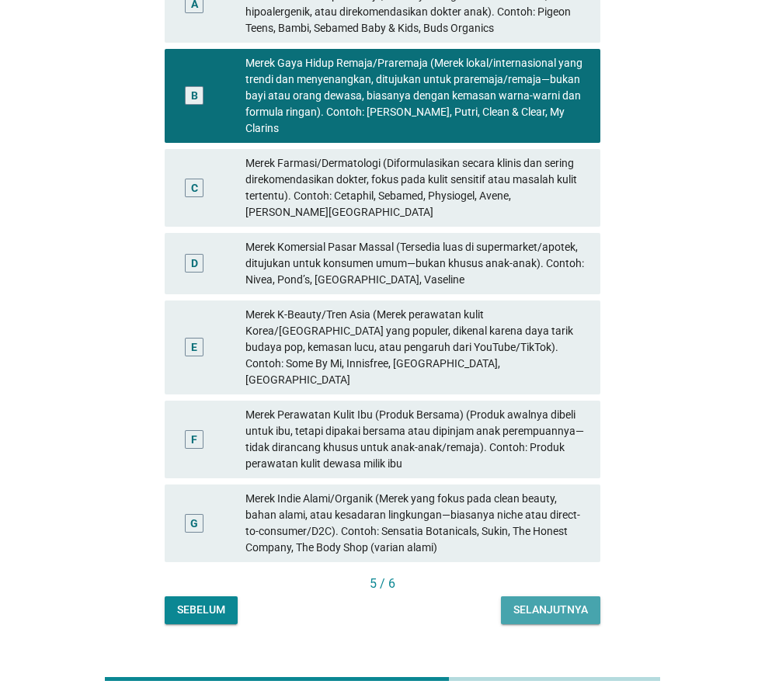
click at [553, 602] on div "Selanjutnya" at bounding box center [550, 610] width 75 height 16
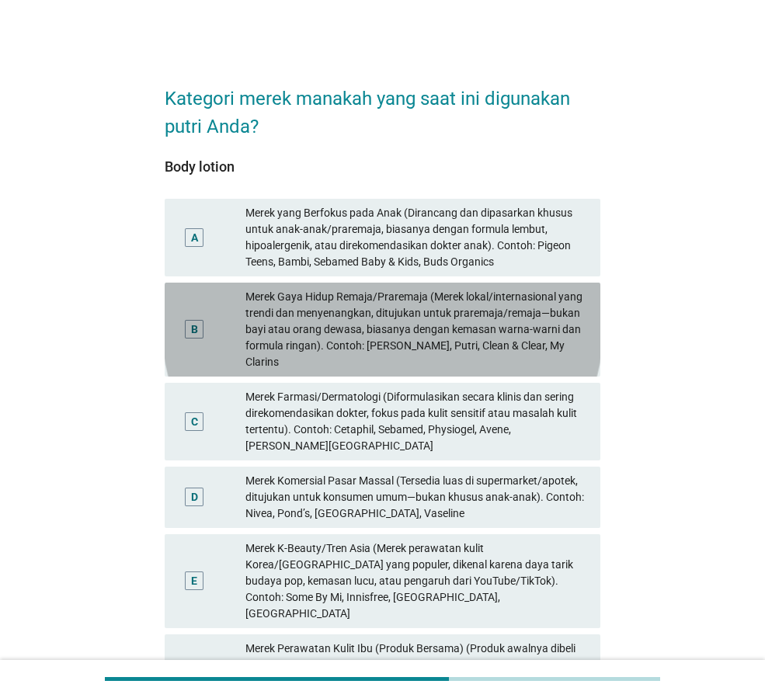
click at [418, 310] on div "Merek Gaya Hidup Remaja/Praremaja (Merek lokal/internasional yang trendi dan me…" at bounding box center [416, 330] width 343 height 82
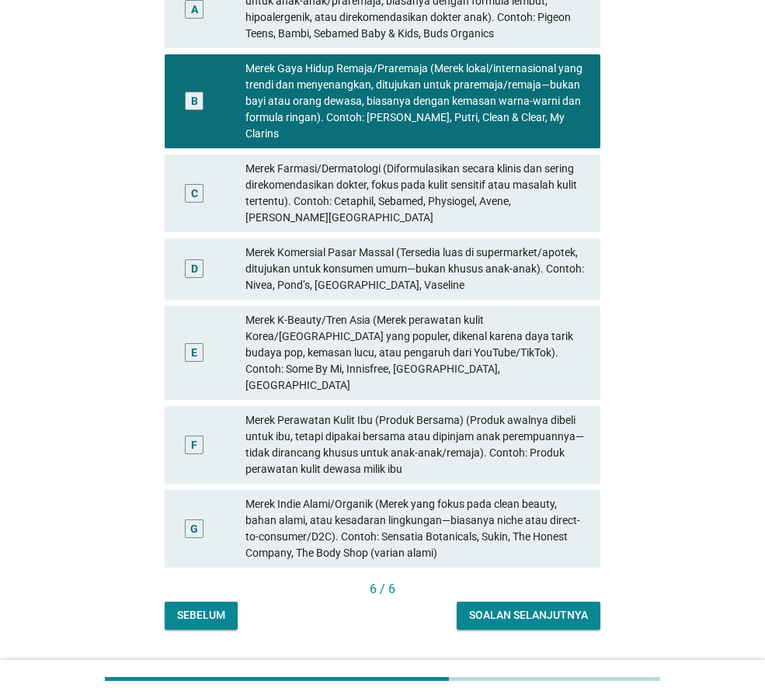
scroll to position [234, 0]
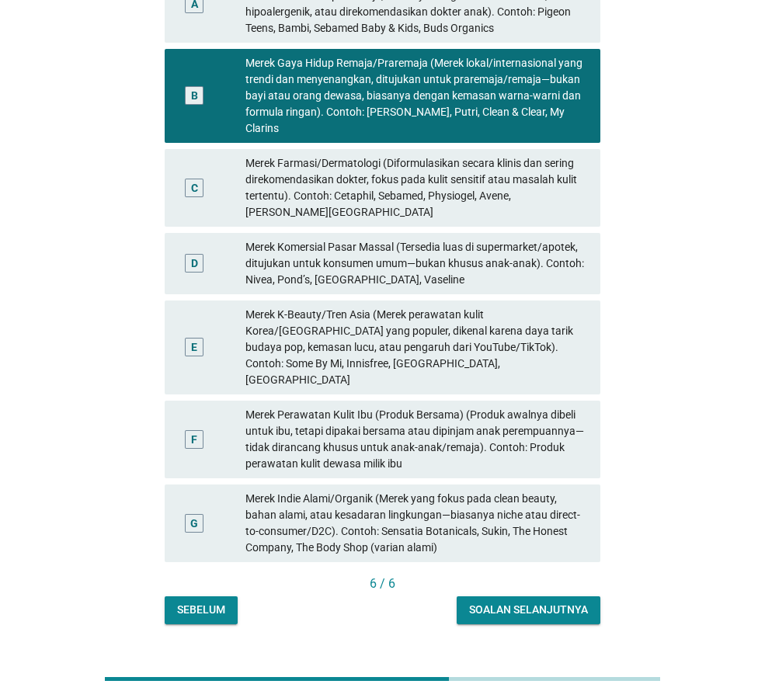
click at [554, 596] on button "Soalan selanjutnya" at bounding box center [529, 610] width 144 height 28
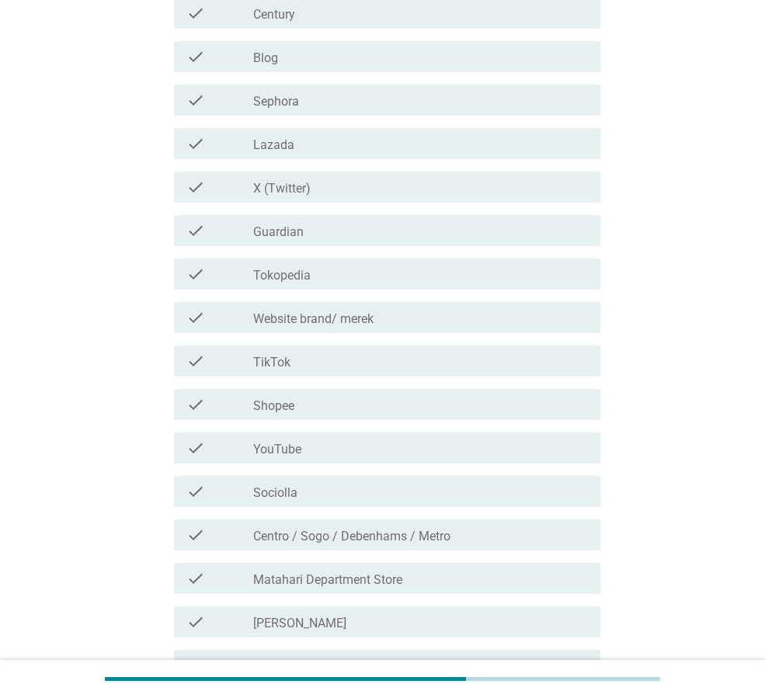
scroll to position [0, 0]
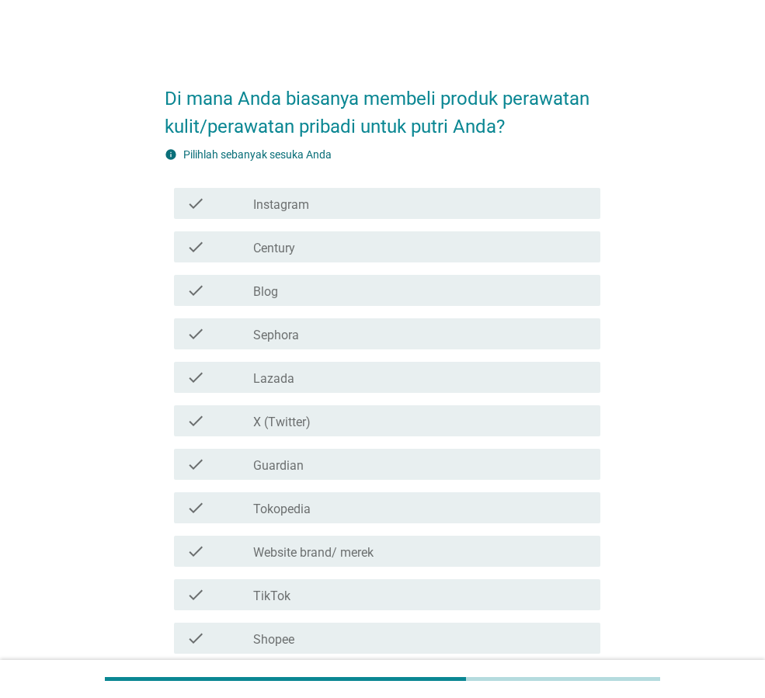
click at [394, 196] on div "check_box_outline_blank Instagram" at bounding box center [420, 203] width 335 height 19
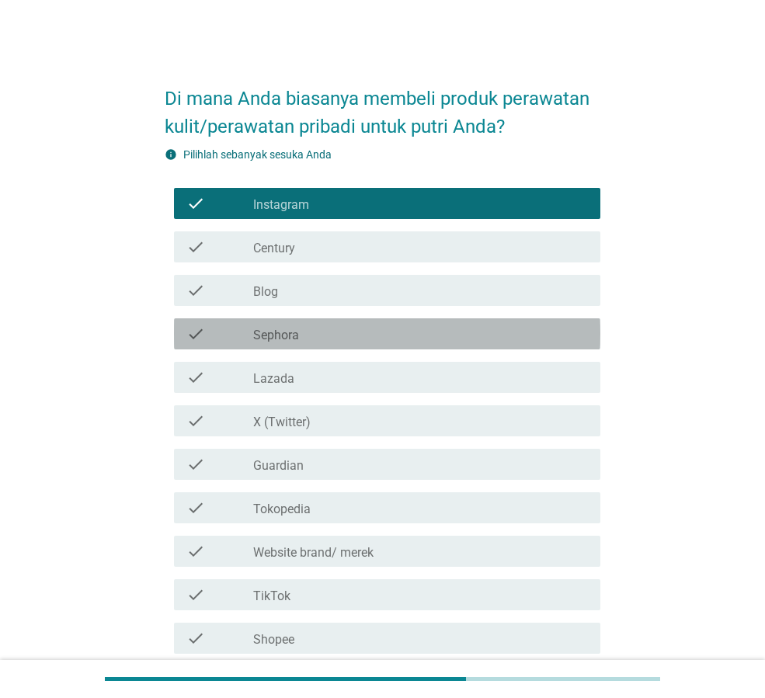
click at [382, 340] on div "check_box_outline_blank Sephora" at bounding box center [420, 334] width 335 height 19
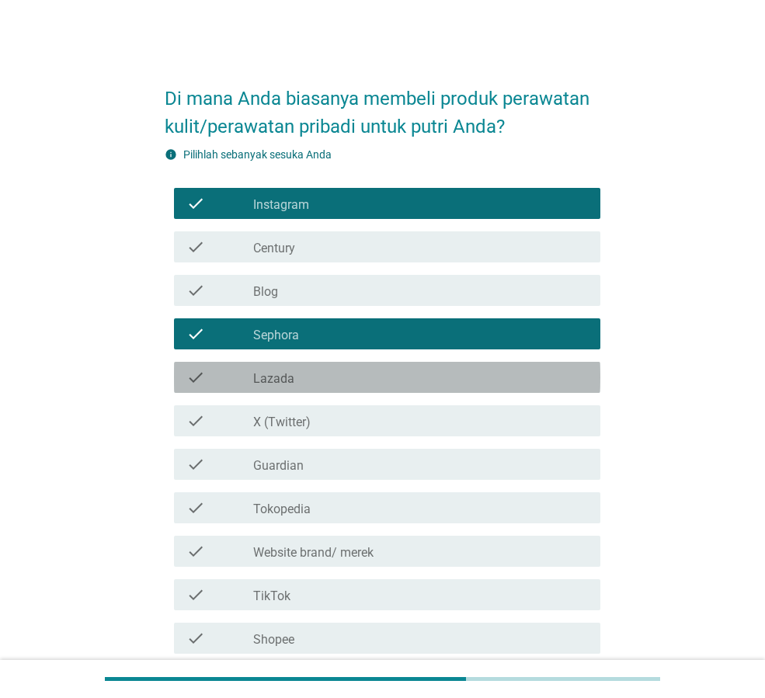
click at [378, 374] on div "check_box_outline_blank Lazada" at bounding box center [420, 377] width 335 height 19
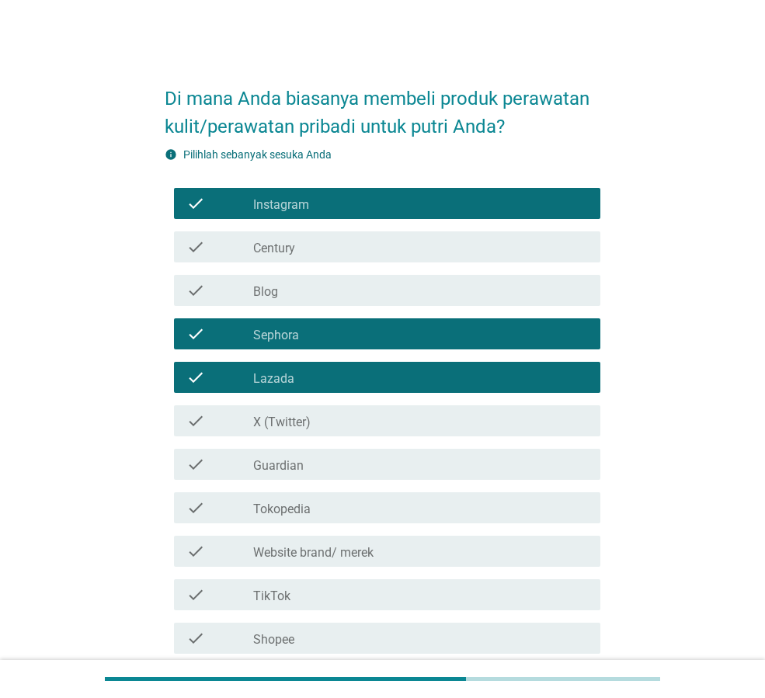
click at [377, 415] on div "check_box_outline_blank X (Twitter)" at bounding box center [420, 421] width 335 height 19
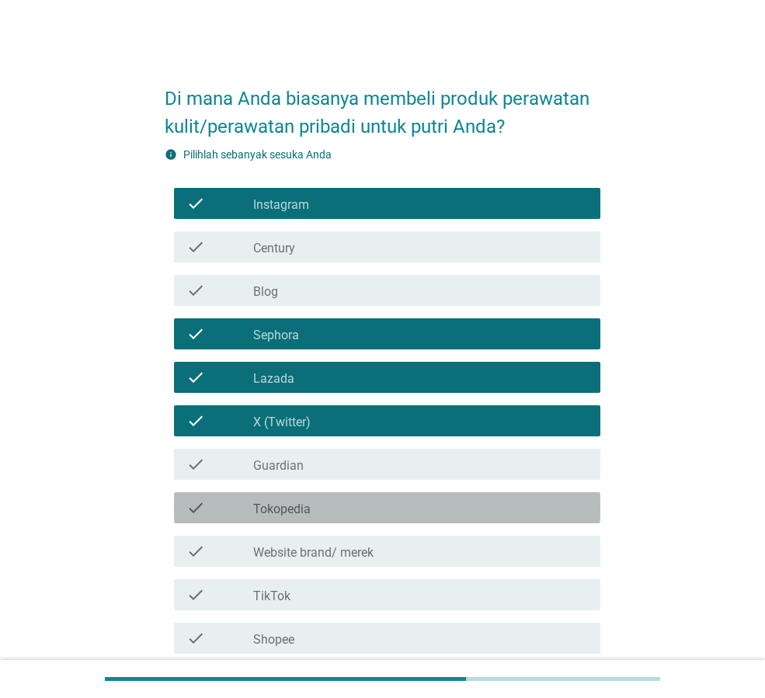
click at [392, 513] on div "check_box_outline_blank Tokopedia" at bounding box center [420, 508] width 335 height 19
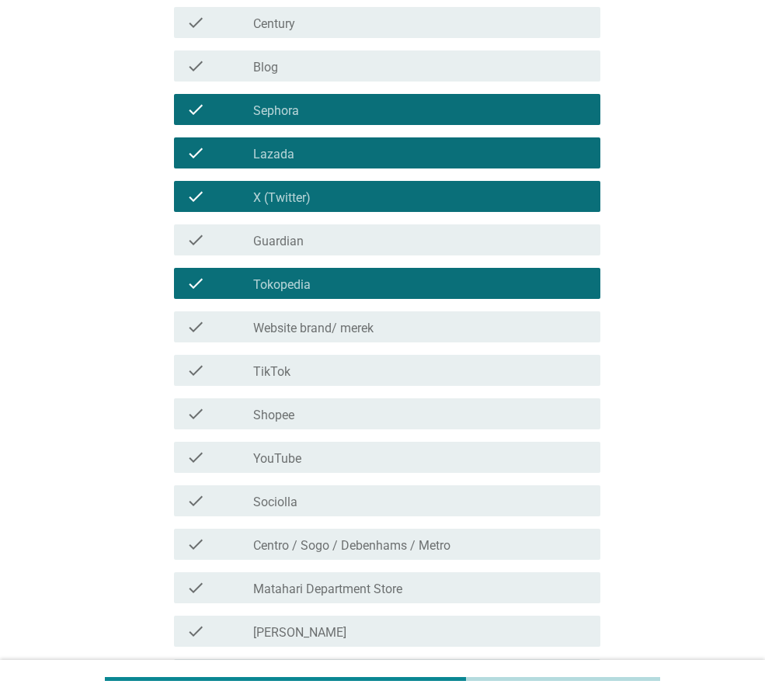
scroll to position [233, 0]
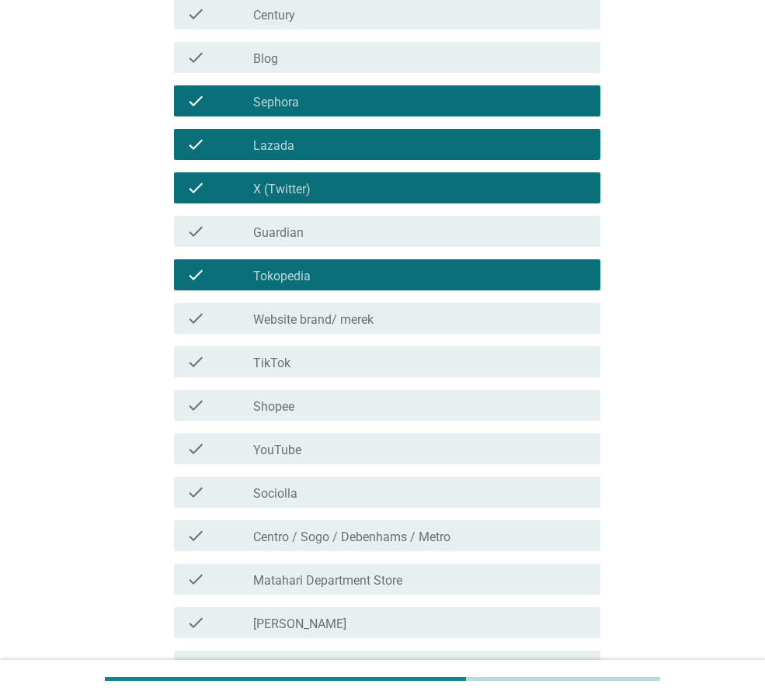
drag, startPoint x: 317, startPoint y: 363, endPoint x: 318, endPoint y: 370, distance: 7.8
click at [317, 363] on div "check_box_outline_blank TikTok" at bounding box center [420, 362] width 335 height 19
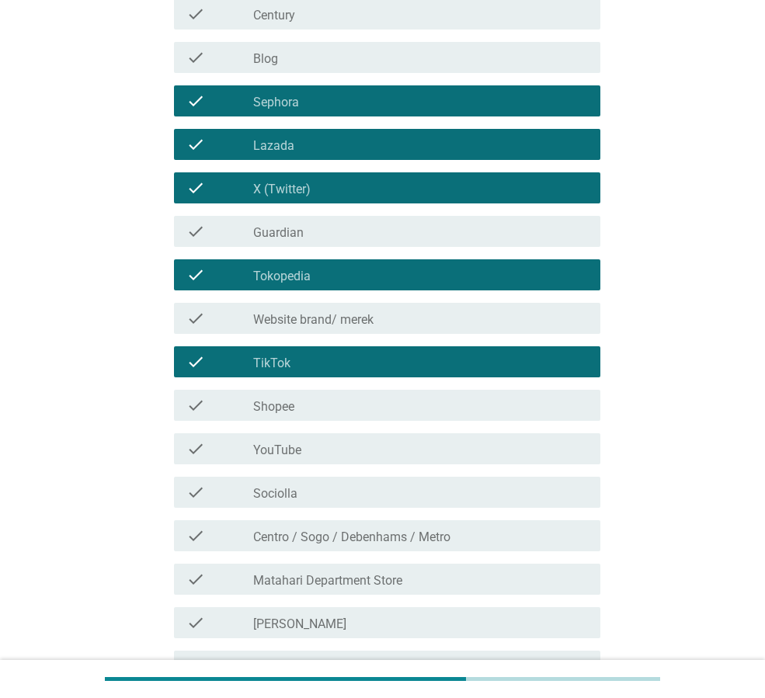
click at [326, 404] on div "check_box_outline_blank Shopee" at bounding box center [420, 405] width 335 height 19
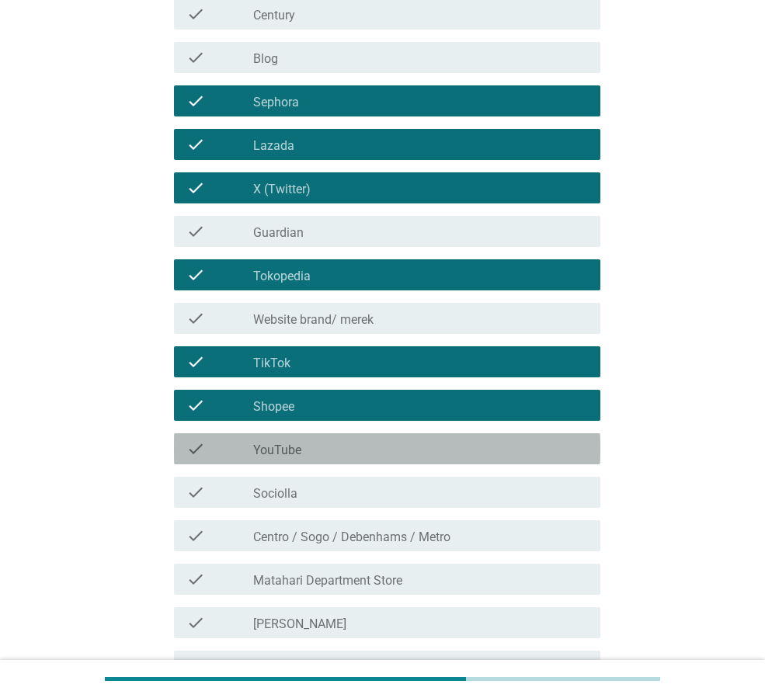
drag, startPoint x: 336, startPoint y: 450, endPoint x: 344, endPoint y: 472, distance: 24.1
click at [336, 451] on div "check_box_outline_blank YouTube" at bounding box center [420, 449] width 335 height 19
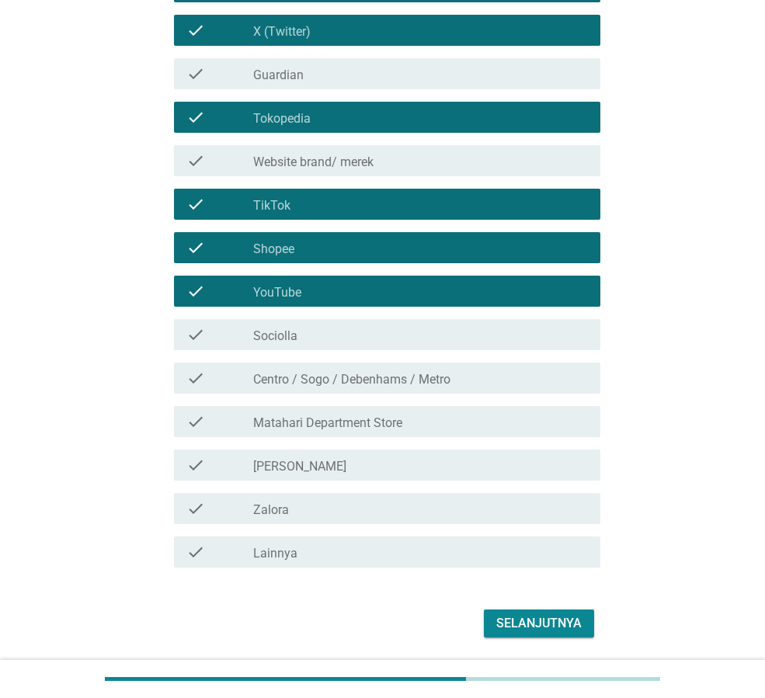
scroll to position [441, 0]
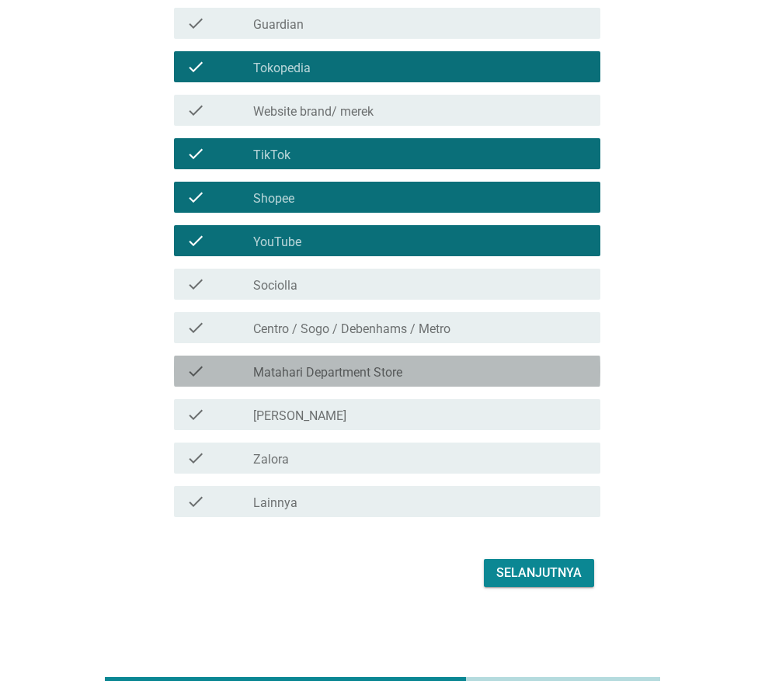
click at [422, 371] on div "check_box_outline_blank Matahari Department Store" at bounding box center [420, 371] width 335 height 19
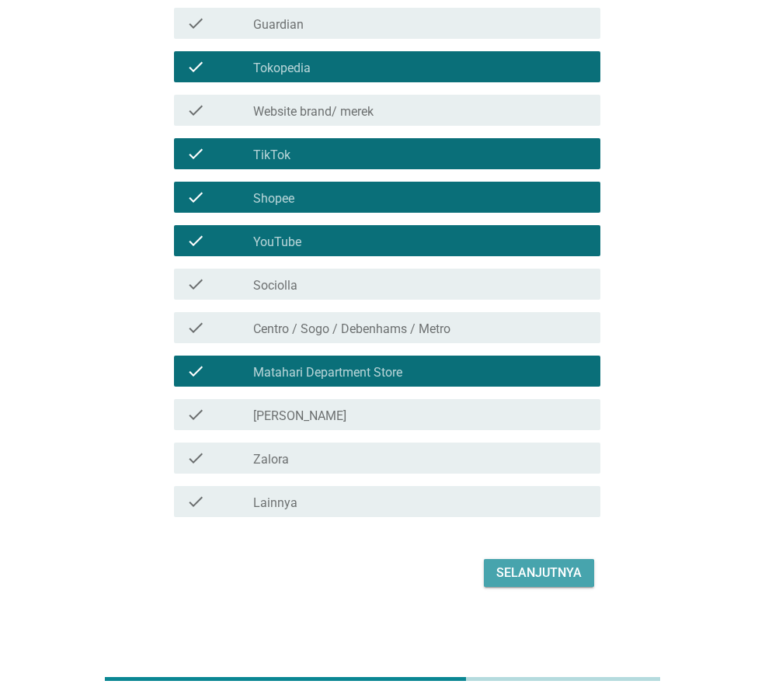
click at [522, 584] on button "Selanjutnya" at bounding box center [539, 573] width 110 height 28
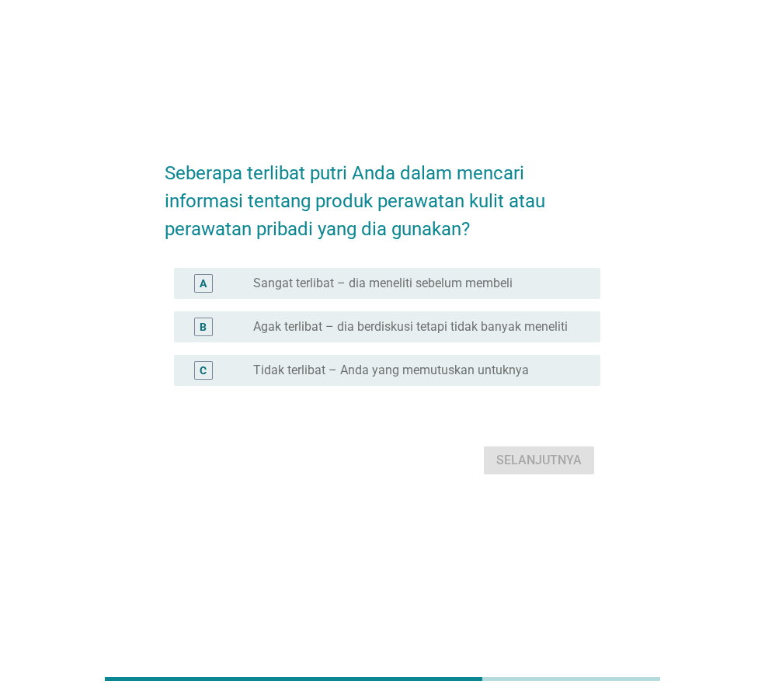
scroll to position [0, 0]
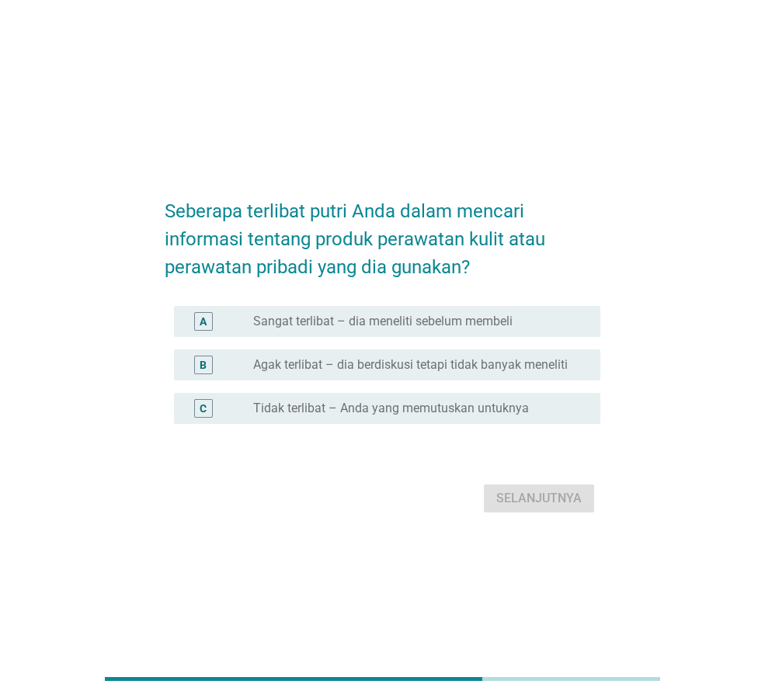
click at [360, 322] on label "Sangat terlibat – dia meneliti sebelum membeli" at bounding box center [382, 322] width 259 height 16
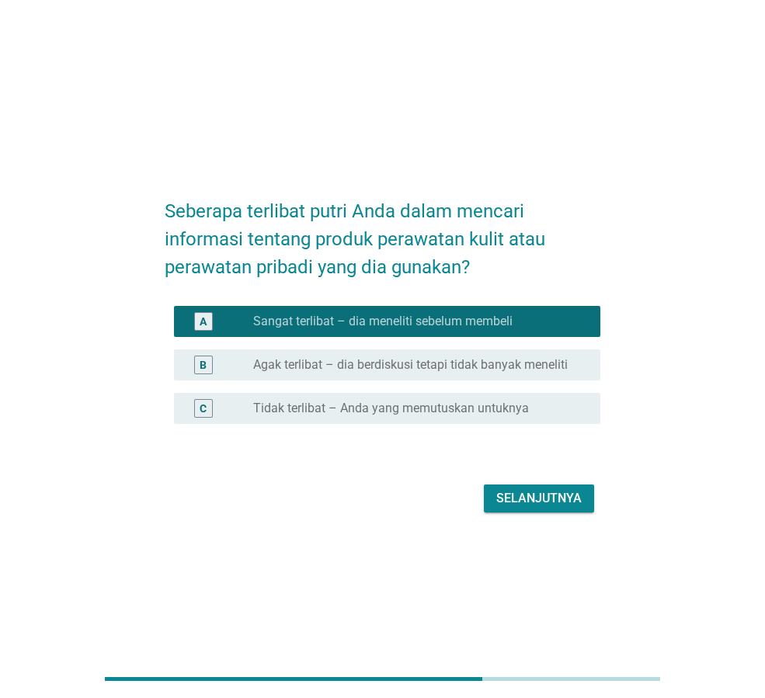
click at [535, 502] on div "Selanjutnya" at bounding box center [538, 498] width 85 height 19
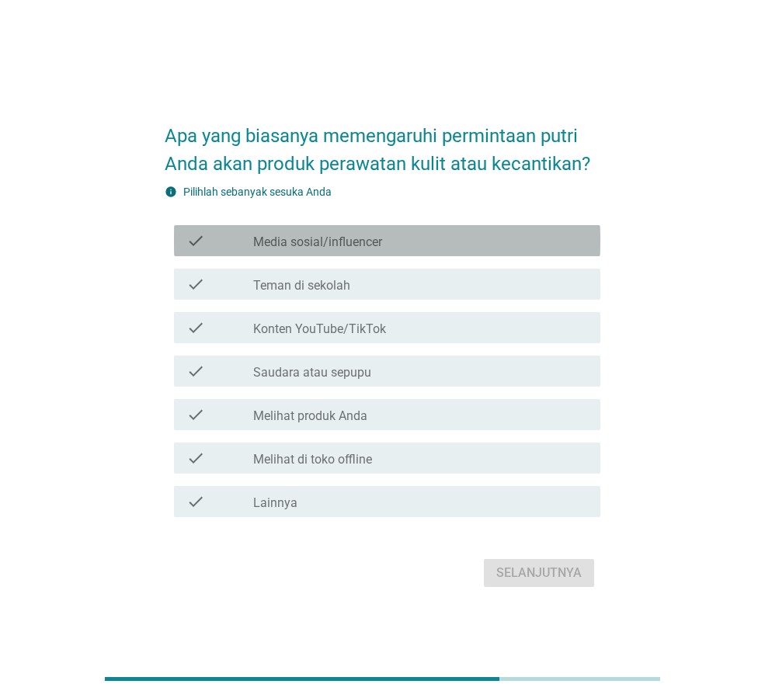
drag, startPoint x: 350, startPoint y: 241, endPoint x: 357, endPoint y: 322, distance: 81.1
click at [350, 242] on label "Media sosial/influencer" at bounding box center [317, 243] width 129 height 16
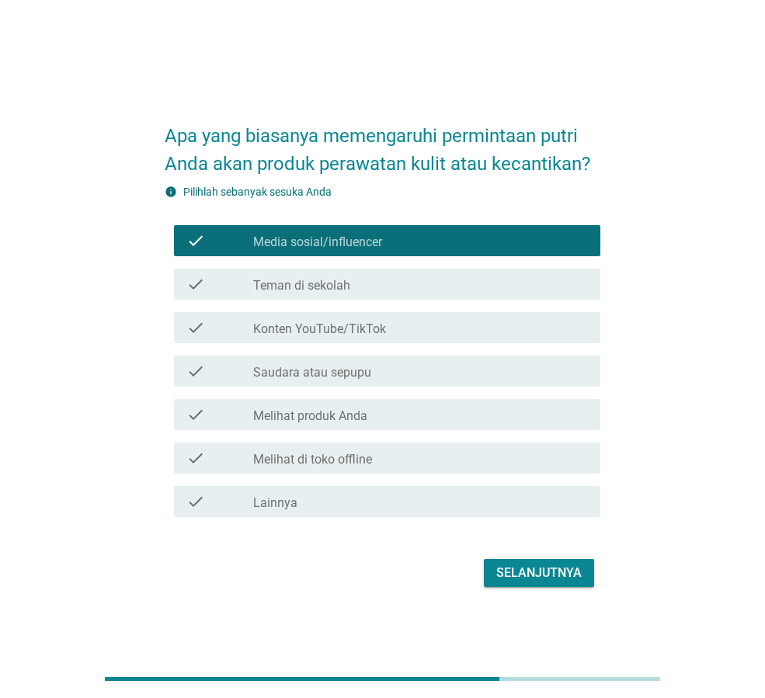
click at [364, 360] on div "check check_box_outline_blank Saudara atau sepupu" at bounding box center [387, 371] width 426 height 31
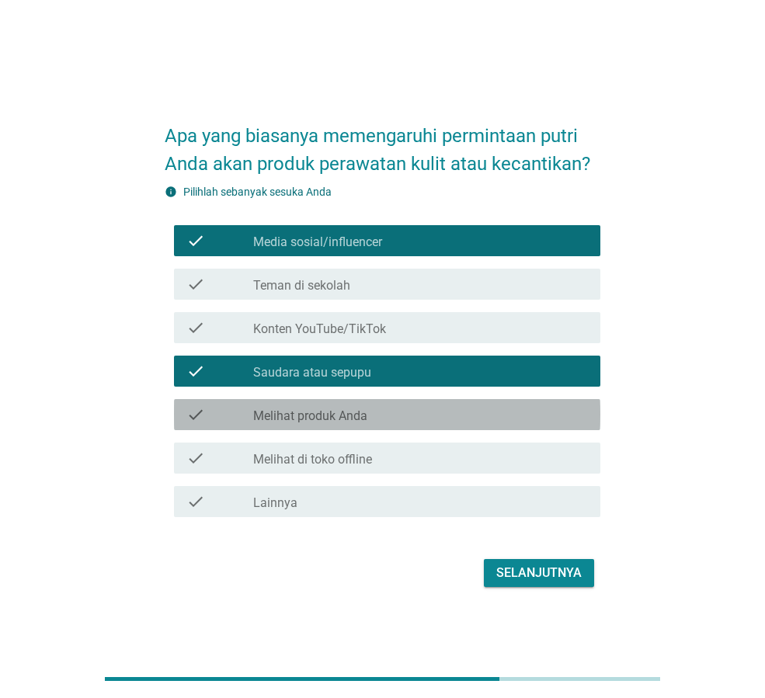
click at [396, 419] on div "check_box_outline_blank Melihat produk Anda" at bounding box center [420, 414] width 335 height 19
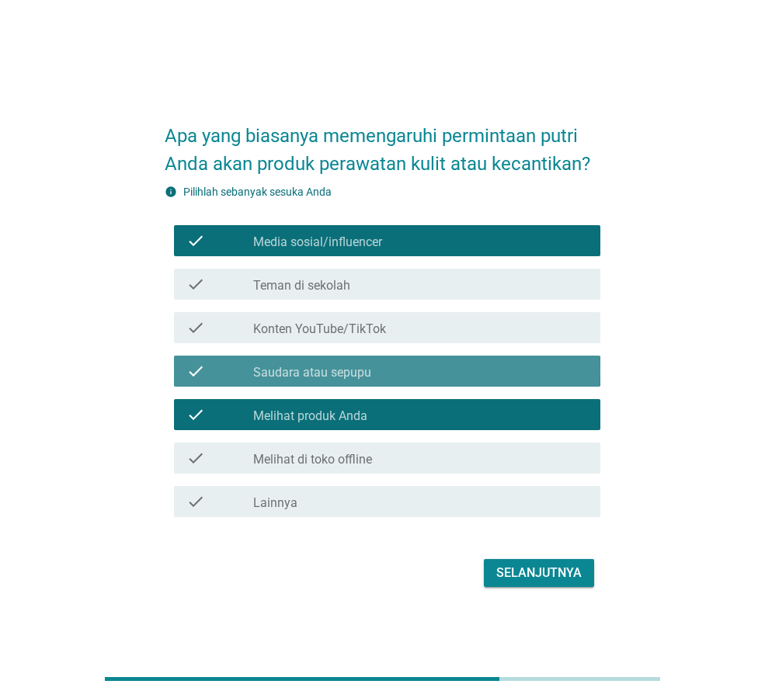
click at [395, 374] on div "check_box_outline_blank Saudara atau sepupu" at bounding box center [420, 371] width 335 height 19
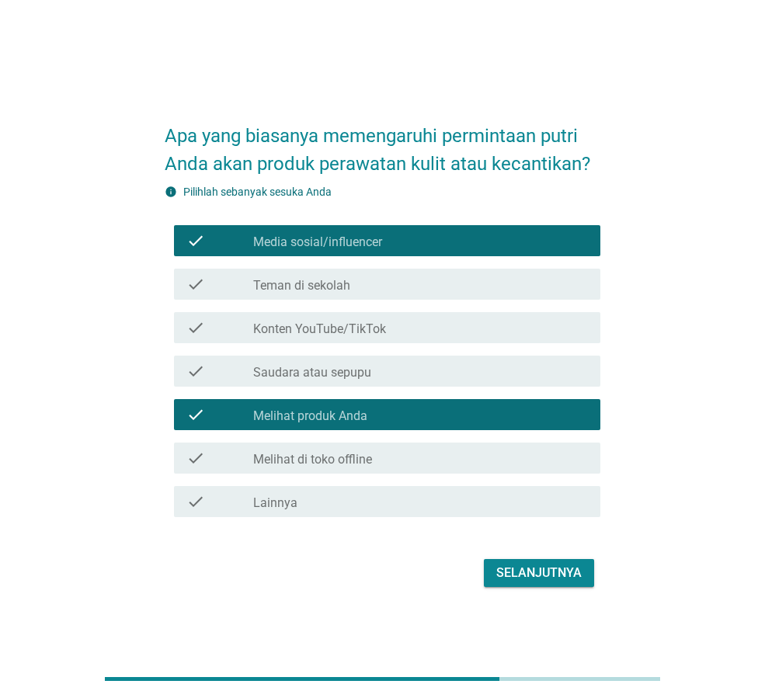
click at [379, 297] on div "check check_box_outline_blank Teman di sekolah" at bounding box center [387, 284] width 426 height 31
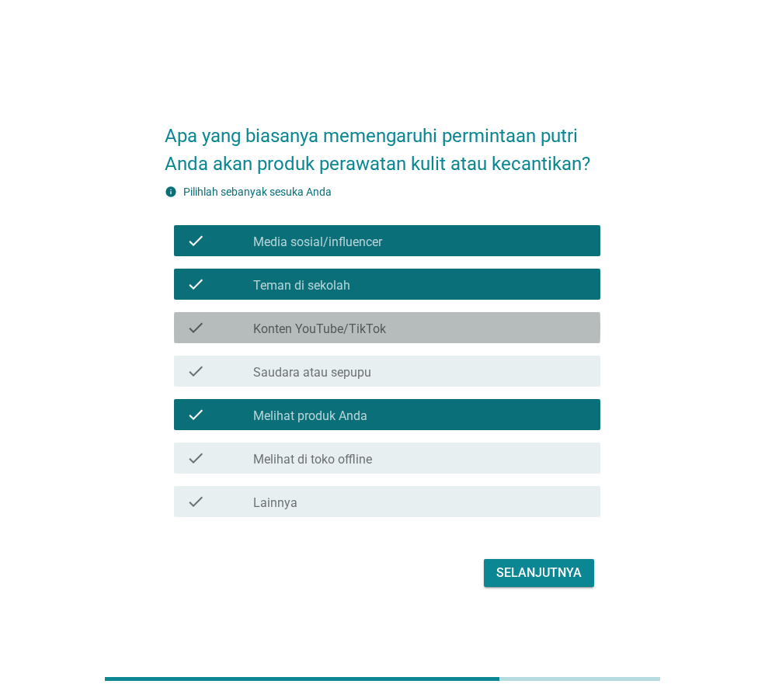
click at [387, 333] on div "check_box_outline_blank Konten YouTube/TikTok" at bounding box center [420, 327] width 335 height 19
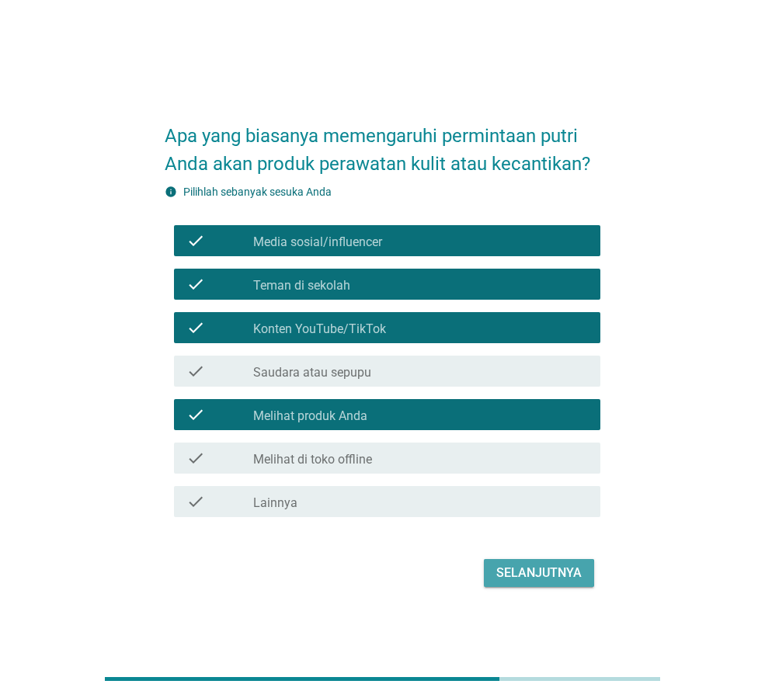
click at [516, 564] on div "Selanjutnya" at bounding box center [538, 573] width 85 height 19
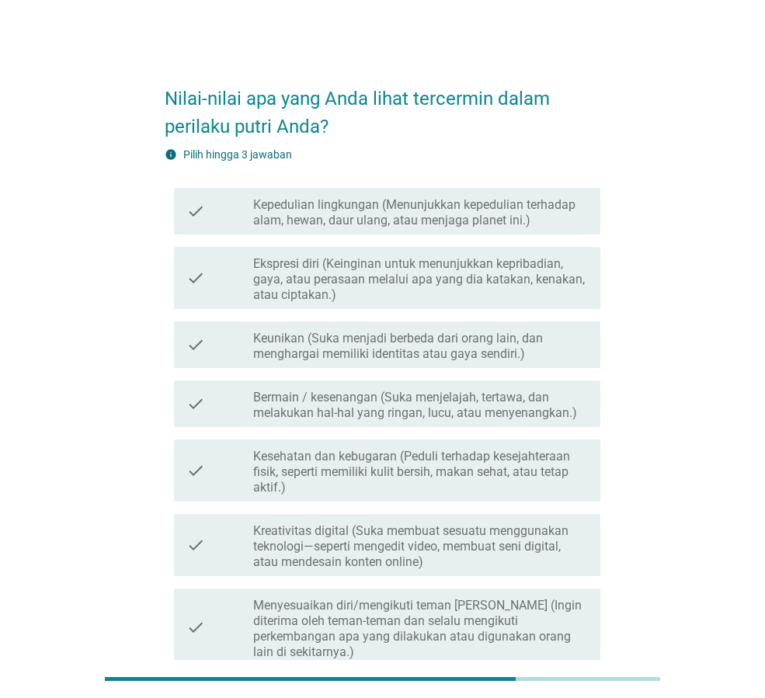
click at [322, 211] on label "Kepedulian lingkungan (Menunjukkan kepedulian terhadap alam, hewan, daur ulang,…" at bounding box center [420, 212] width 335 height 31
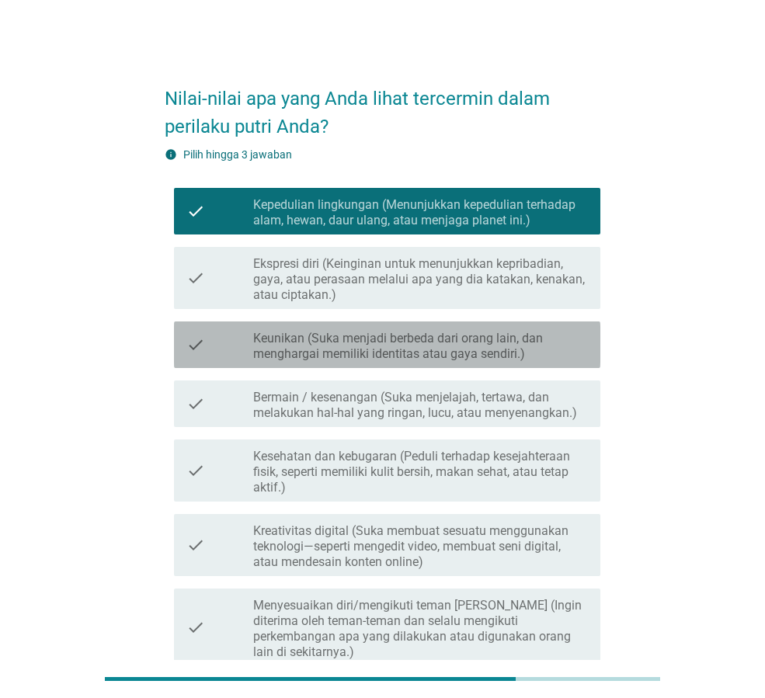
click at [346, 352] on label "Keunikan (Suka menjadi berbeda dari orang lain, dan menghargai memiliki identit…" at bounding box center [420, 346] width 335 height 31
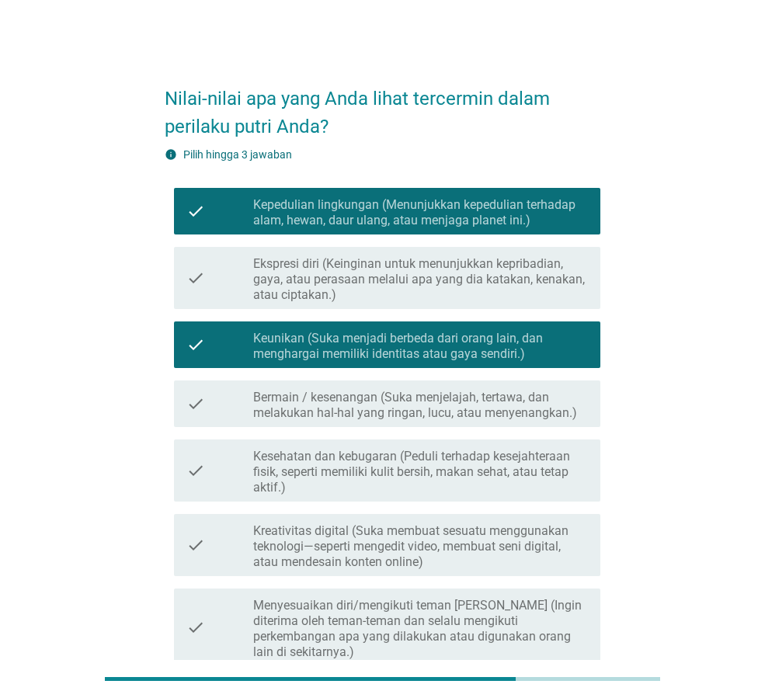
click at [369, 468] on label "Kesehatan dan kebugaran (Peduli terhadap kesejahteraan fisik, seperti memiliki …" at bounding box center [420, 472] width 335 height 47
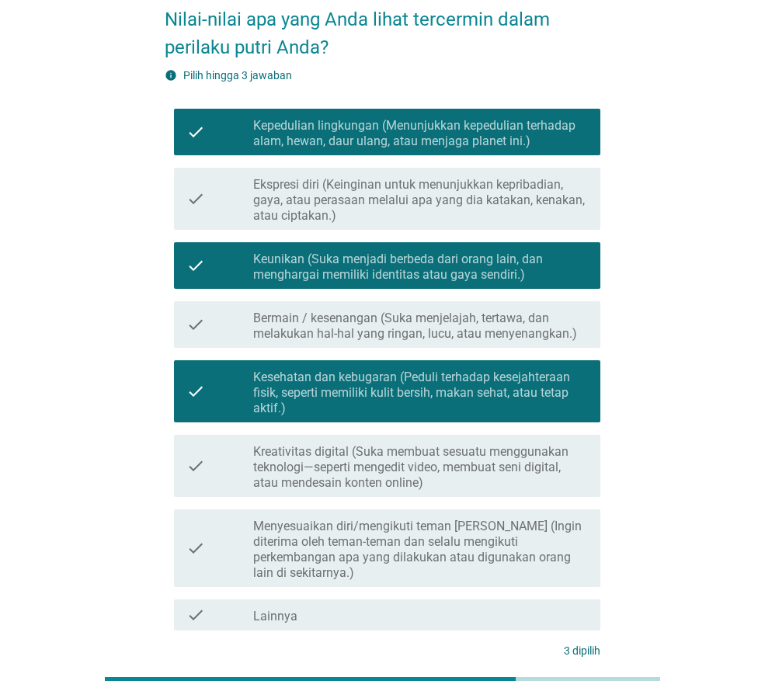
scroll to position [200, 0]
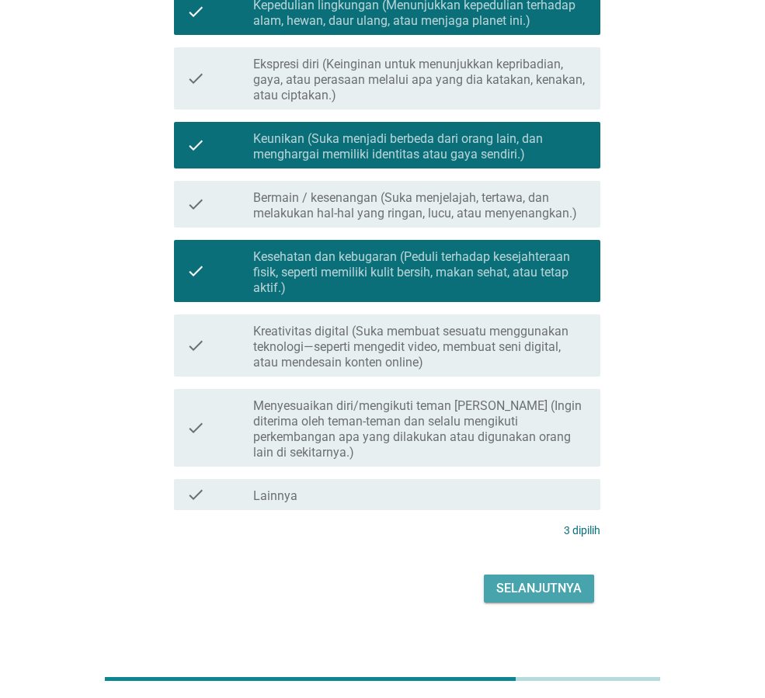
click at [555, 579] on div "Selanjutnya" at bounding box center [538, 588] width 85 height 19
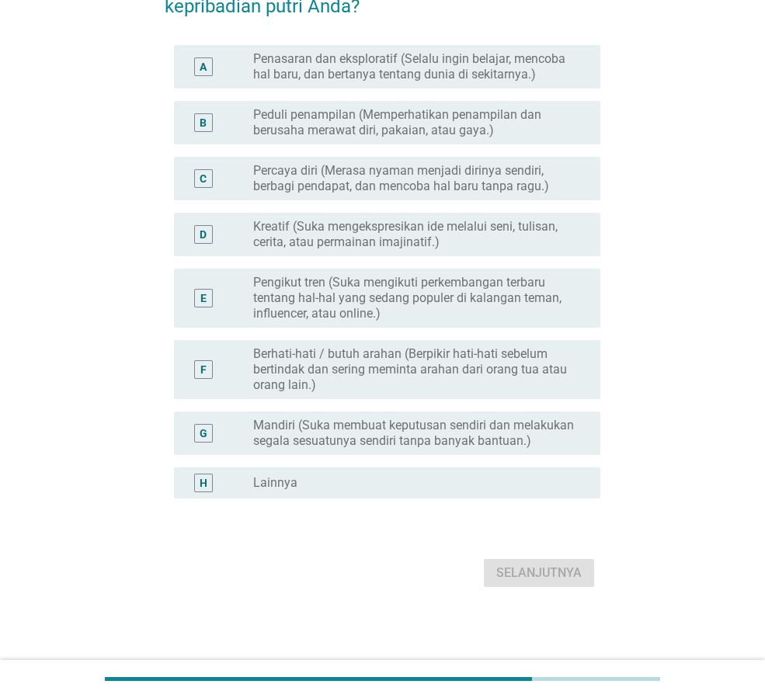
scroll to position [0, 0]
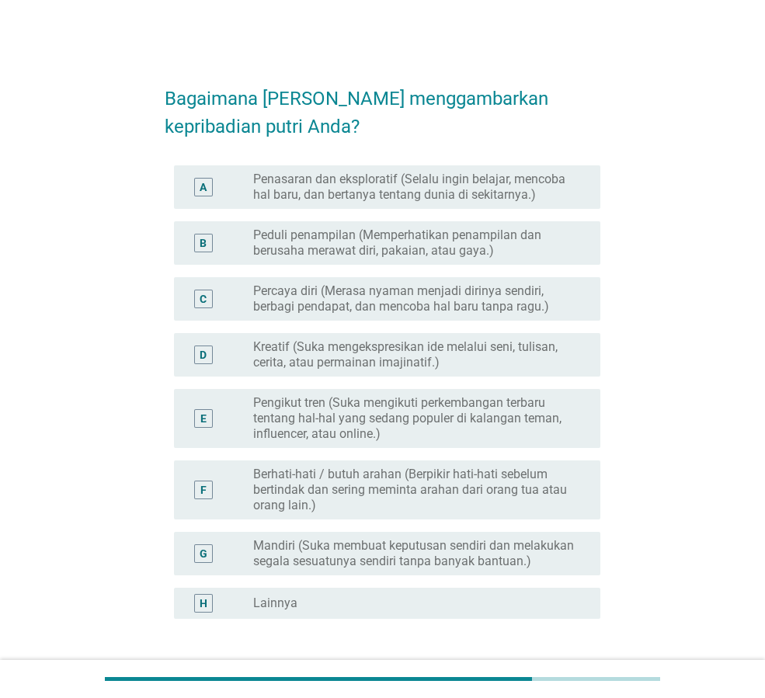
click at [363, 169] on div "A radio_button_unchecked Penasaran dan eksploratif (Selalu ingin belajar, menco…" at bounding box center [387, 186] width 426 height 43
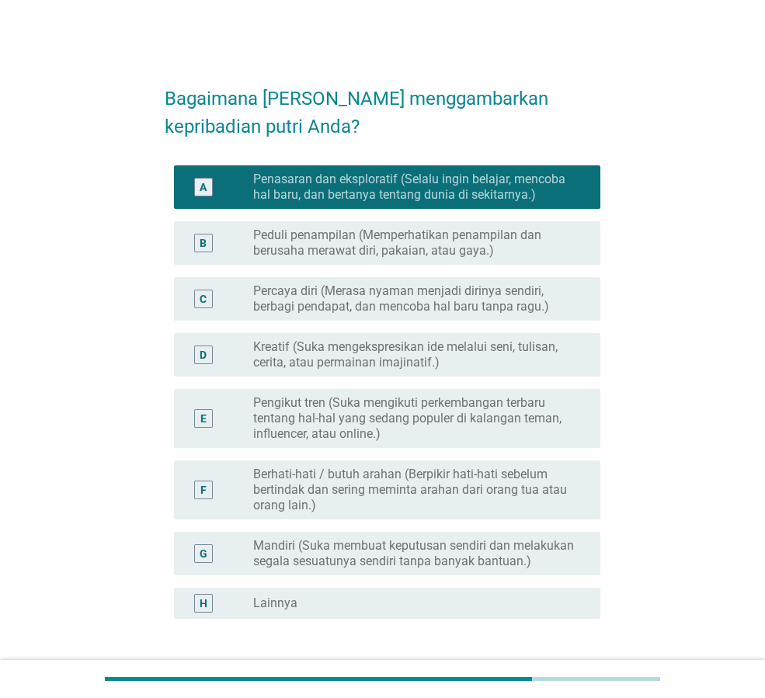
click at [381, 329] on div "D radio_button_unchecked Kreatif (Suka mengekspresikan ide melalui seni, tulisa…" at bounding box center [383, 355] width 436 height 56
click at [391, 370] on label "Kreatif (Suka mengekspresikan ide melalui seni, tulisan, cerita, atau permainan…" at bounding box center [414, 354] width 322 height 31
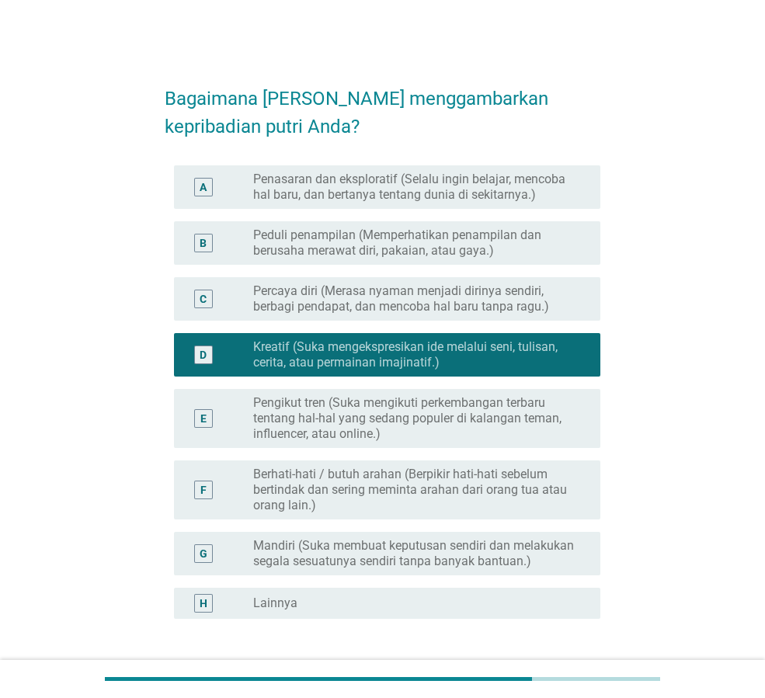
click at [416, 290] on label "Percaya diri (Merasa nyaman menjadi dirinya sendiri, berbagi pendapat, dan menc…" at bounding box center [414, 298] width 322 height 31
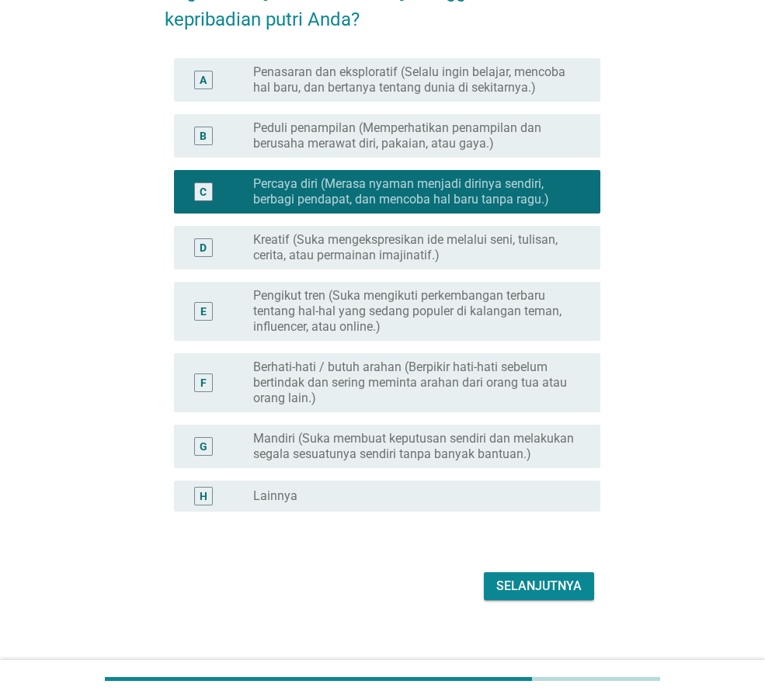
scroll to position [120, 0]
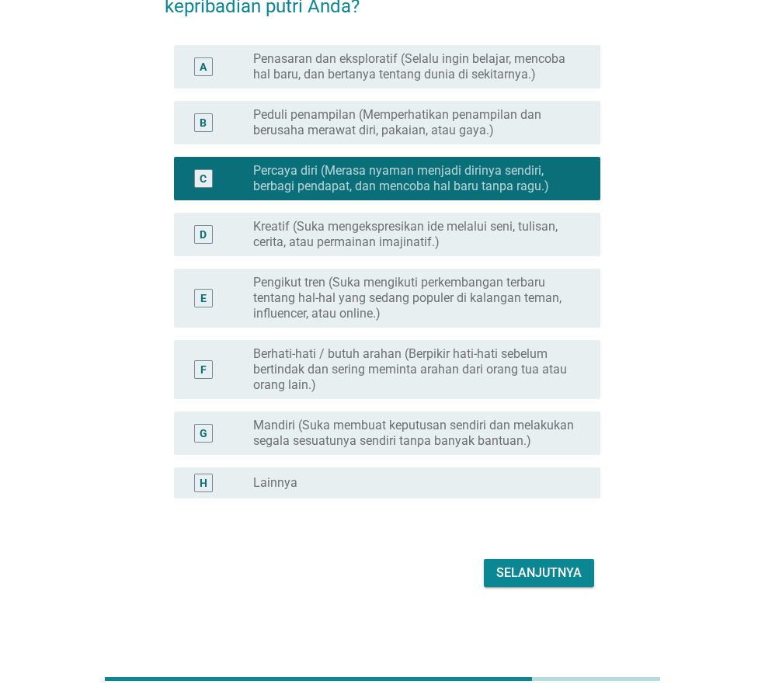
click at [546, 567] on div "Selanjutnya" at bounding box center [538, 573] width 85 height 19
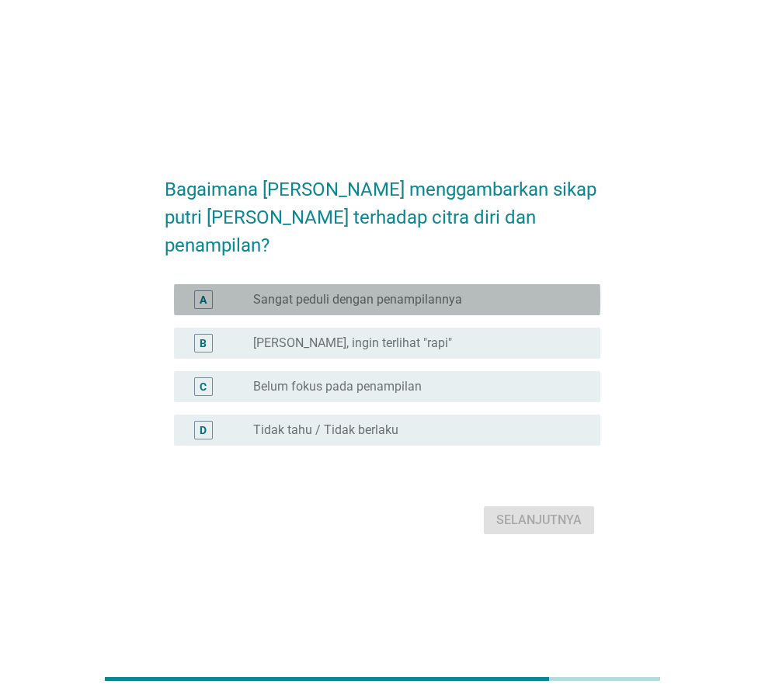
click at [369, 292] on label "Sangat peduli dengan penampilannya" at bounding box center [357, 300] width 209 height 16
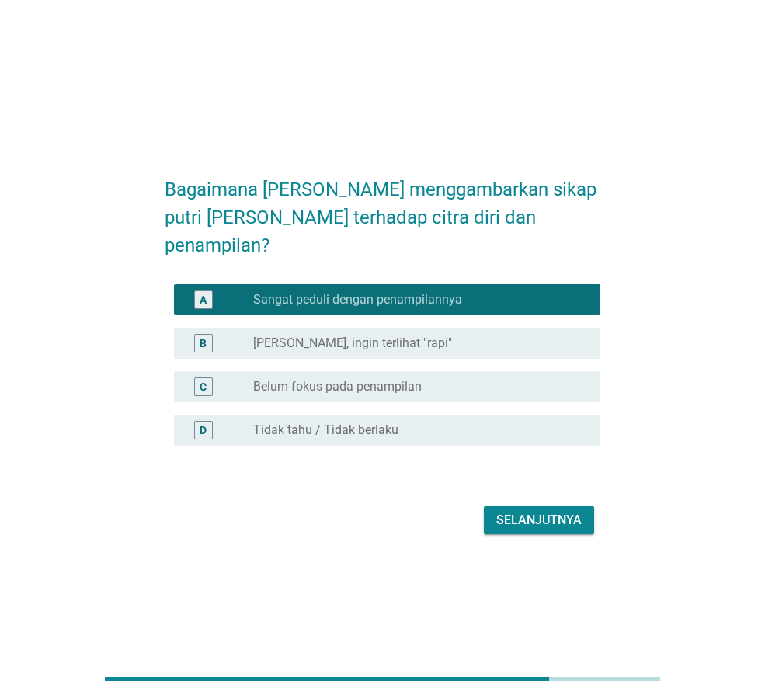
click at [535, 511] on div "Selanjutnya" at bounding box center [538, 520] width 85 height 19
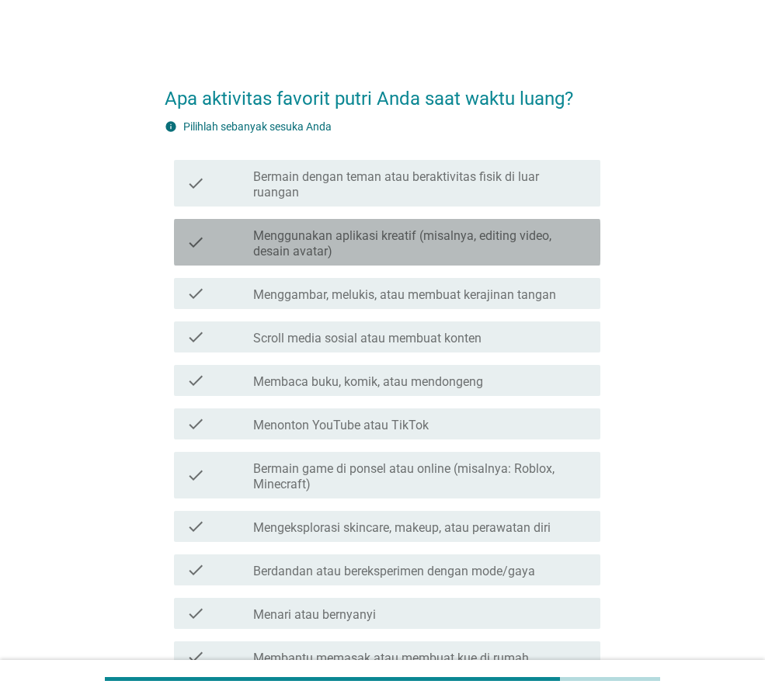
click at [382, 228] on label "Menggunakan aplikasi kreatif (misalnya, editing video, desain avatar)" at bounding box center [420, 243] width 335 height 31
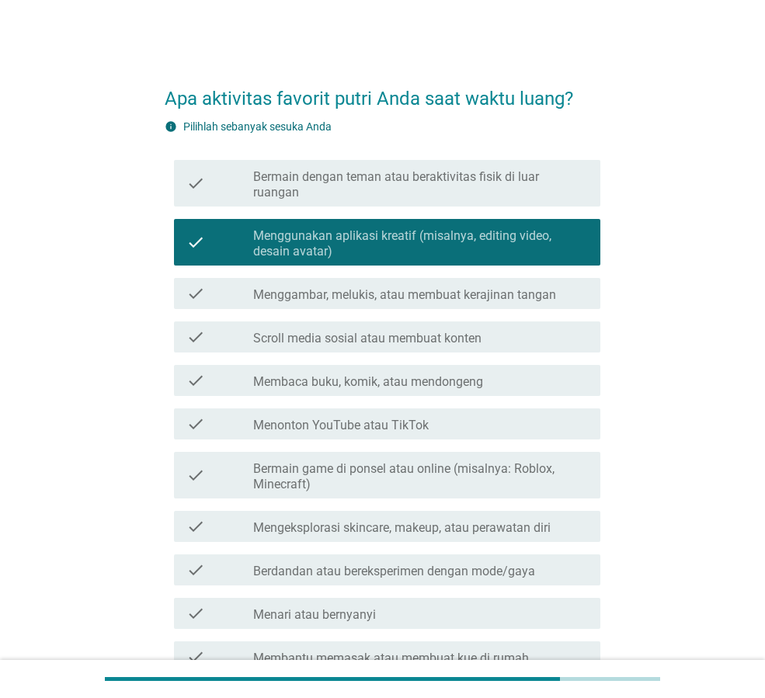
click at [391, 446] on div "check check_box_outline_blank Bermain game di ponsel atau online (misalnya: Rob…" at bounding box center [383, 475] width 436 height 59
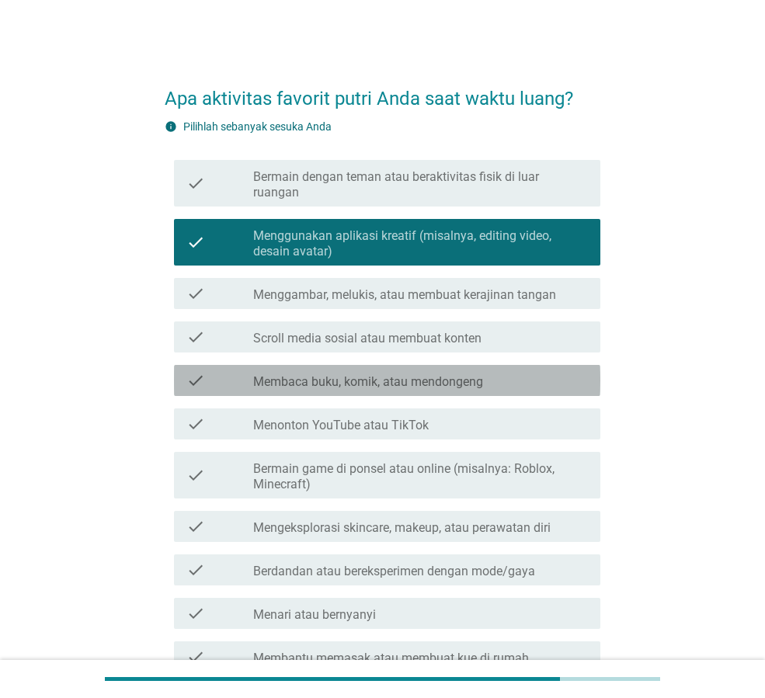
click at [403, 365] on div "check check_box_outline_blank Membaca buku, komik, atau mendongeng" at bounding box center [387, 380] width 426 height 31
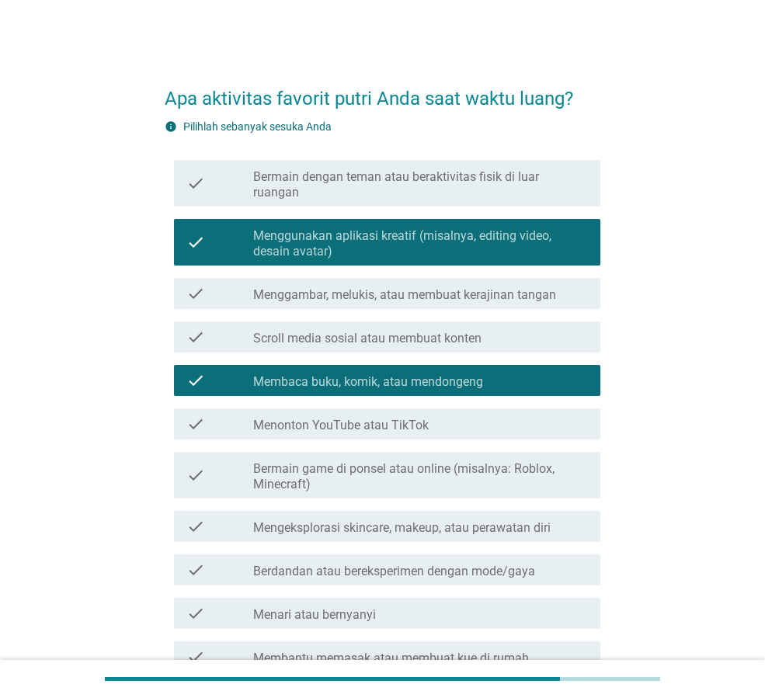
click at [412, 569] on div "check check_box_outline_blank Berdandan atau bereksperimen dengan mode/gaya" at bounding box center [387, 570] width 426 height 31
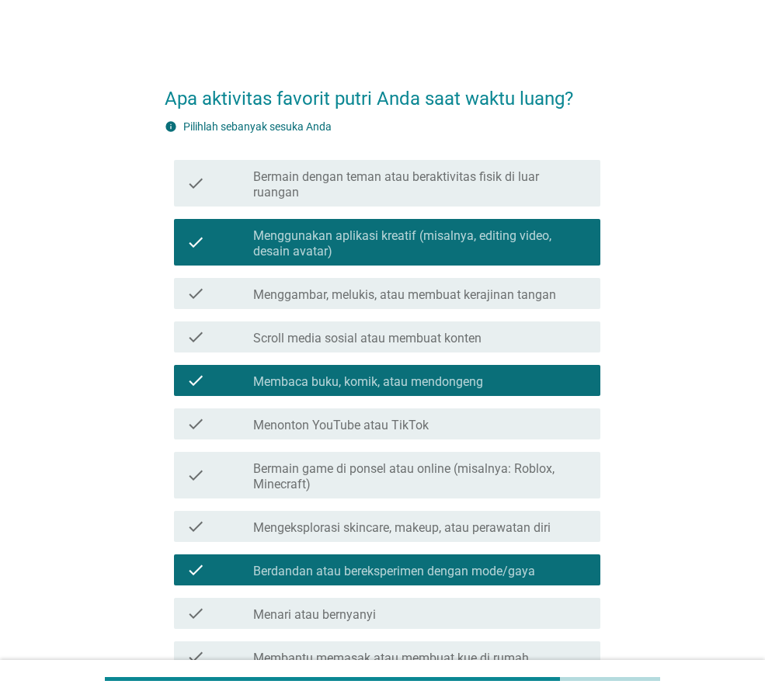
click at [404, 475] on label "Bermain game di ponsel atau online (misalnya: Roblox, Minecraft)" at bounding box center [420, 476] width 335 height 31
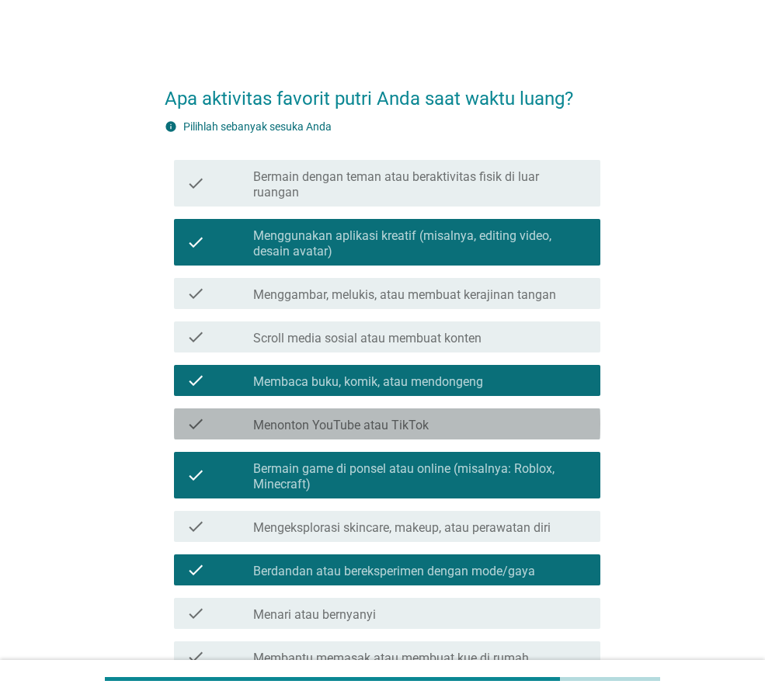
click at [404, 418] on label "Menonton YouTube atau TikTok" at bounding box center [341, 426] width 176 height 16
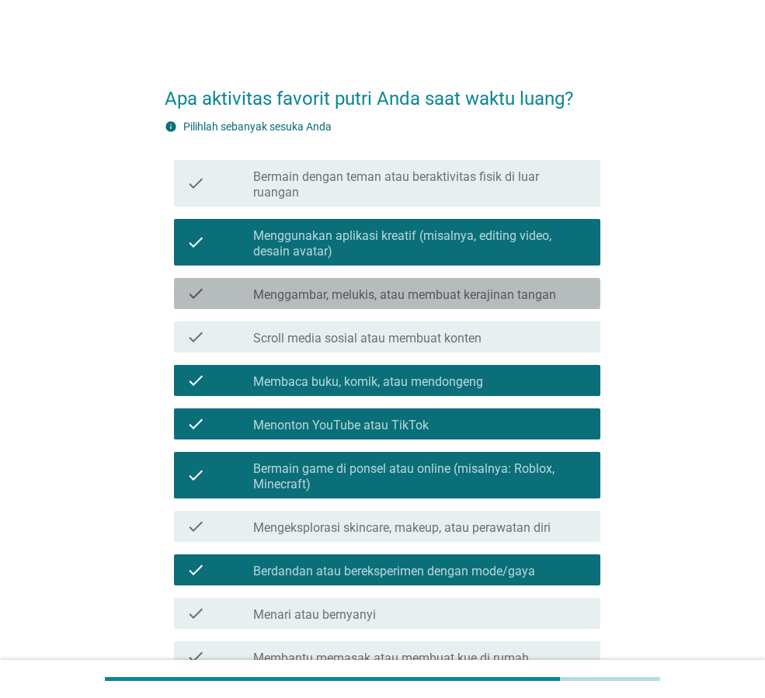
click at [388, 287] on label "Menggambar, melukis, atau membuat kerajinan tangan" at bounding box center [404, 295] width 303 height 16
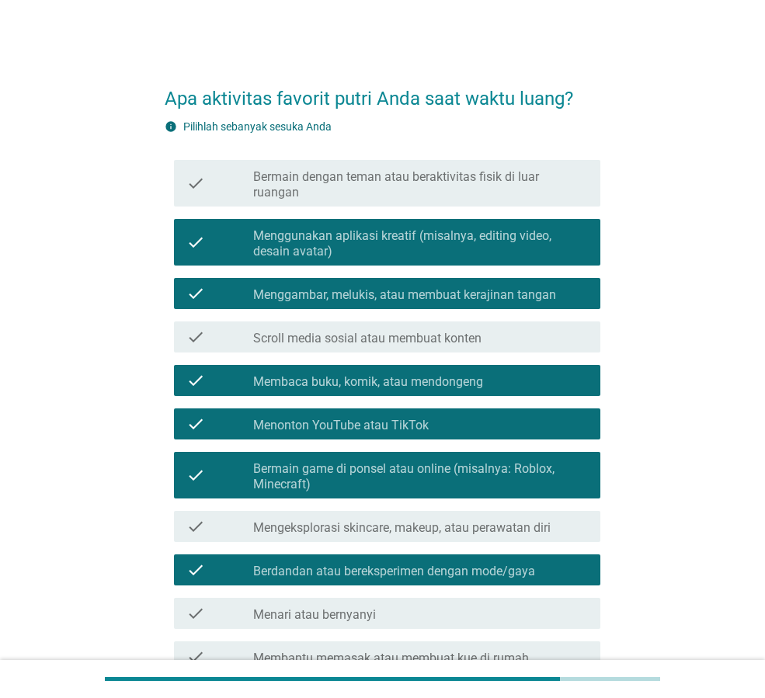
click at [370, 190] on div "check check_box_outline_blank Bermain dengan teman atau beraktivitas fisik di l…" at bounding box center [387, 183] width 426 height 47
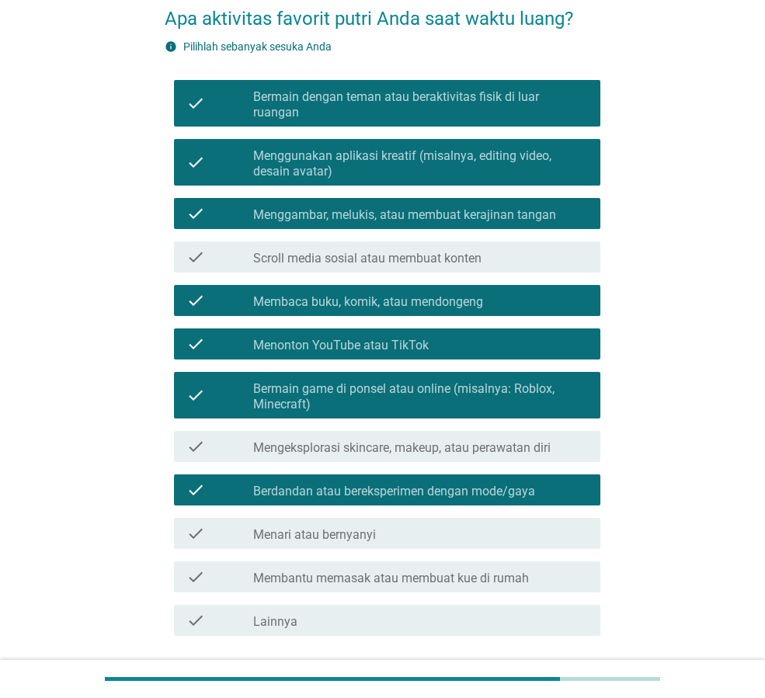
scroll to position [183, 0]
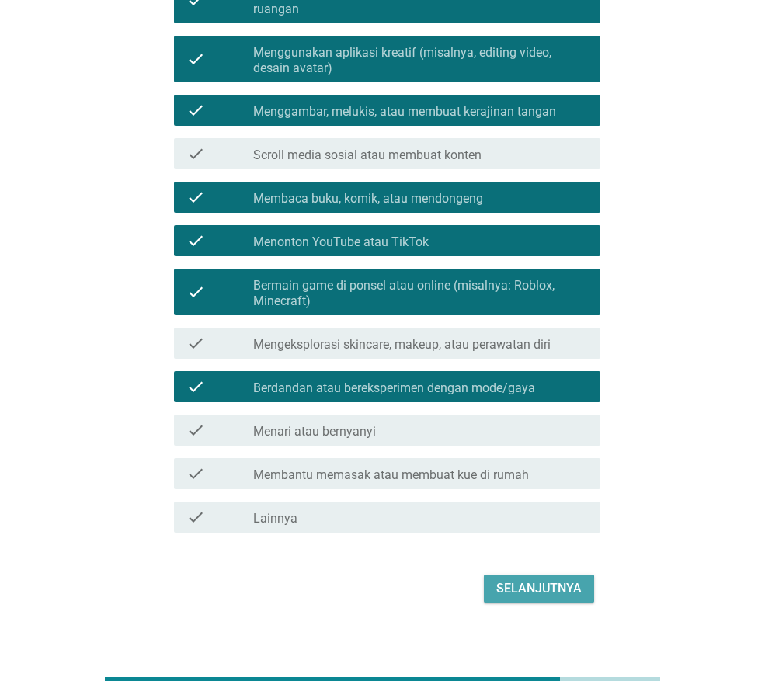
click at [548, 579] on div "Selanjutnya" at bounding box center [538, 588] width 85 height 19
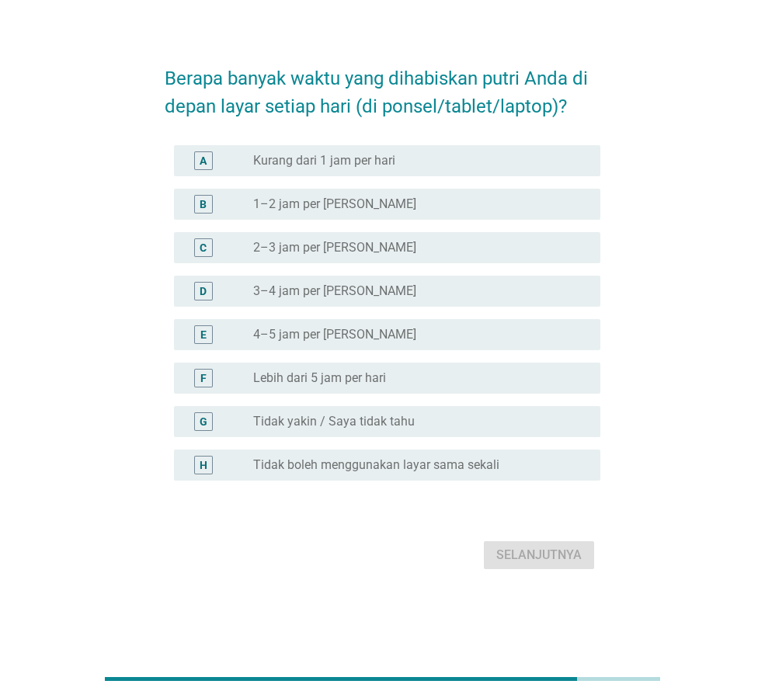
scroll to position [0, 0]
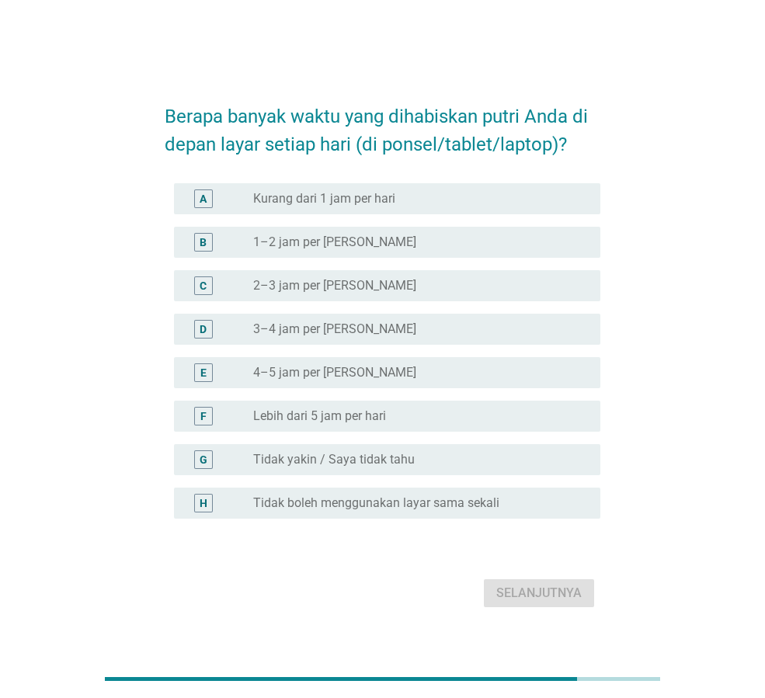
click at [357, 367] on div "radio_button_unchecked 4–5 jam per hari" at bounding box center [414, 373] width 322 height 16
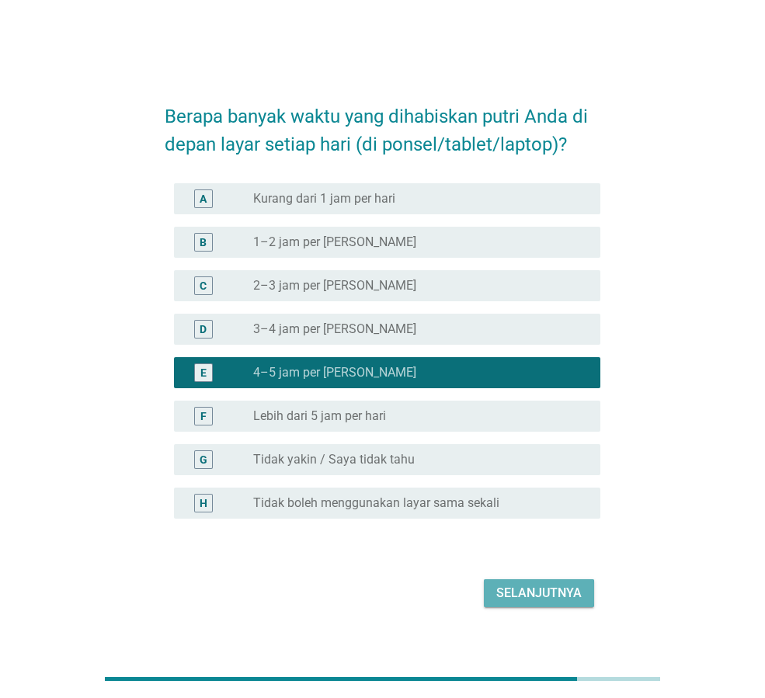
drag, startPoint x: 520, startPoint y: 593, endPoint x: 650, endPoint y: 696, distance: 166.4
click at [522, 592] on div "Selanjutnya" at bounding box center [538, 593] width 85 height 19
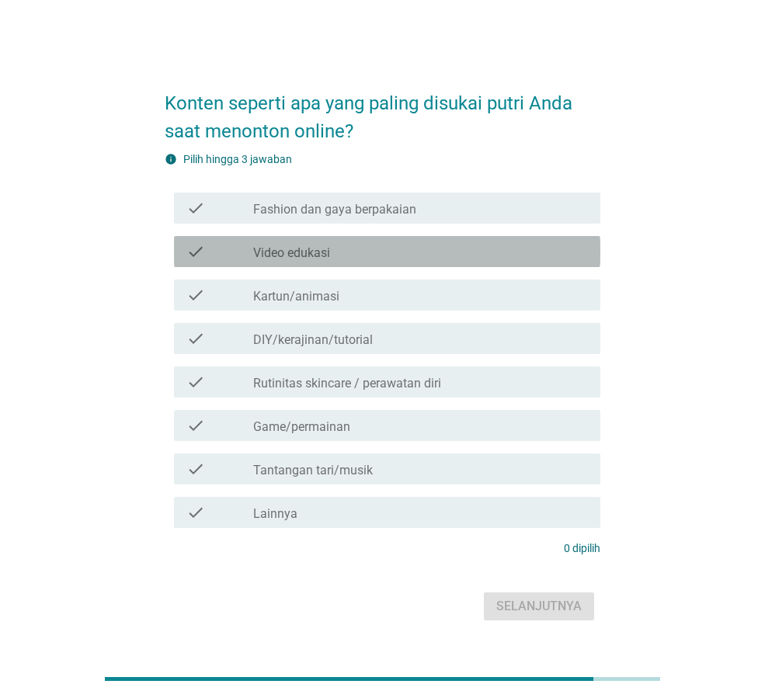
click at [393, 250] on div "check_box_outline_blank Video edukasi" at bounding box center [420, 251] width 335 height 19
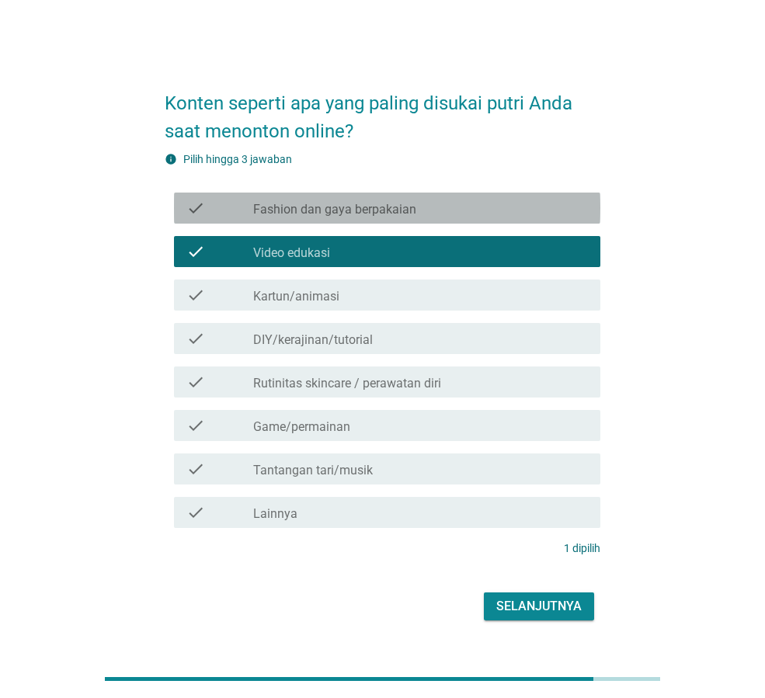
click at [388, 209] on label "Fashion dan gaya berpakaian" at bounding box center [334, 210] width 163 height 16
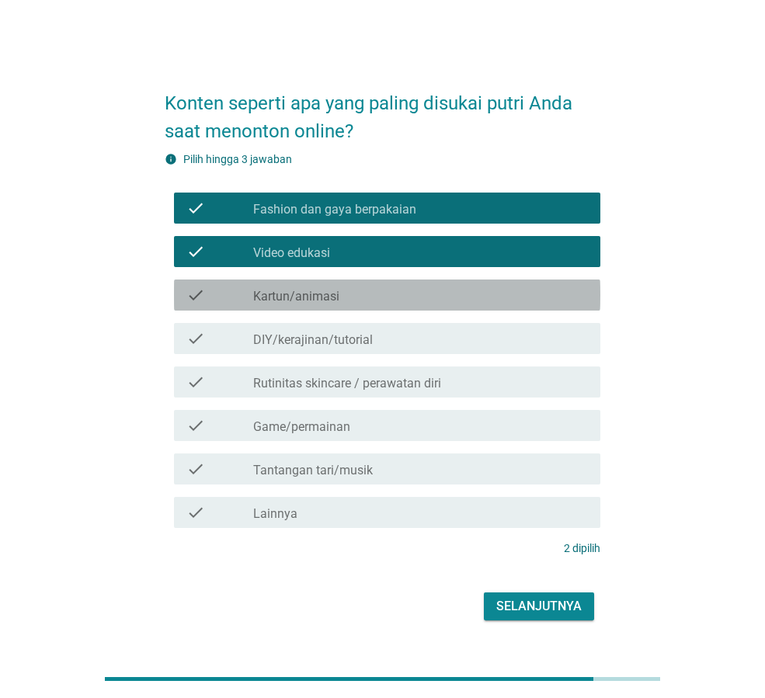
click at [402, 296] on div "check_box_outline_blank Kartun/animasi" at bounding box center [420, 295] width 335 height 19
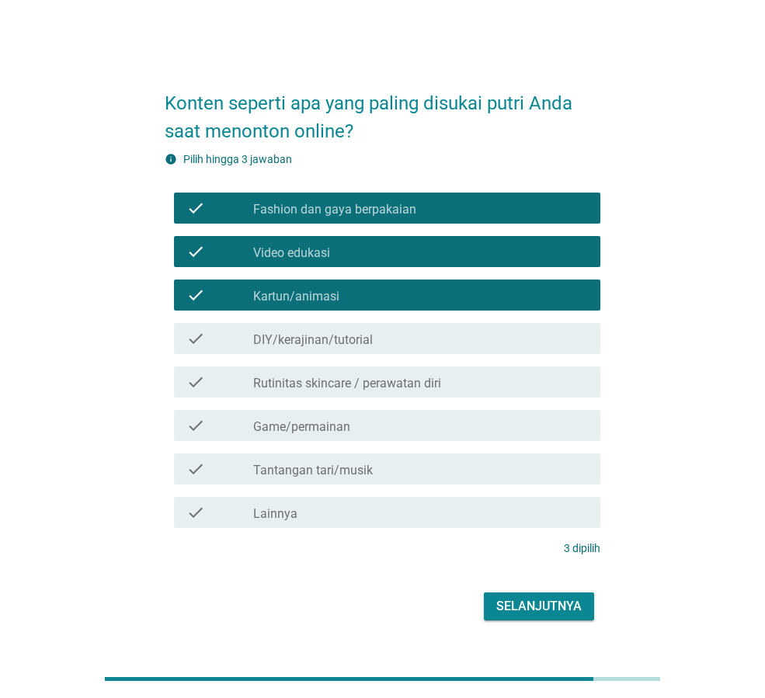
click at [432, 382] on label "Rutinitas skincare / perawatan diri" at bounding box center [347, 384] width 188 height 16
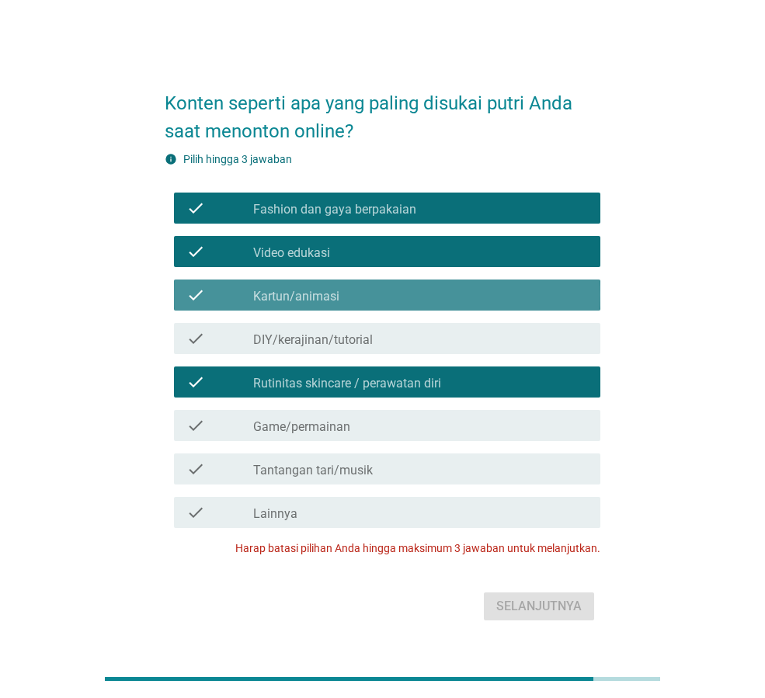
click at [380, 281] on div "check check_box_outline_blank Kartun/animasi" at bounding box center [387, 295] width 426 height 31
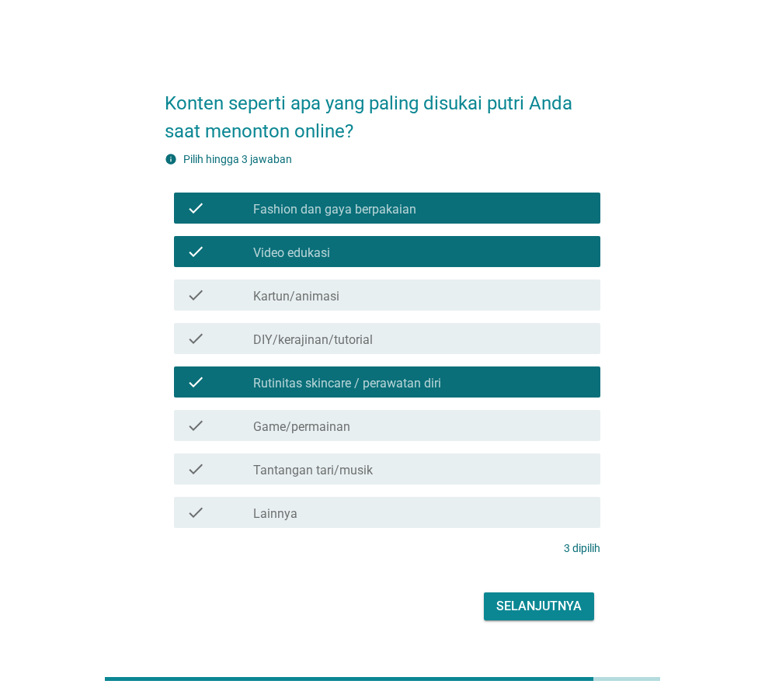
click at [524, 604] on div "Selanjutnya" at bounding box center [538, 606] width 85 height 19
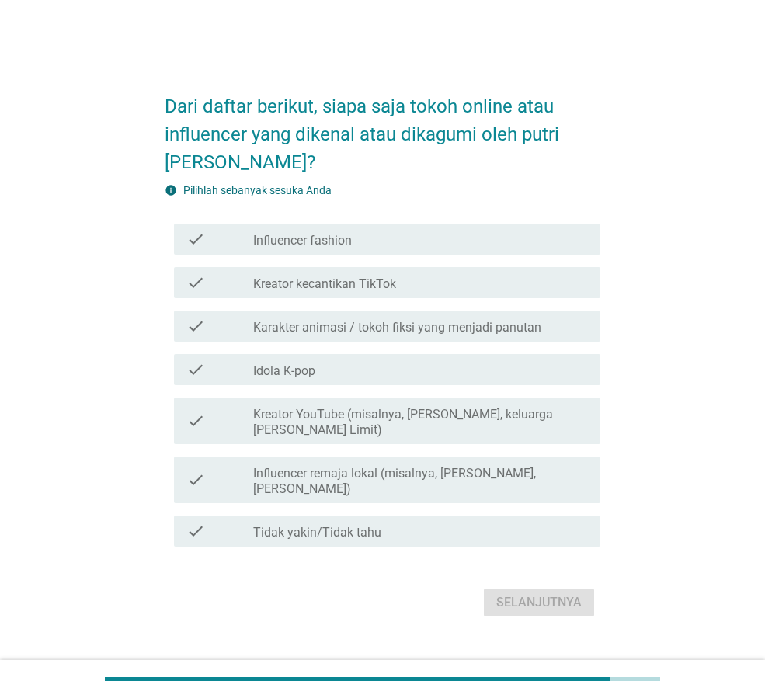
click at [342, 255] on div "check check_box_outline_blank Influencer fashion" at bounding box center [387, 239] width 426 height 31
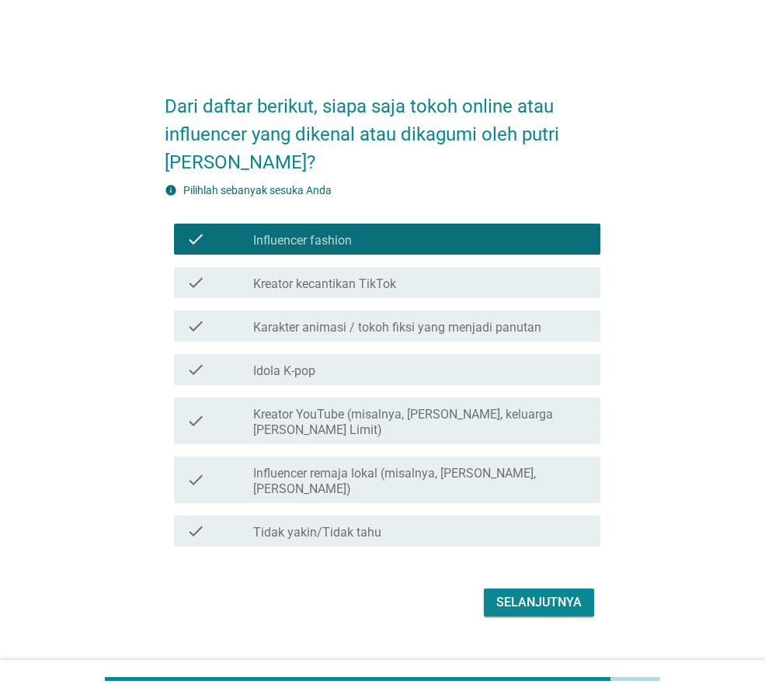
click at [355, 298] on div "check check_box_outline_blank Kreator kecantikan TikTok" at bounding box center [387, 282] width 426 height 31
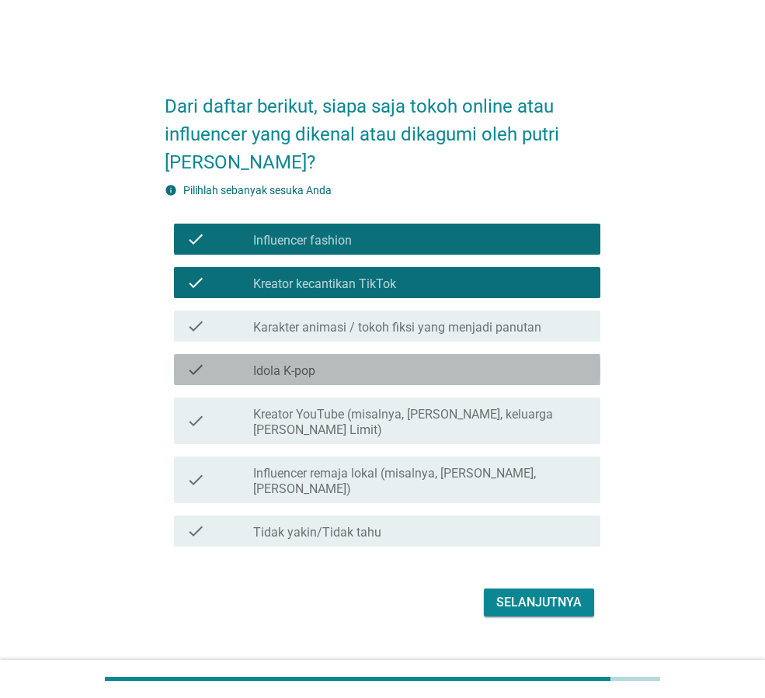
click at [399, 367] on div "check check_box_outline_blank Idola K-pop" at bounding box center [387, 369] width 426 height 31
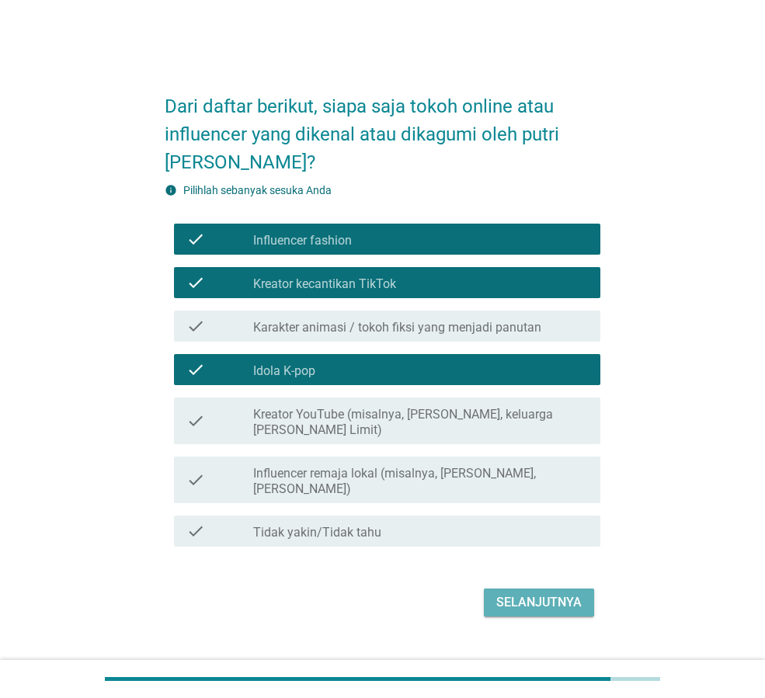
drag, startPoint x: 551, startPoint y: 594, endPoint x: 537, endPoint y: 583, distance: 17.7
click at [548, 593] on div "Selanjutnya" at bounding box center [538, 602] width 85 height 19
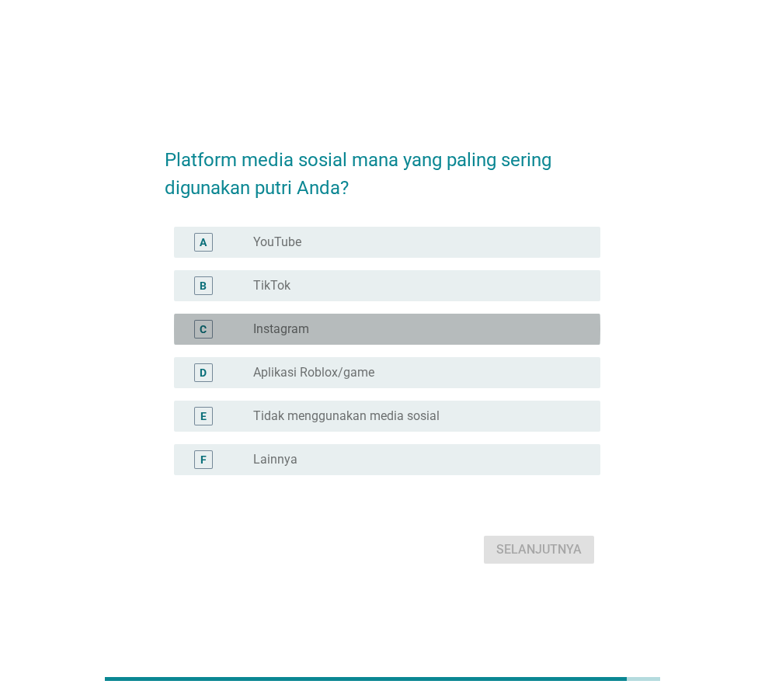
click at [342, 326] on div "radio_button_unchecked Instagram" at bounding box center [414, 330] width 322 height 16
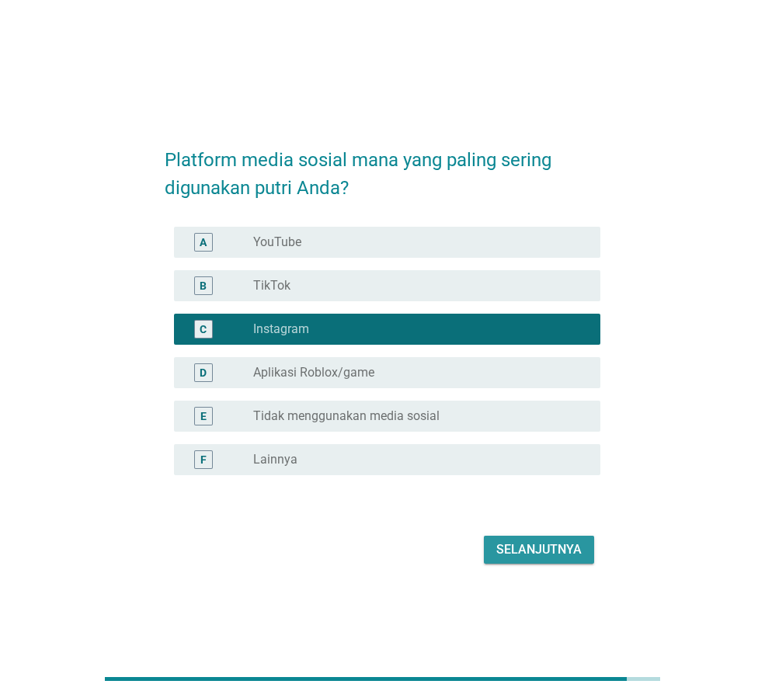
drag, startPoint x: 554, startPoint y: 549, endPoint x: 656, endPoint y: 601, distance: 115.0
click at [562, 555] on div "Selanjutnya" at bounding box center [538, 550] width 85 height 19
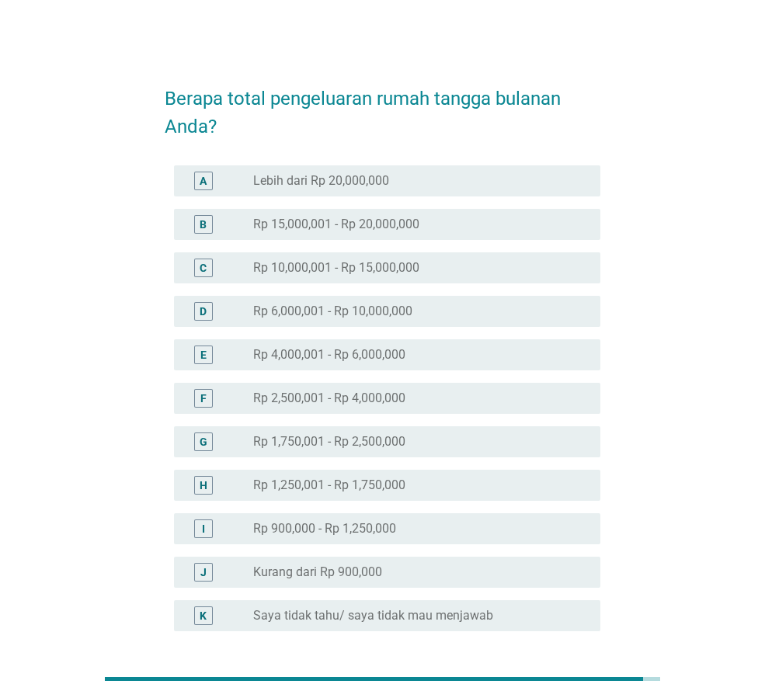
click at [397, 394] on label "Rp 2,500,001 - Rp 4,000,000" at bounding box center [329, 399] width 152 height 16
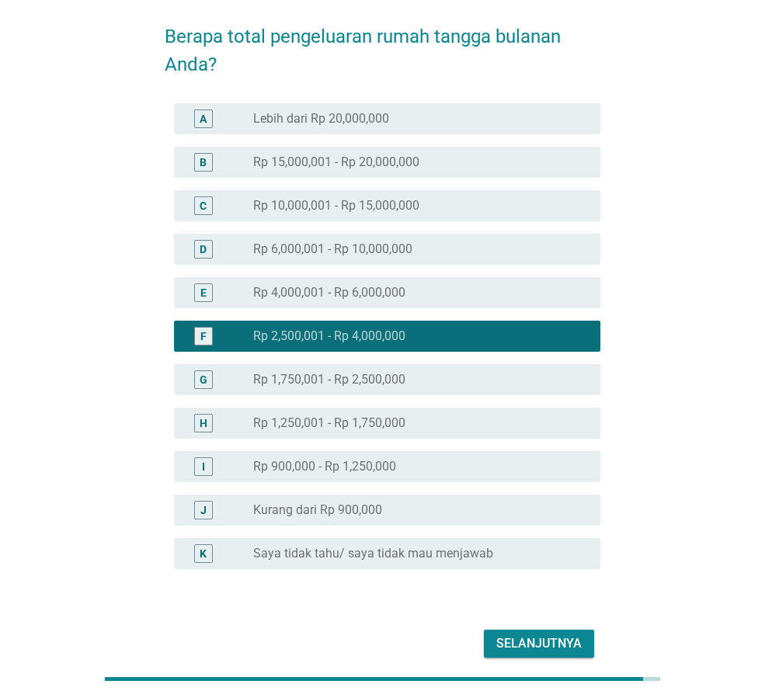
scroll to position [133, 0]
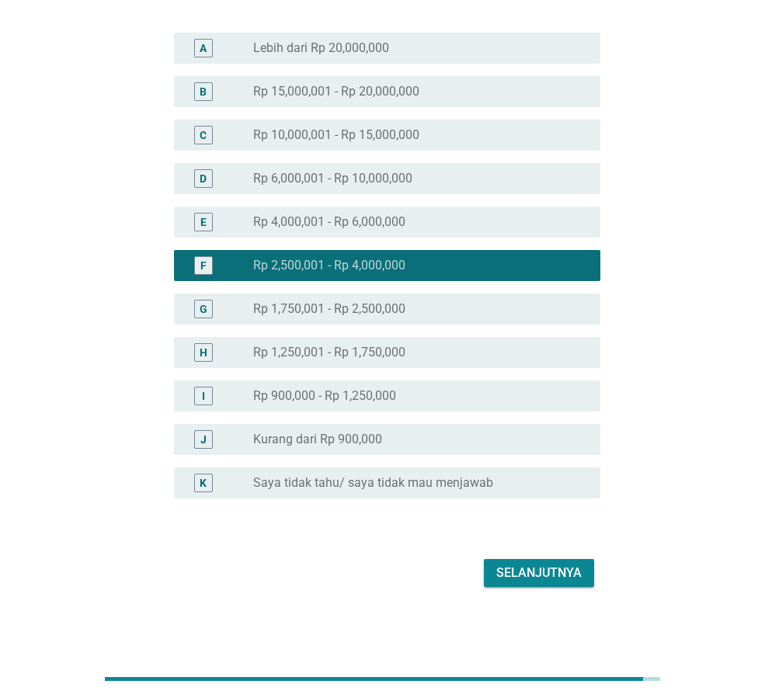
click at [570, 565] on div "Selanjutnya" at bounding box center [538, 573] width 85 height 19
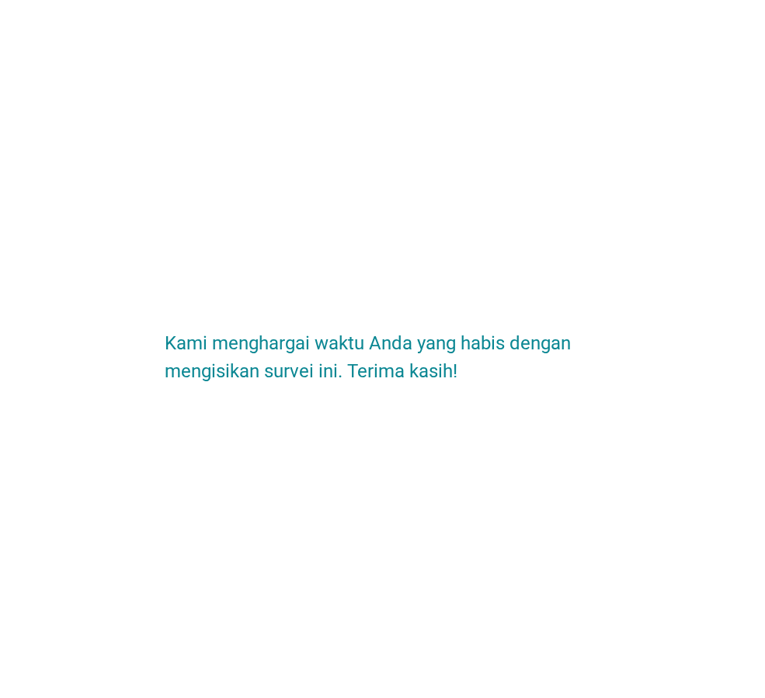
scroll to position [0, 0]
